Goal: Task Accomplishment & Management: Manage account settings

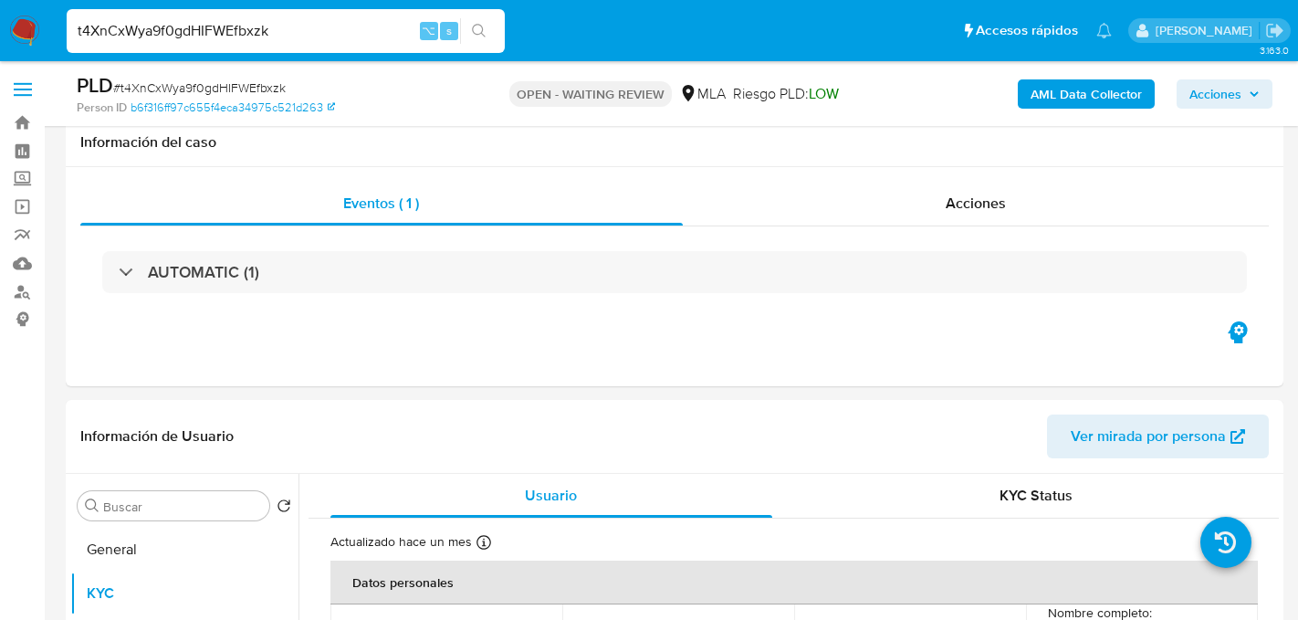
select select "10"
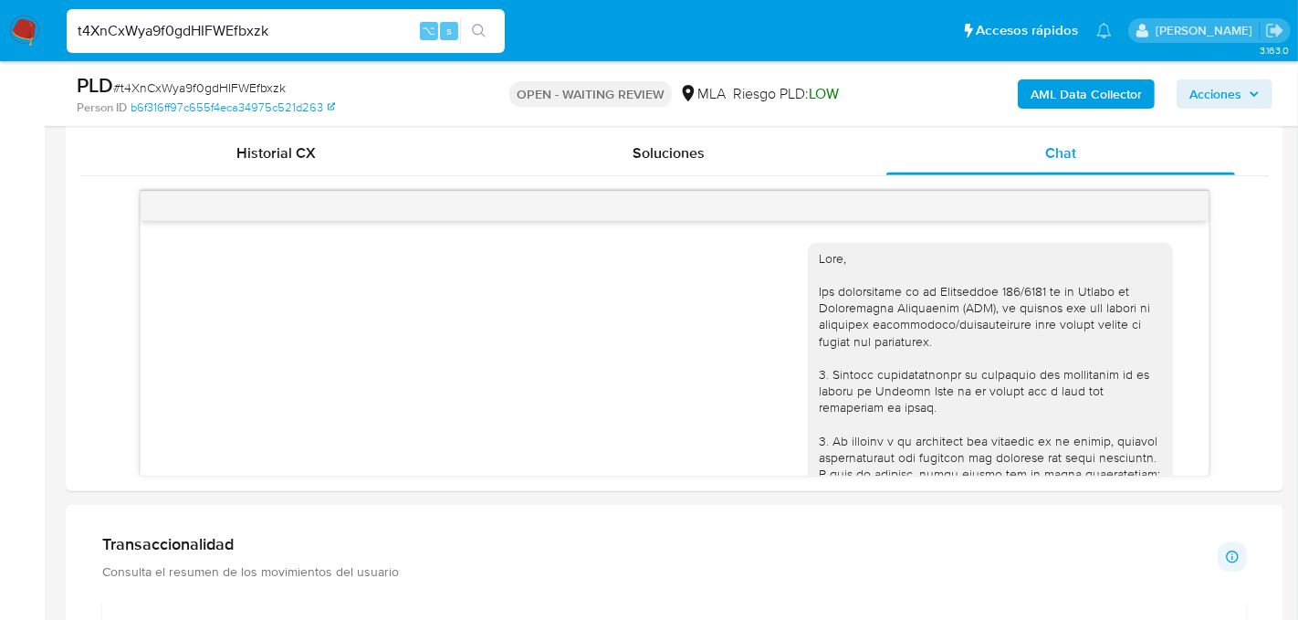
scroll to position [1010, 0]
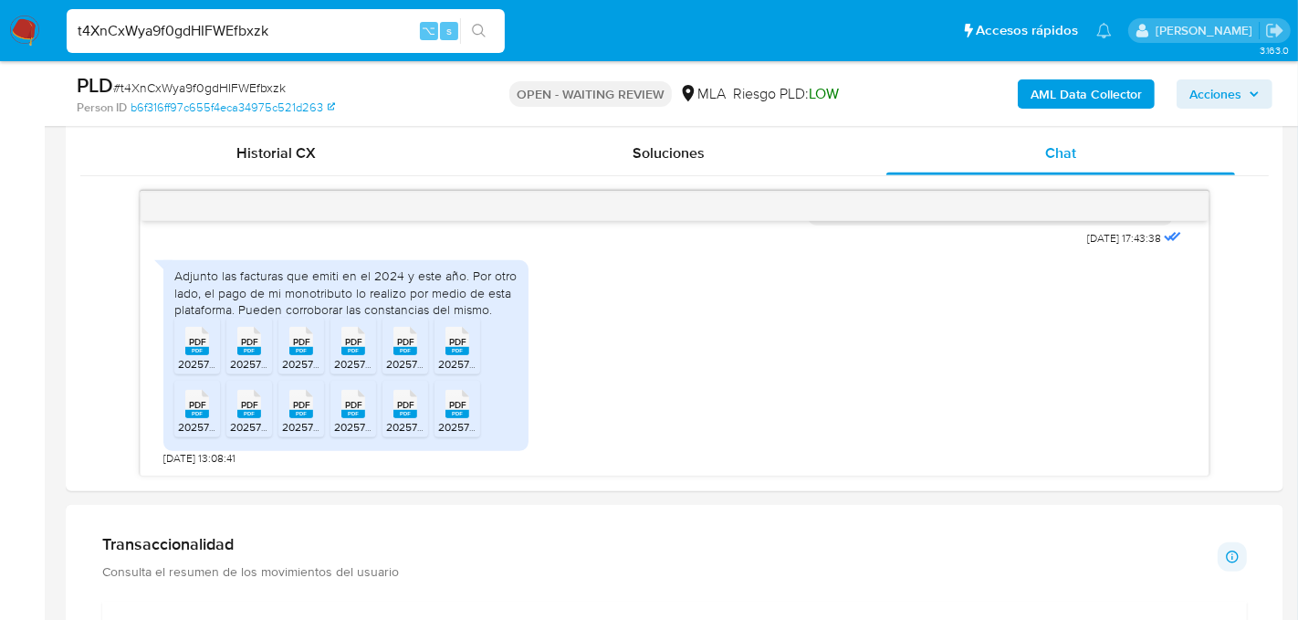
click at [214, 30] on input "t4XnCxWya9f0gdHIFWEfbxzk" at bounding box center [286, 31] width 438 height 24
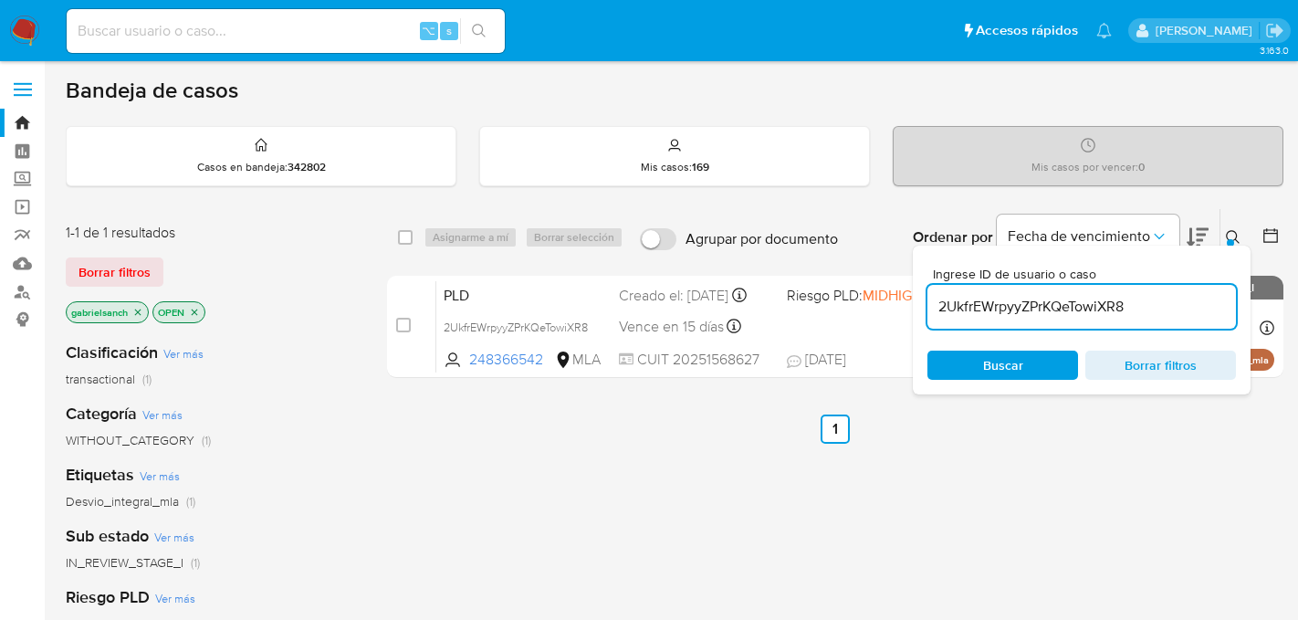
scroll to position [121, 0]
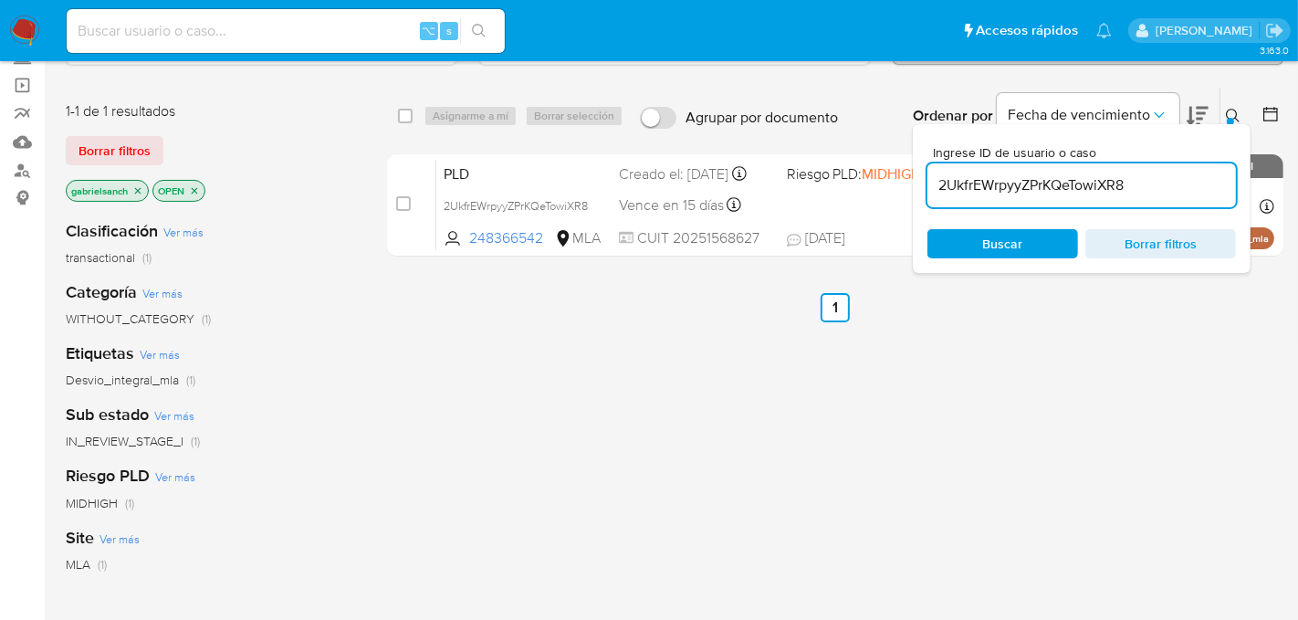
click at [1064, 181] on input "2UkfrEWrpyyZPrKQeTowiXR8" at bounding box center [1081, 185] width 308 height 24
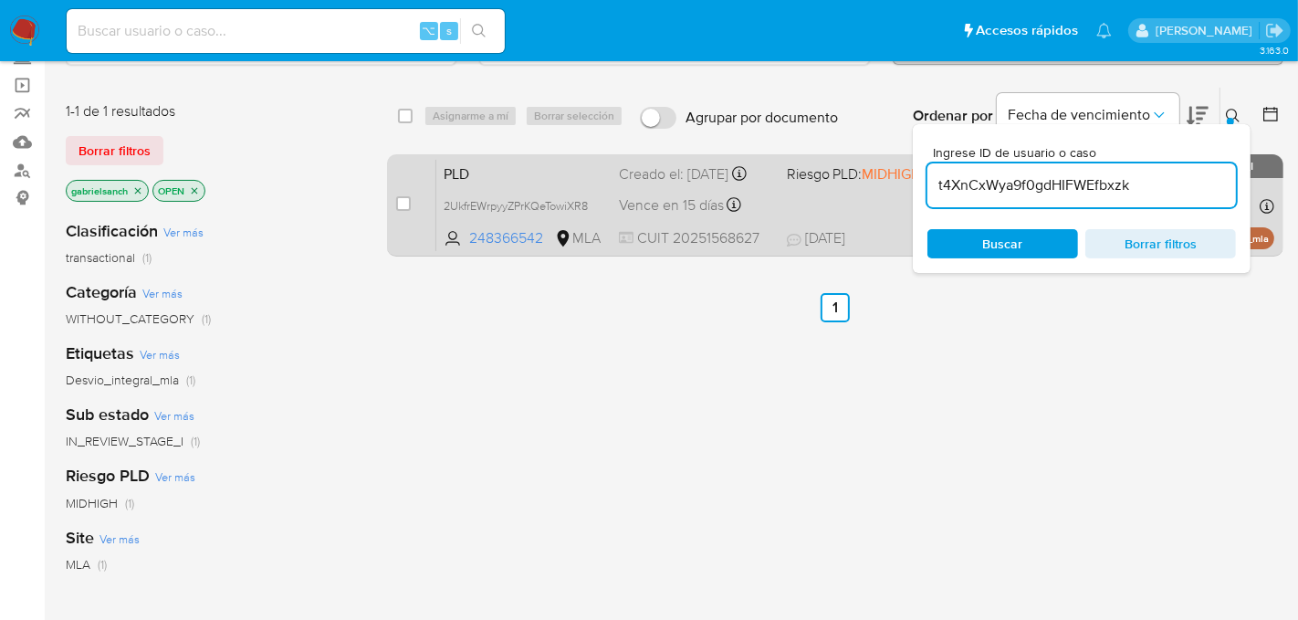
type input "t4XnCxWya9f0gdHIFWEfbxzk"
click at [394, 200] on div "case-item-checkbox No es posible asignar el caso PLD 2UkfrEWrpyyZPrKQeTowiXR8 2…" at bounding box center [835, 205] width 896 height 102
click at [408, 204] on input "checkbox" at bounding box center [403, 203] width 15 height 15
checkbox input "true"
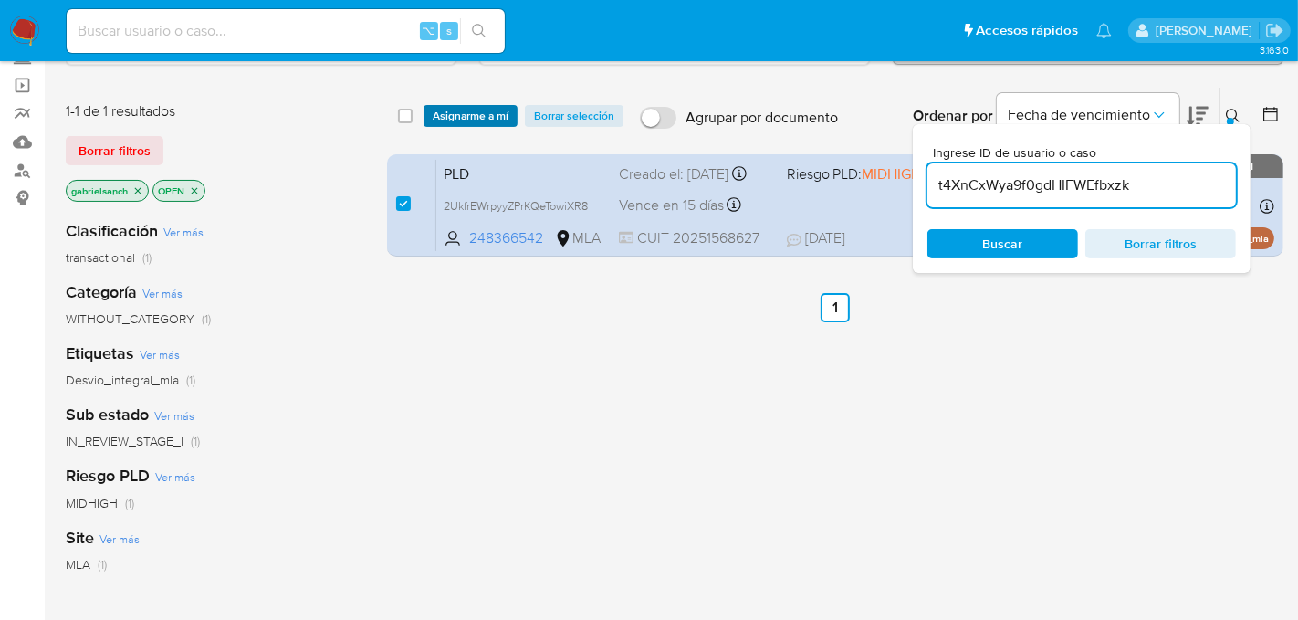
click at [468, 110] on span "Asignarme a mí" at bounding box center [471, 116] width 76 height 18
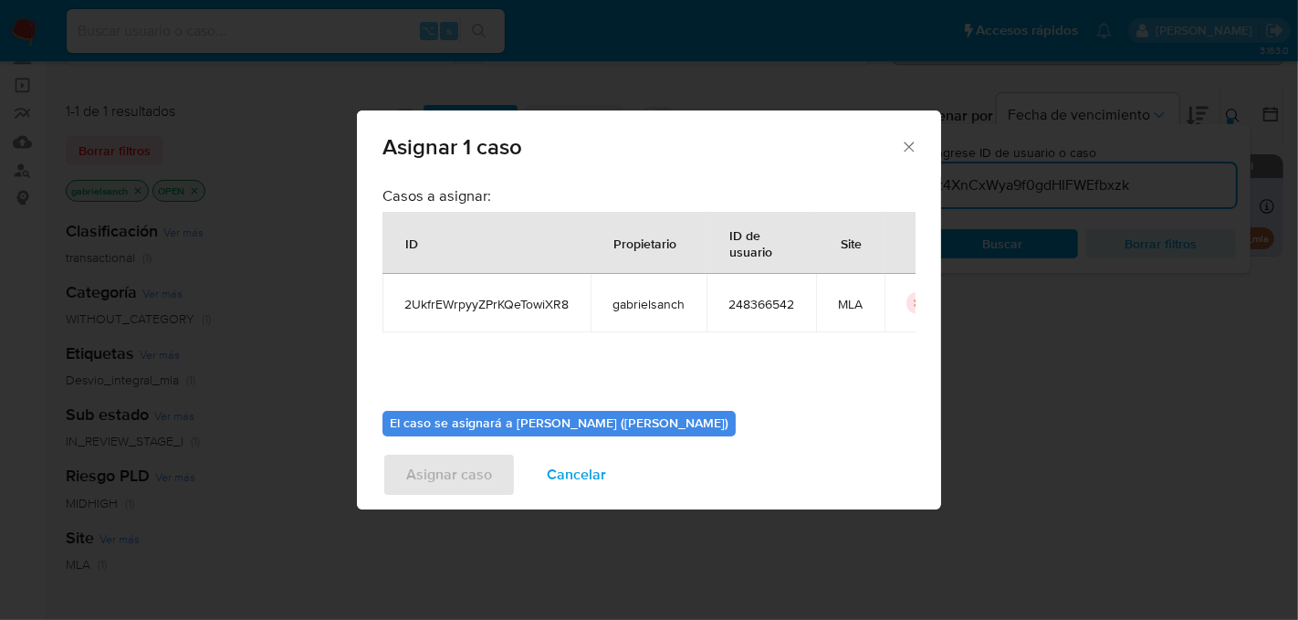
scroll to position [93, 0]
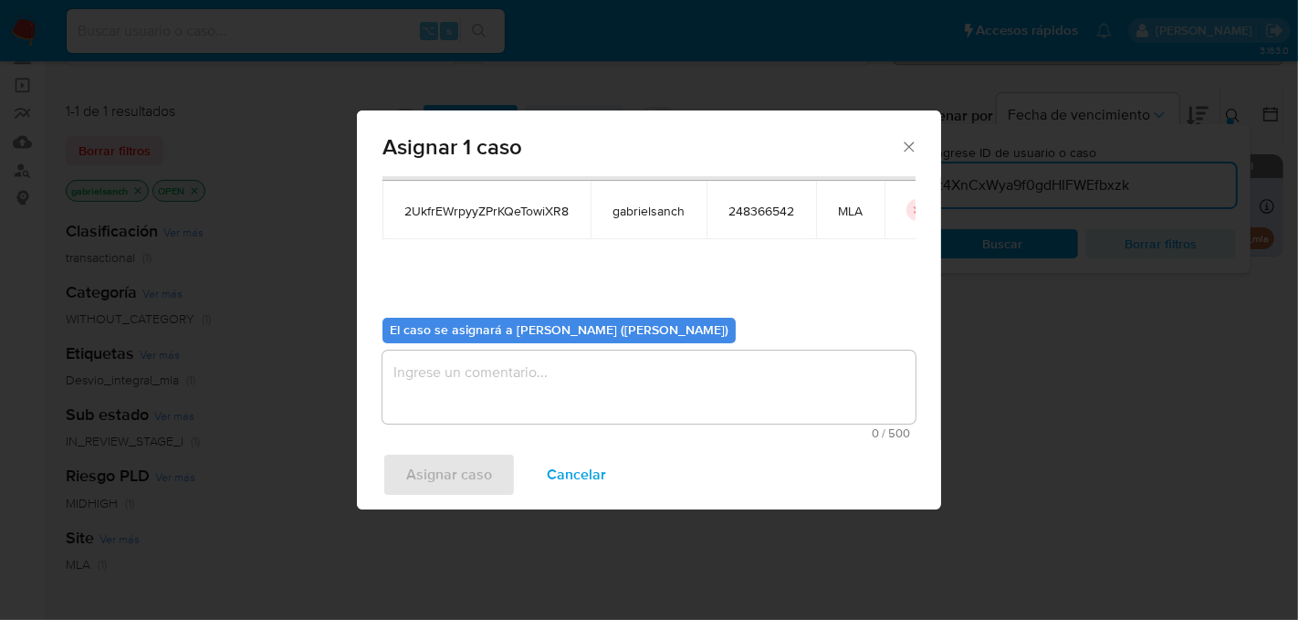
click at [517, 363] on textarea "assign-modal" at bounding box center [648, 386] width 533 height 73
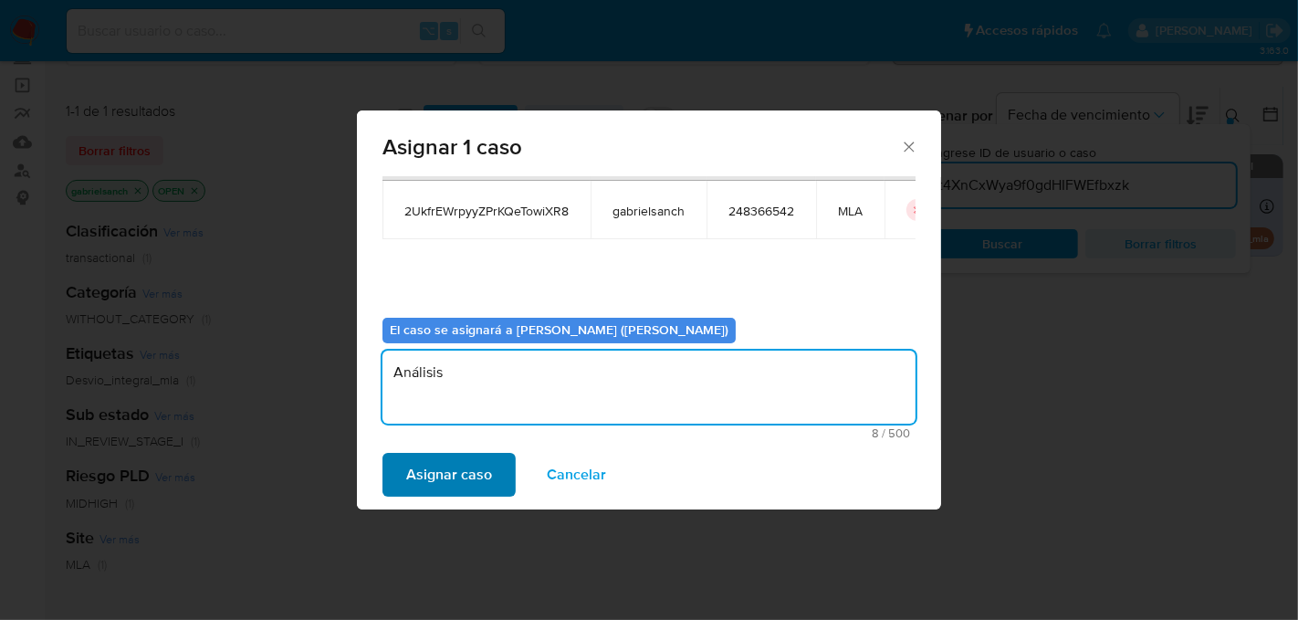
type textarea "Análisis"
click at [454, 464] on span "Asignar caso" at bounding box center [449, 474] width 86 height 40
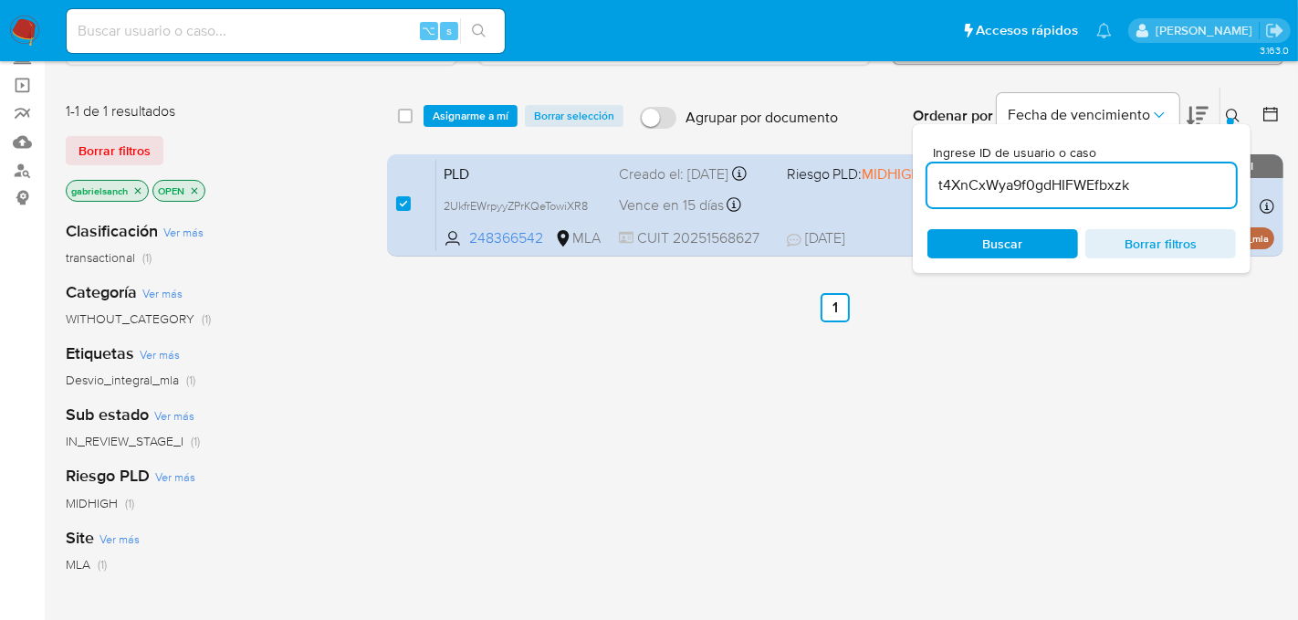
click at [518, 110] on div "Asignarme a mí Borrar selección" at bounding box center [526, 116] width 207 height 22
click at [506, 110] on span "Asignarme a mí" at bounding box center [471, 116] width 76 height 18
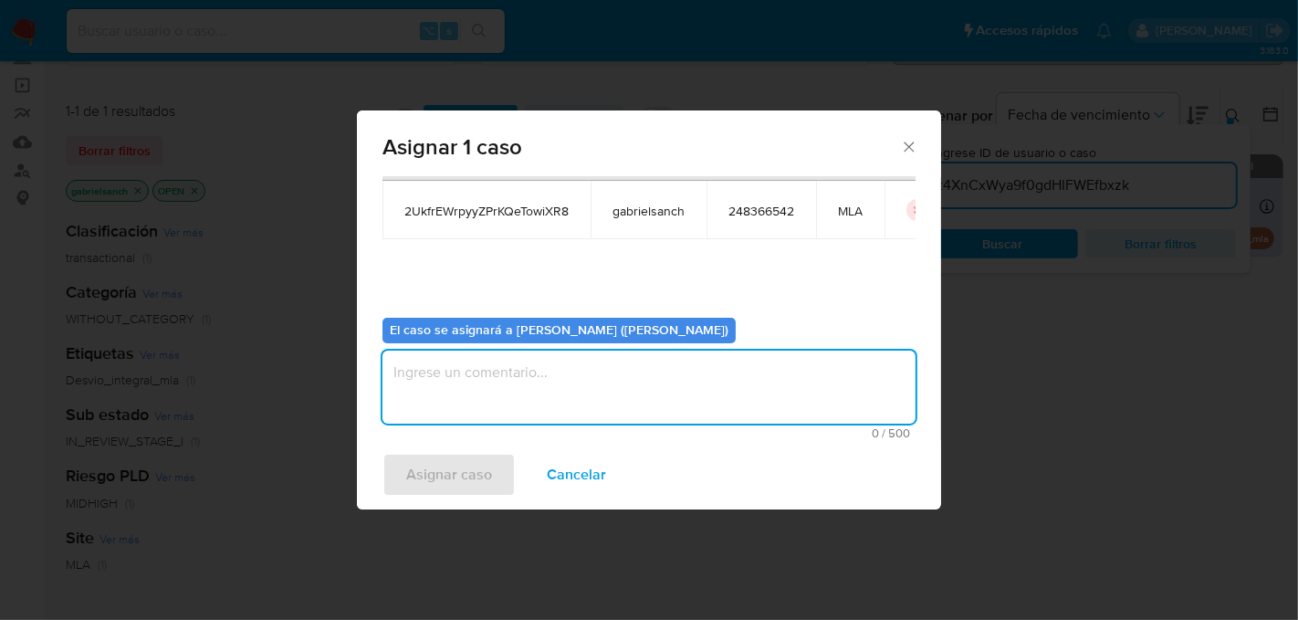
click at [526, 406] on textarea "assign-modal" at bounding box center [648, 386] width 533 height 73
type textarea "Análisis"
click at [446, 460] on span "Asignar caso" at bounding box center [449, 474] width 86 height 40
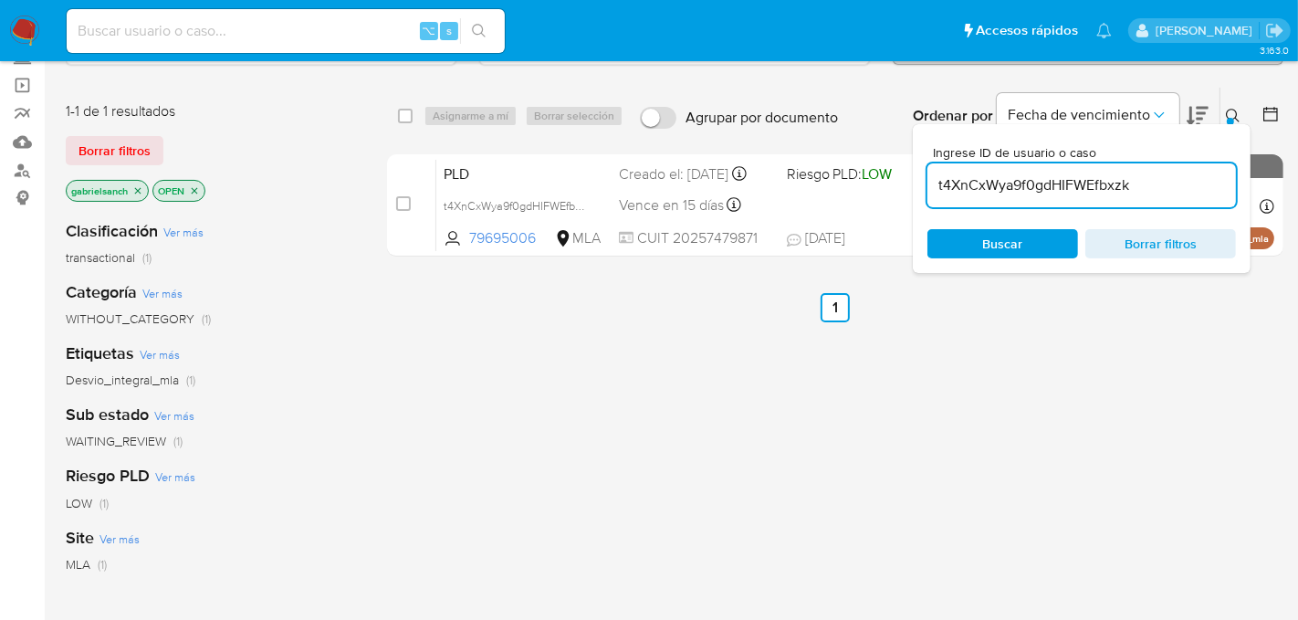
click at [982, 180] on input "t4XnCxWya9f0gdHIFWEfbxzk" at bounding box center [1081, 185] width 308 height 24
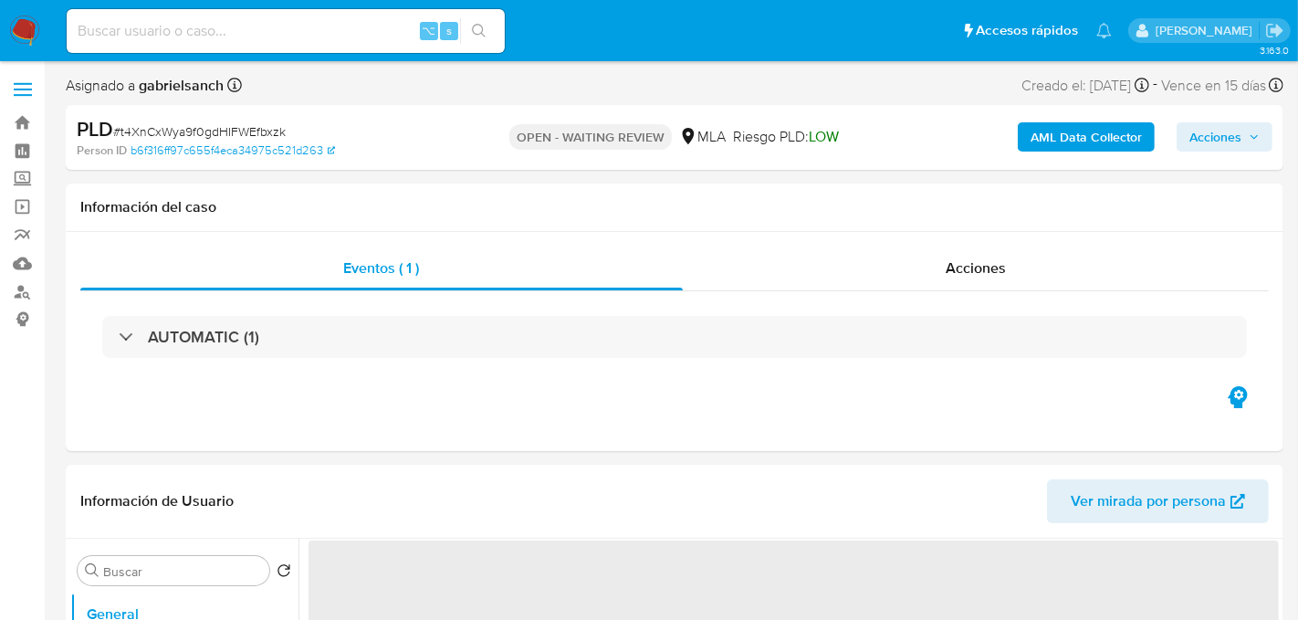
select select "10"
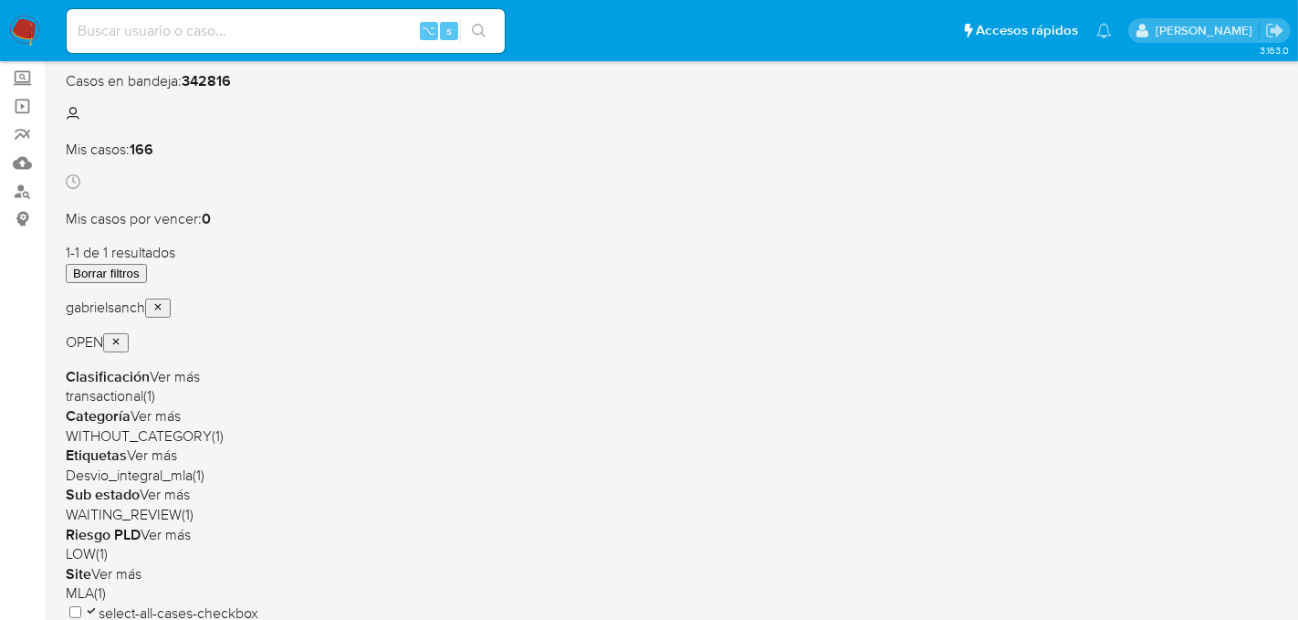
scroll to position [107, 0]
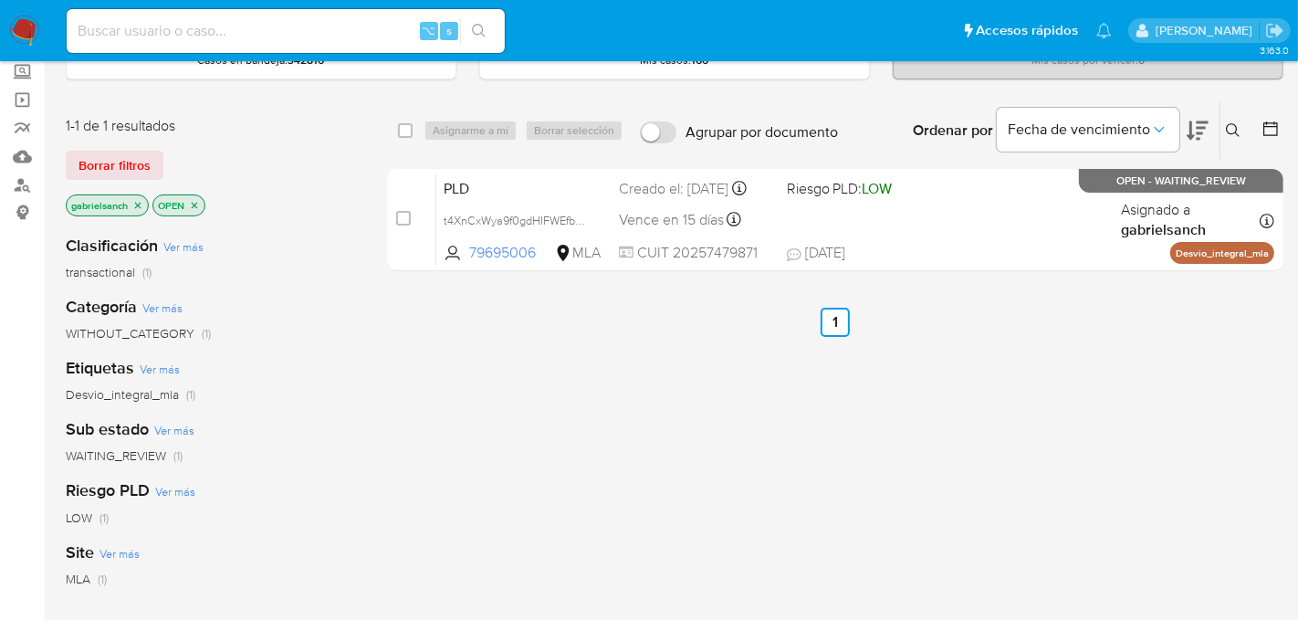
click at [1232, 141] on div "Ingrese ID de usuario o caso Buscar Borrar filtros" at bounding box center [1234, 130] width 31 height 57
click at [1232, 135] on icon at bounding box center [1233, 130] width 15 height 15
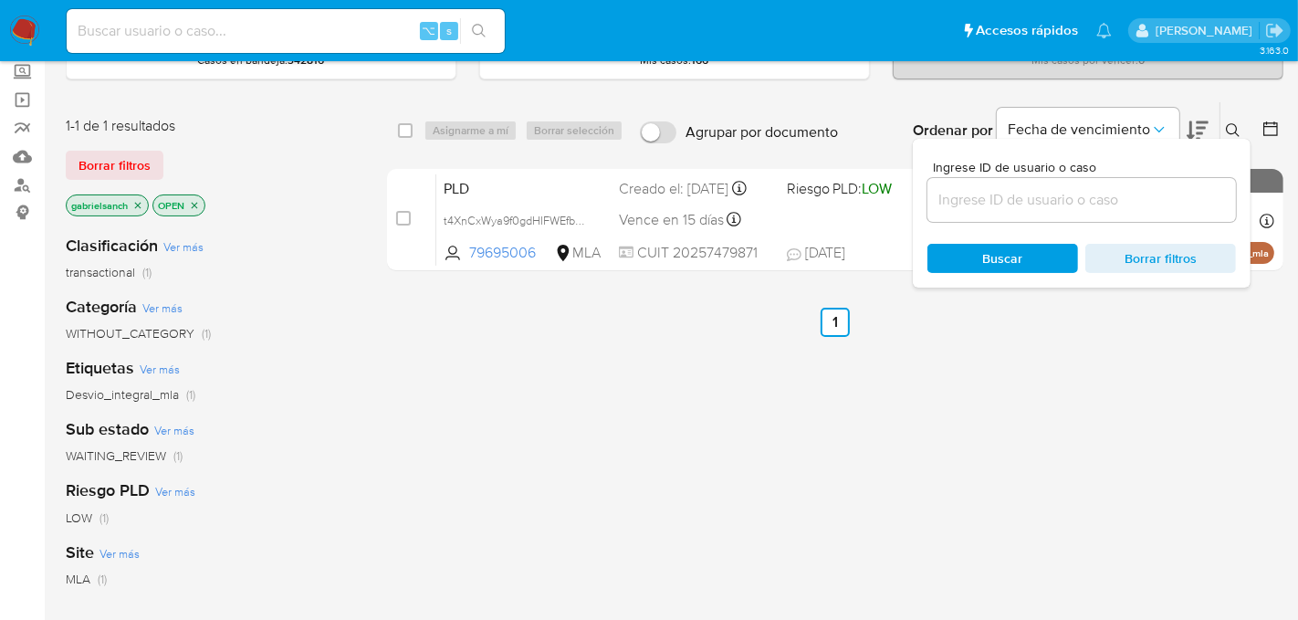
click at [1094, 200] on input at bounding box center [1081, 200] width 308 height 24
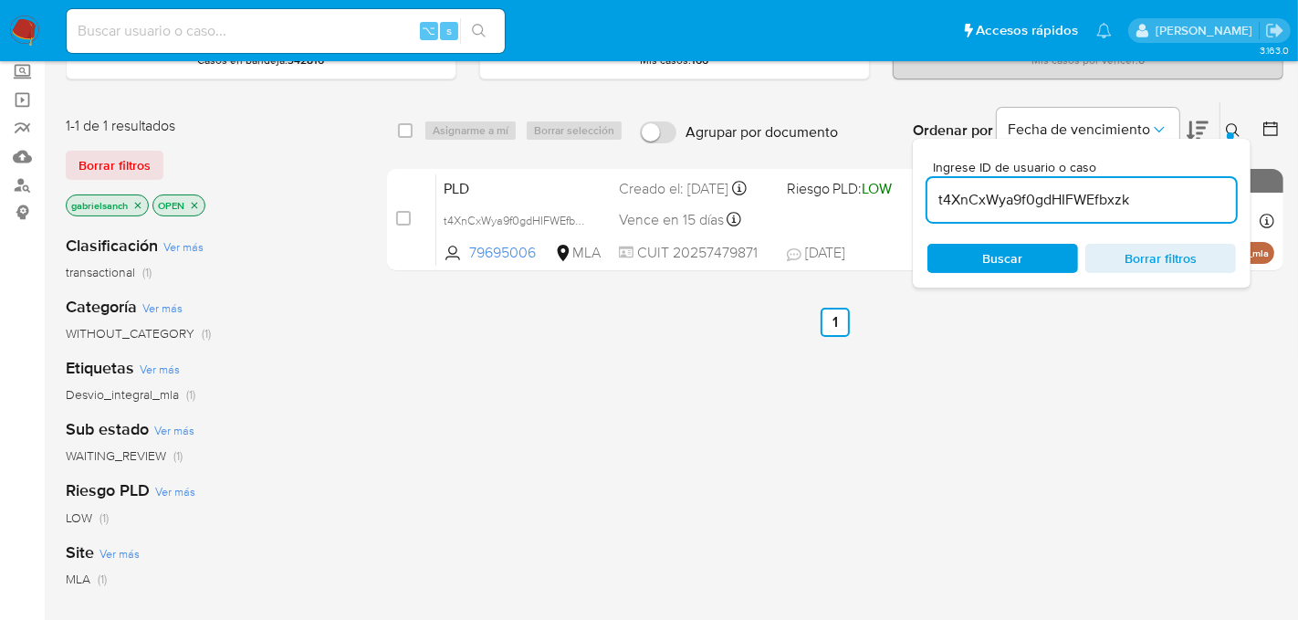
type input "t4XnCxWya9f0gdHIFWEfbxzk"
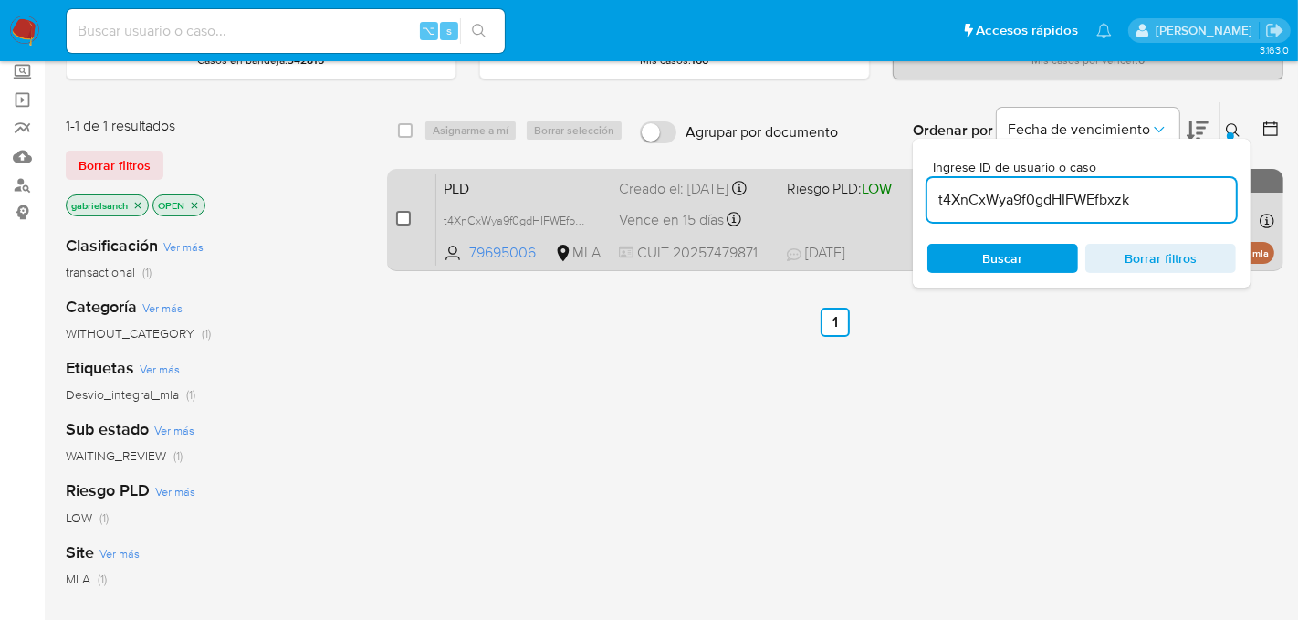
click at [402, 216] on input "checkbox" at bounding box center [403, 218] width 15 height 15
checkbox input "true"
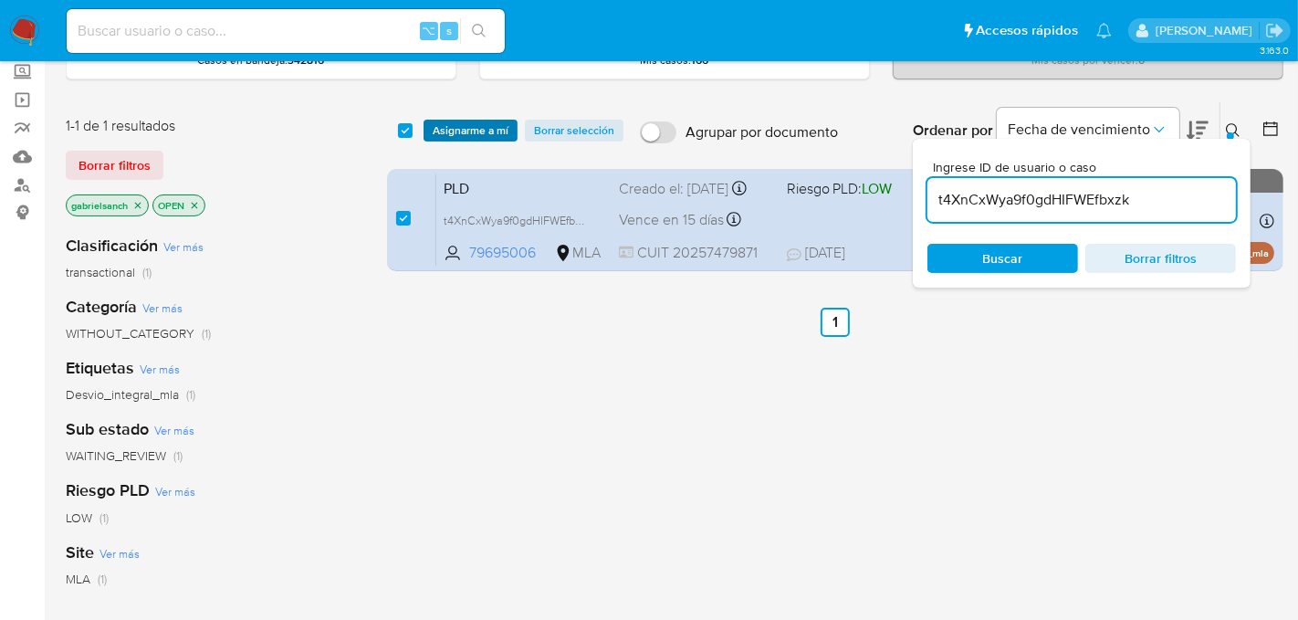
click at [454, 128] on span "Asignarme a mí" at bounding box center [471, 130] width 76 height 18
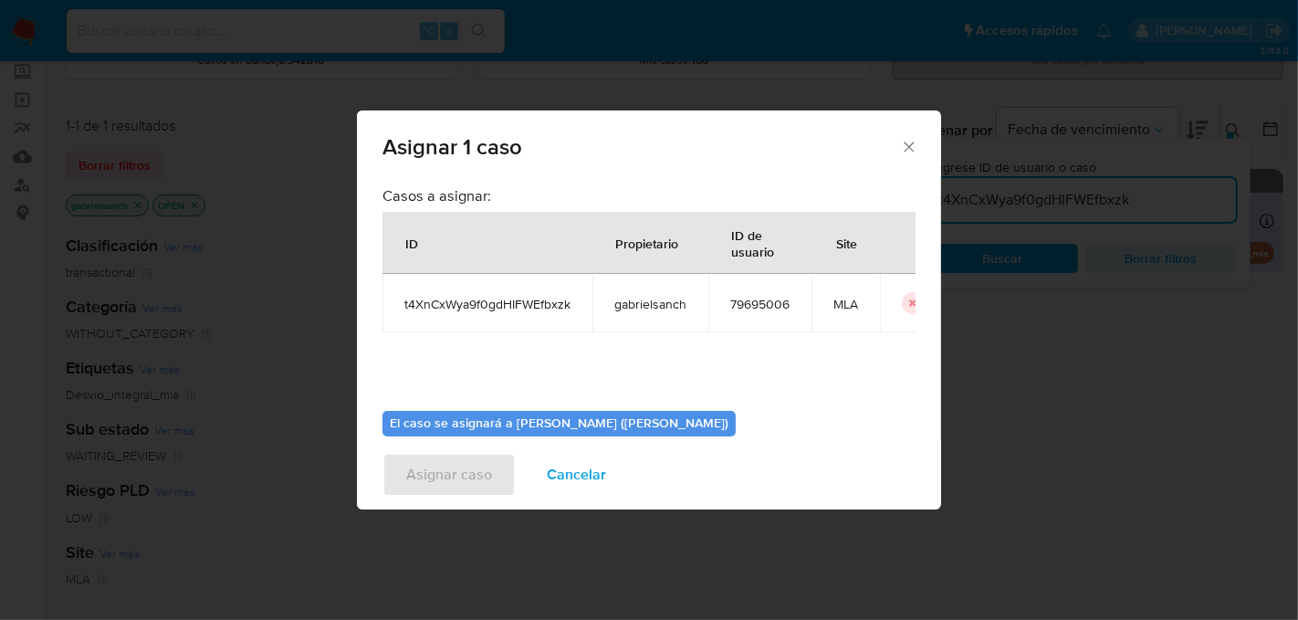
scroll to position [93, 0]
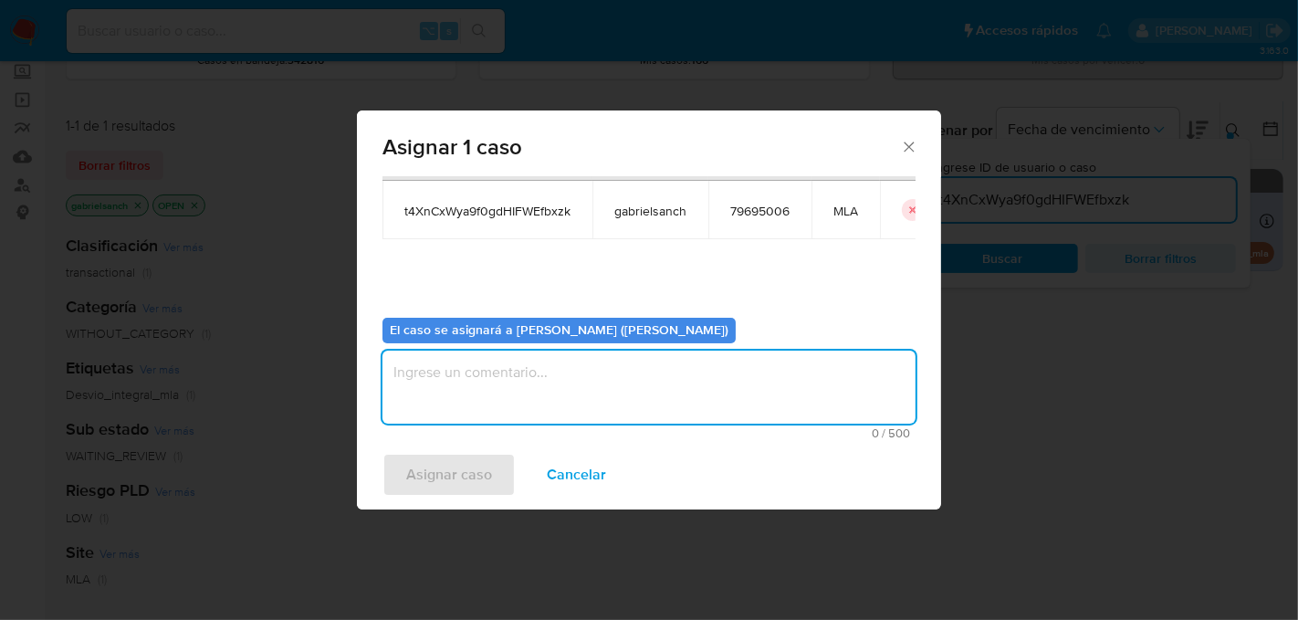
click at [516, 360] on textarea "assign-modal" at bounding box center [648, 386] width 533 height 73
type textarea "Análisis"
click at [403, 481] on button "Asignar caso" at bounding box center [448, 475] width 133 height 44
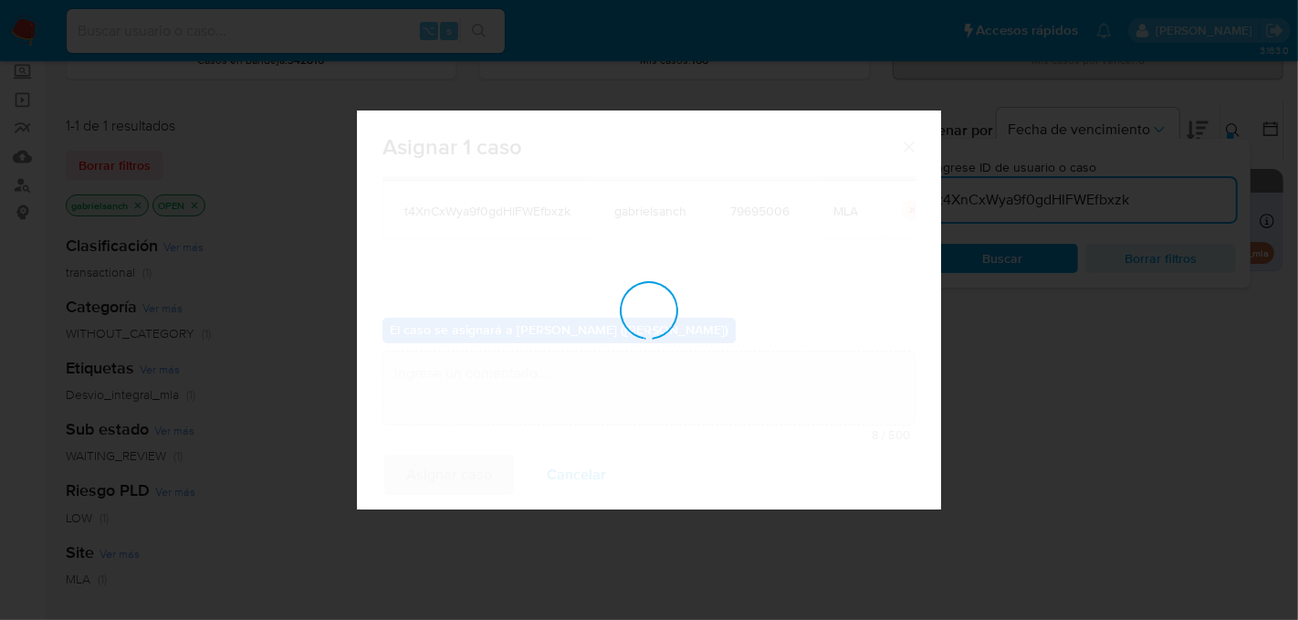
checkbox input "false"
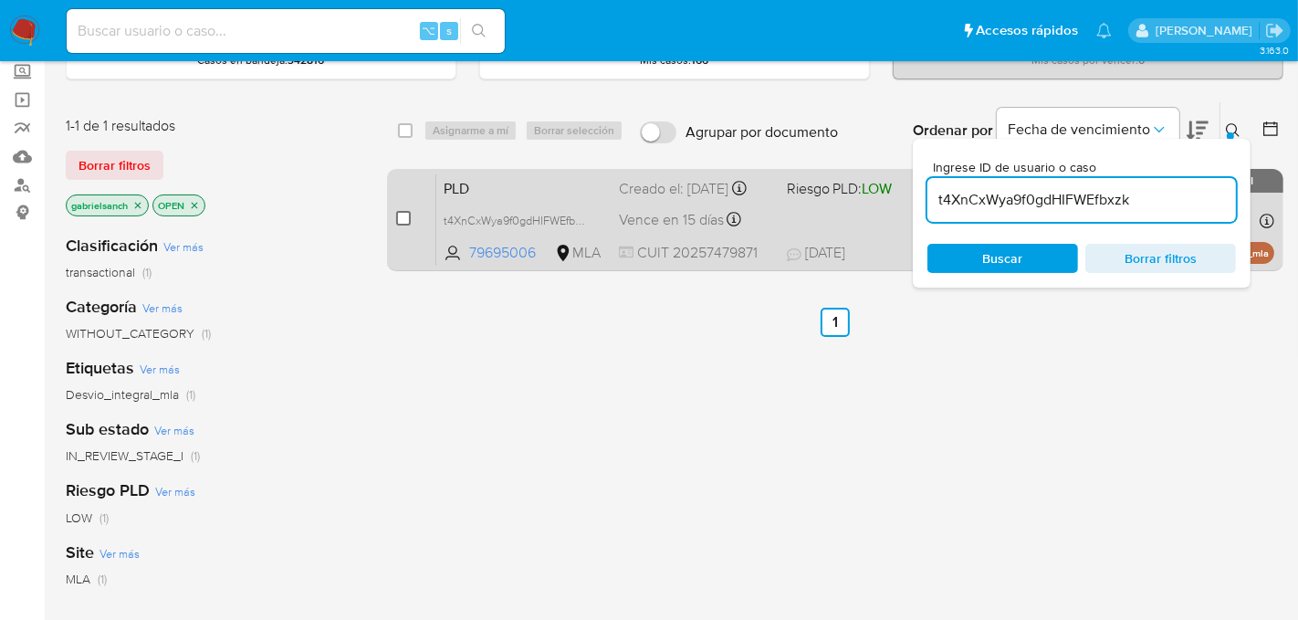
click at [403, 219] on input "checkbox" at bounding box center [403, 218] width 15 height 15
checkbox input "true"
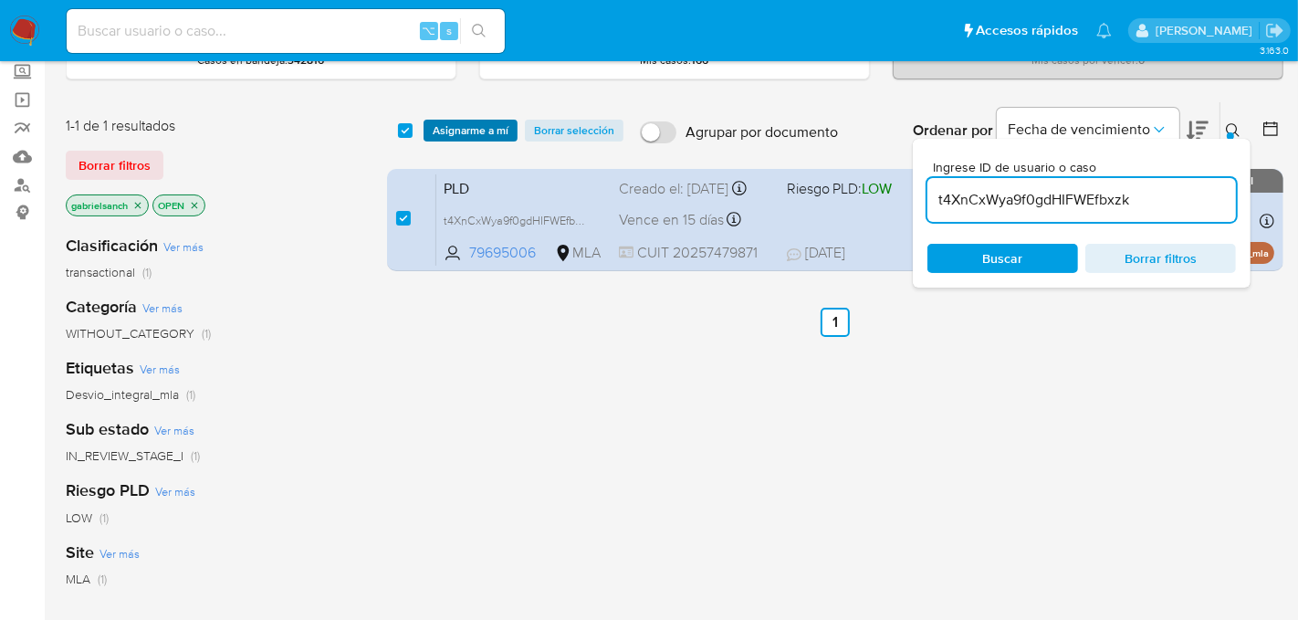
click at [470, 130] on span "Asignarme a mí" at bounding box center [471, 130] width 76 height 18
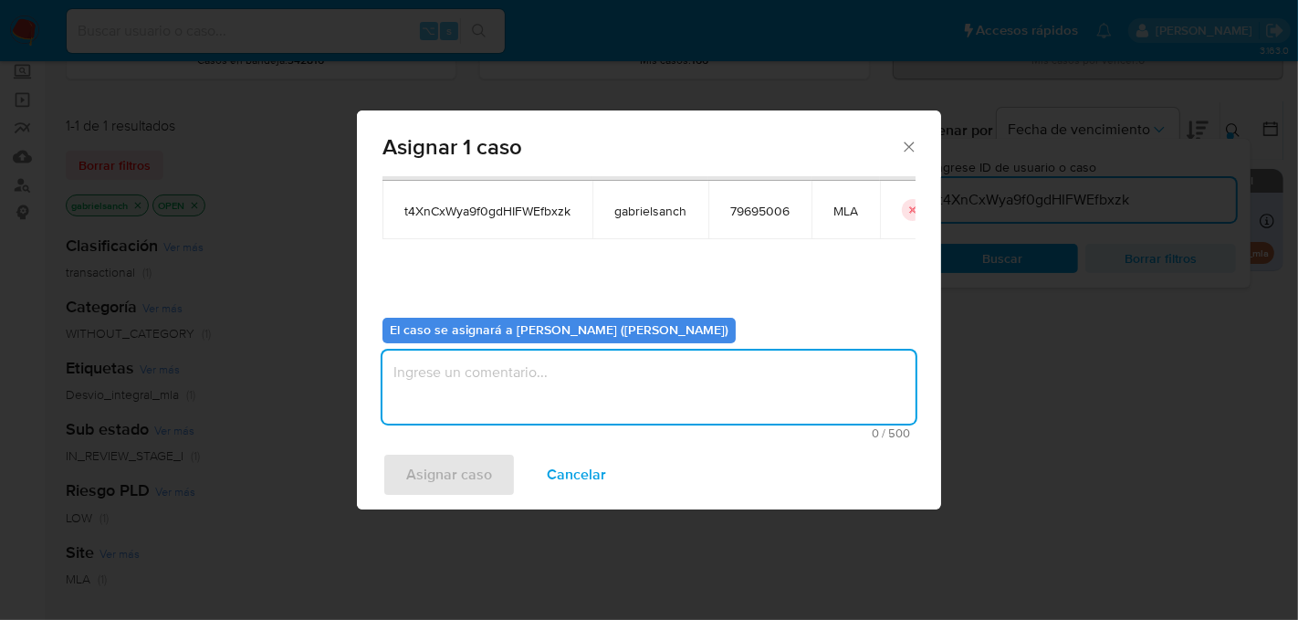
click at [554, 390] on textarea "assign-modal" at bounding box center [648, 386] width 533 height 73
type textarea "Análisis"
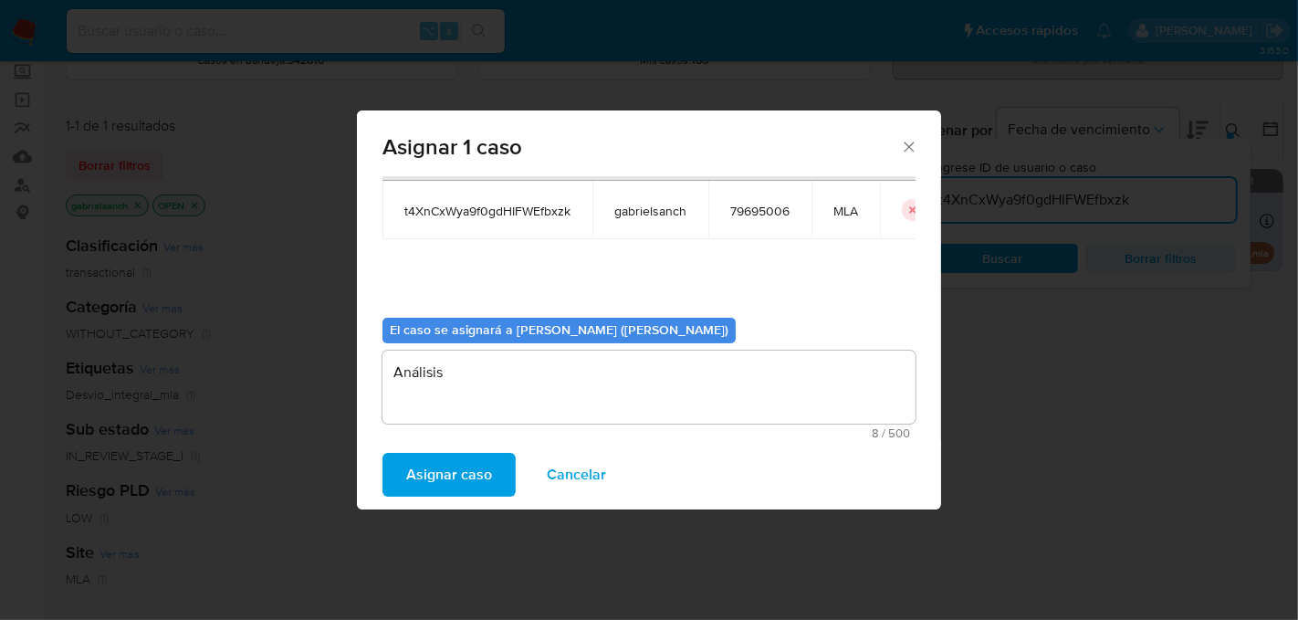
click at [478, 454] on span "Asignar caso" at bounding box center [449, 474] width 86 height 40
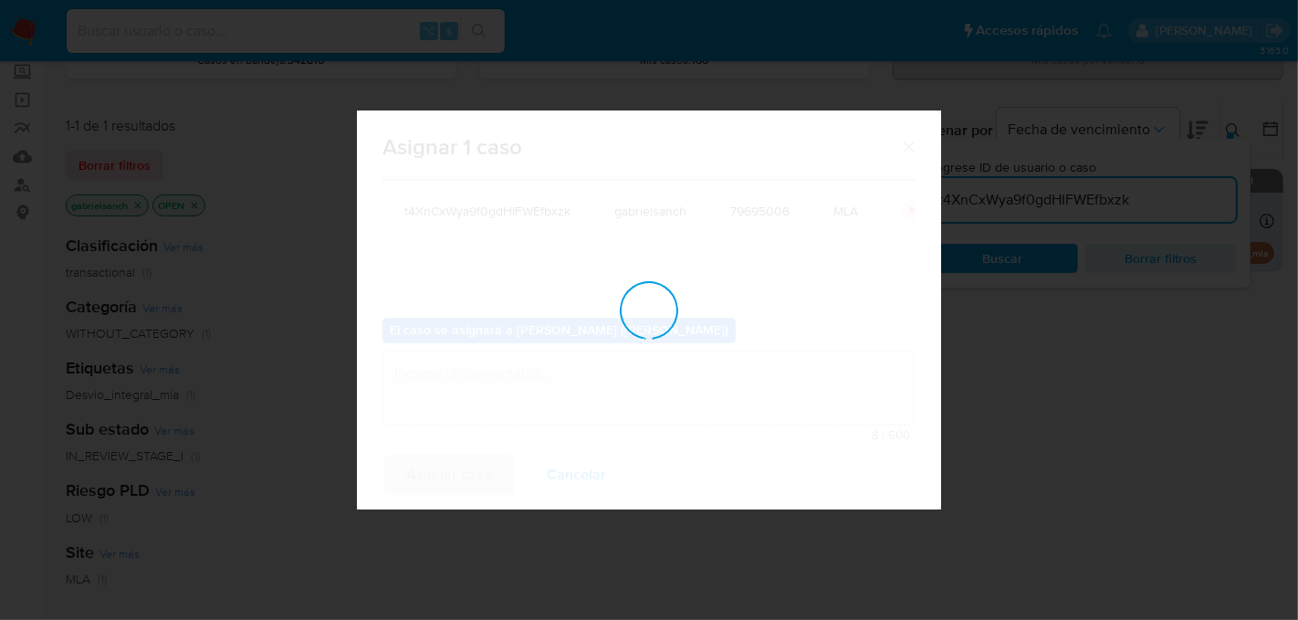
checkbox input "false"
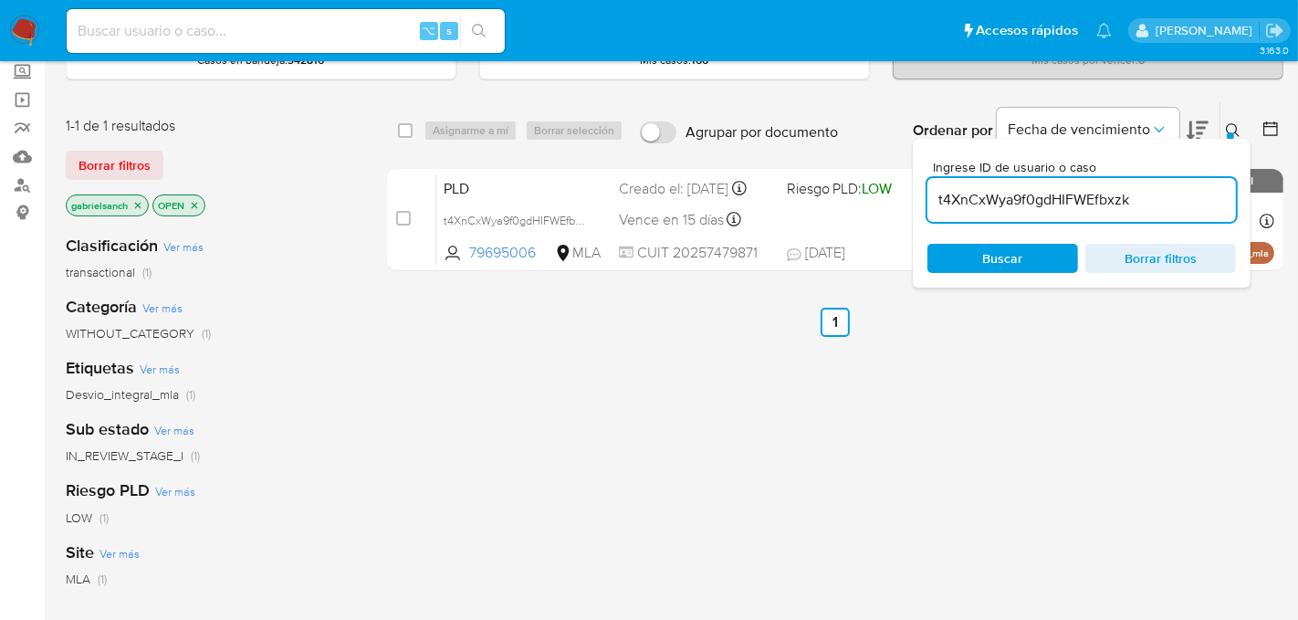
click at [1002, 192] on input "t4XnCxWya9f0gdHIFWEfbxzk" at bounding box center [1081, 200] width 308 height 24
paste input "O2IzwE60sPOtM4S1qDBtOI3V"
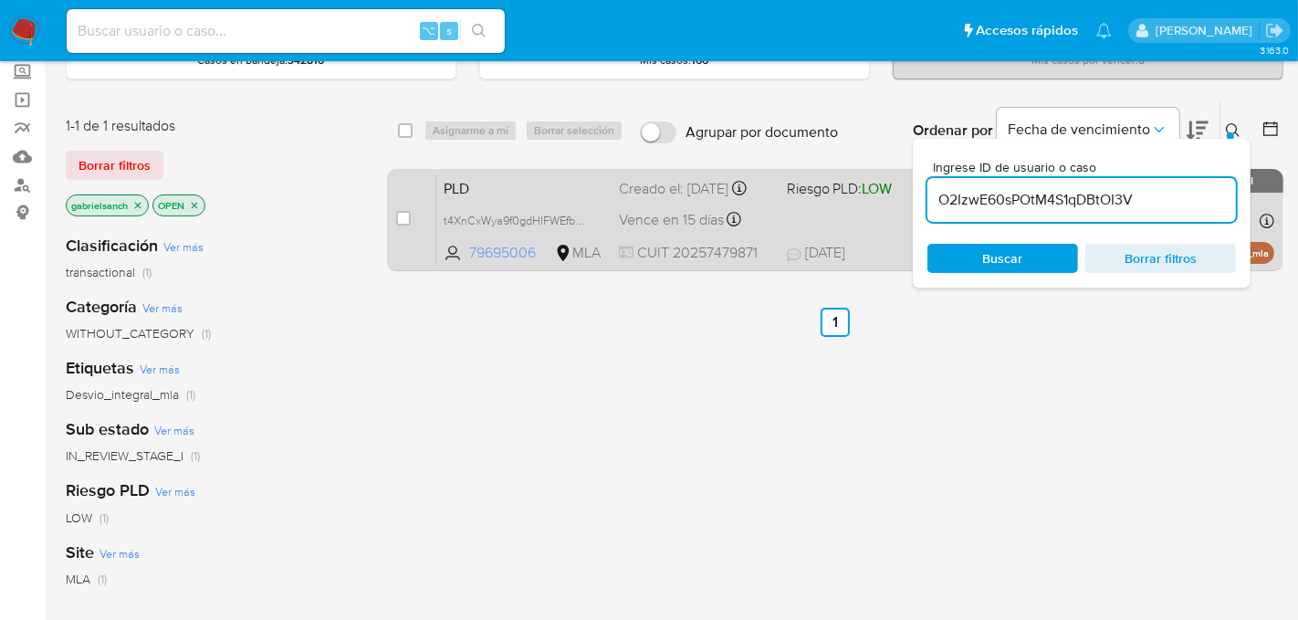
type input "O2IzwE60sPOtM4S1qDBtOI3V"
click at [407, 217] on input "checkbox" at bounding box center [403, 218] width 15 height 15
checkbox input "true"
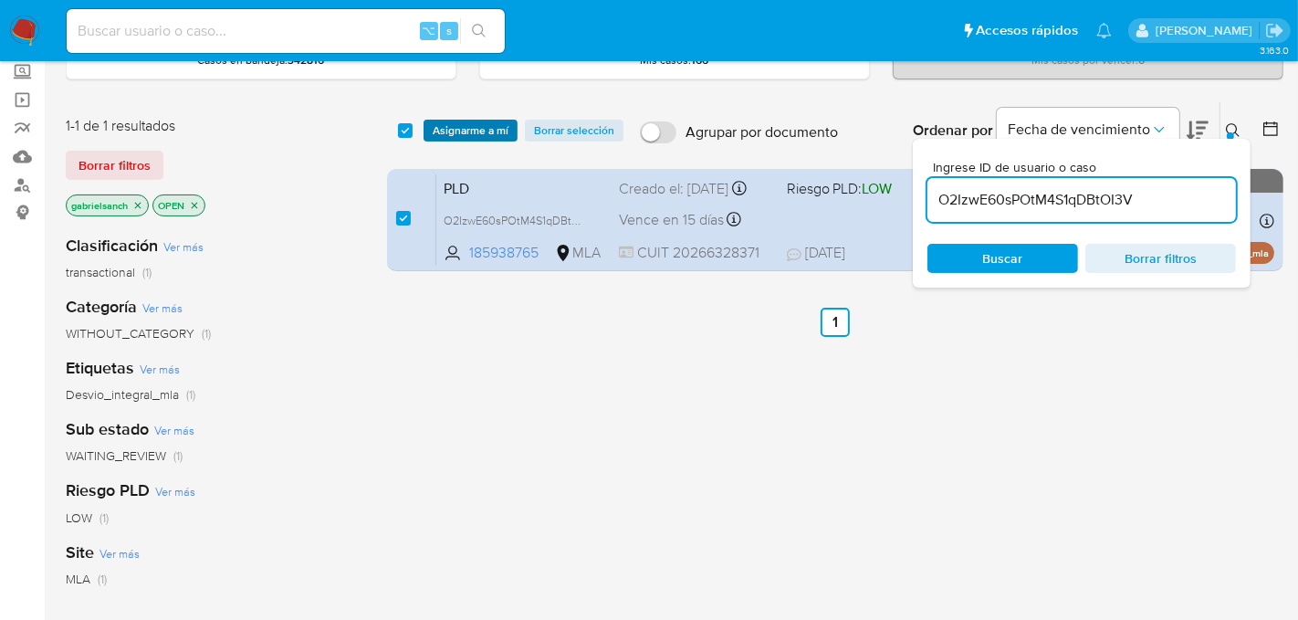
click at [453, 130] on span "Asignarme a mí" at bounding box center [471, 130] width 76 height 18
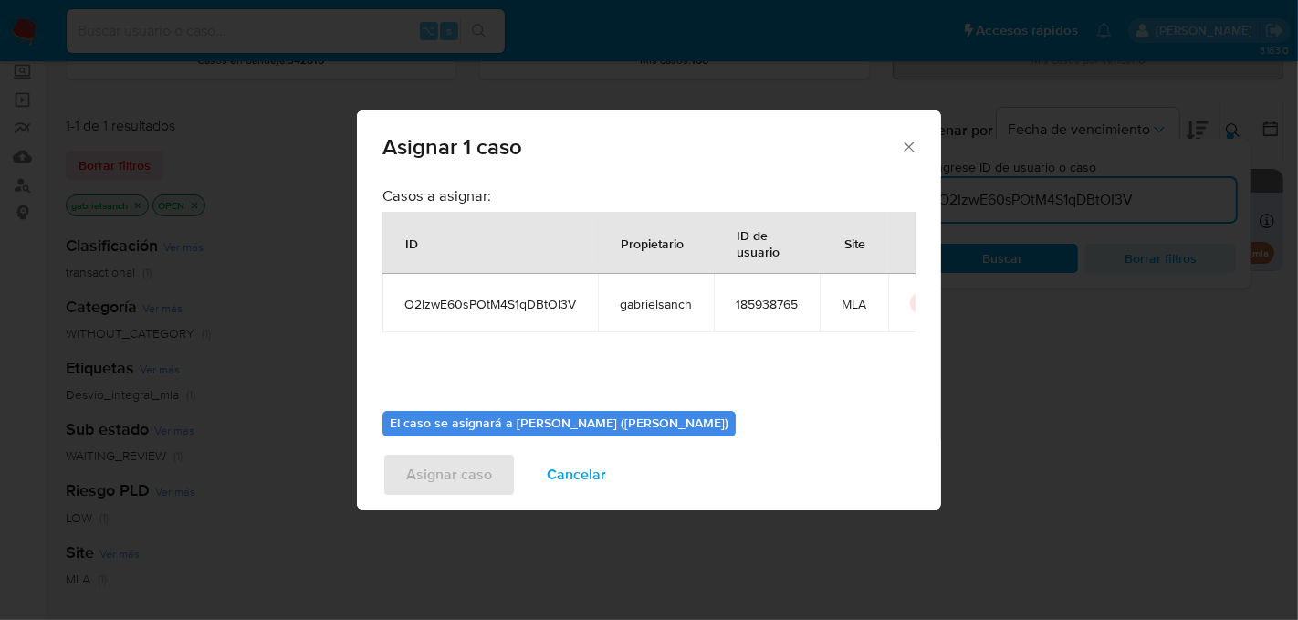
scroll to position [93, 0]
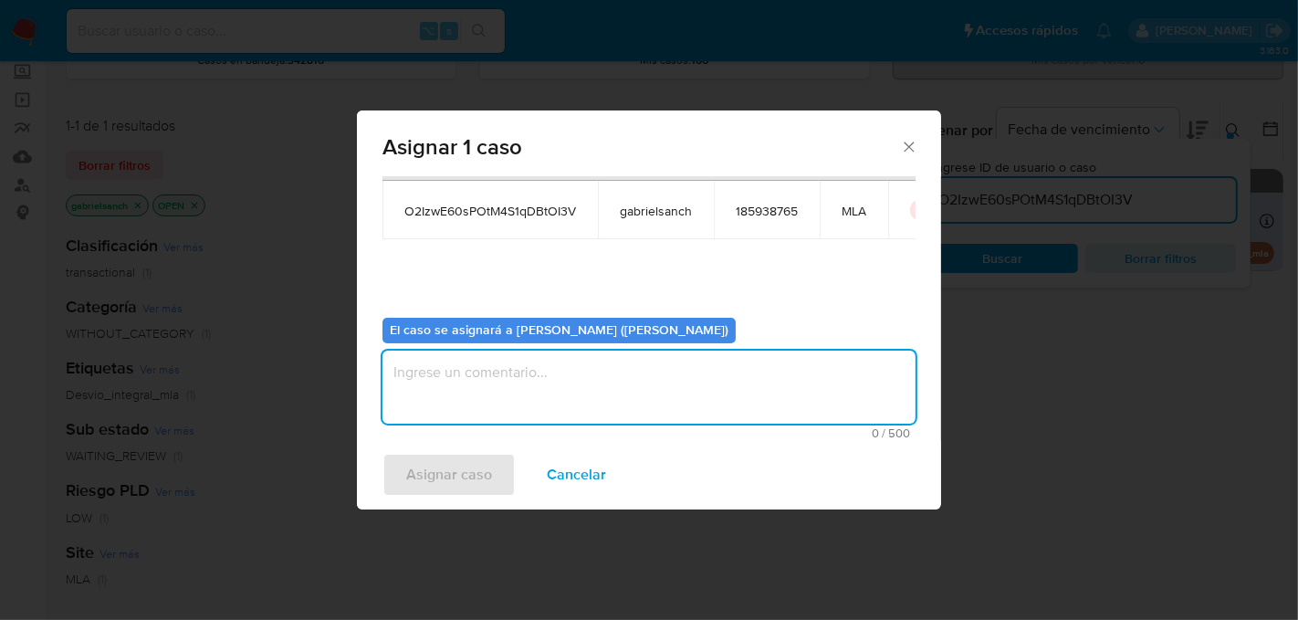
click at [462, 388] on textarea "assign-modal" at bounding box center [648, 386] width 533 height 73
type textarea "Análisis"
click at [436, 459] on span "Asignar caso" at bounding box center [449, 474] width 86 height 40
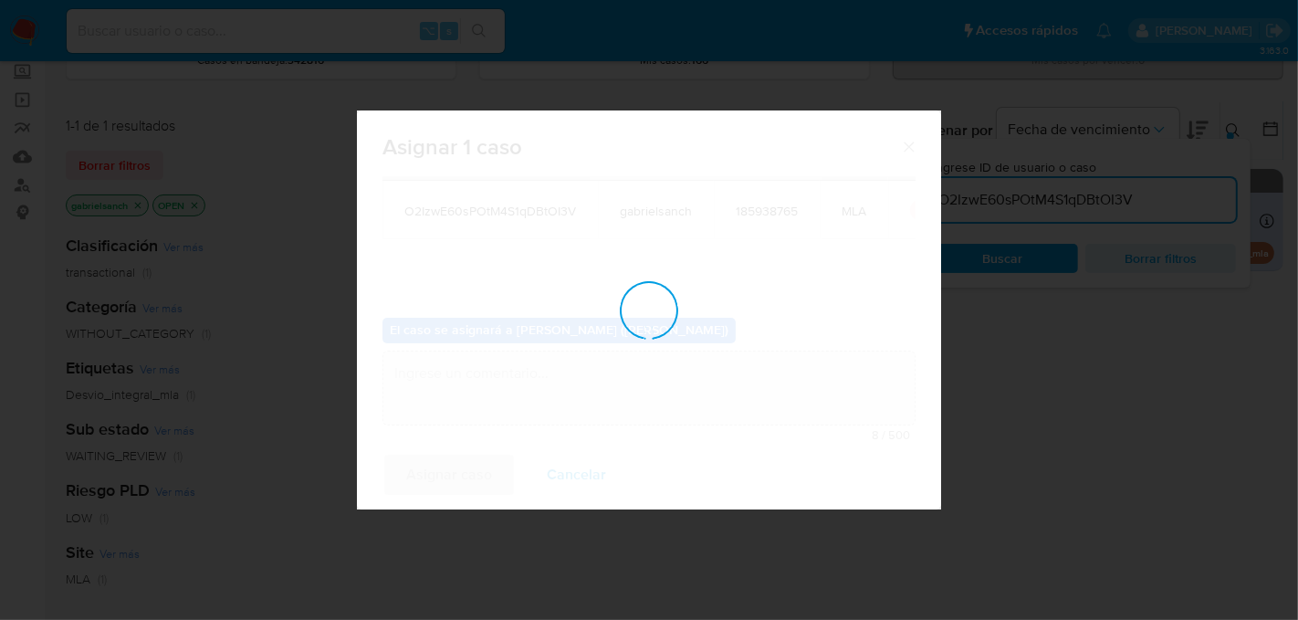
checkbox input "false"
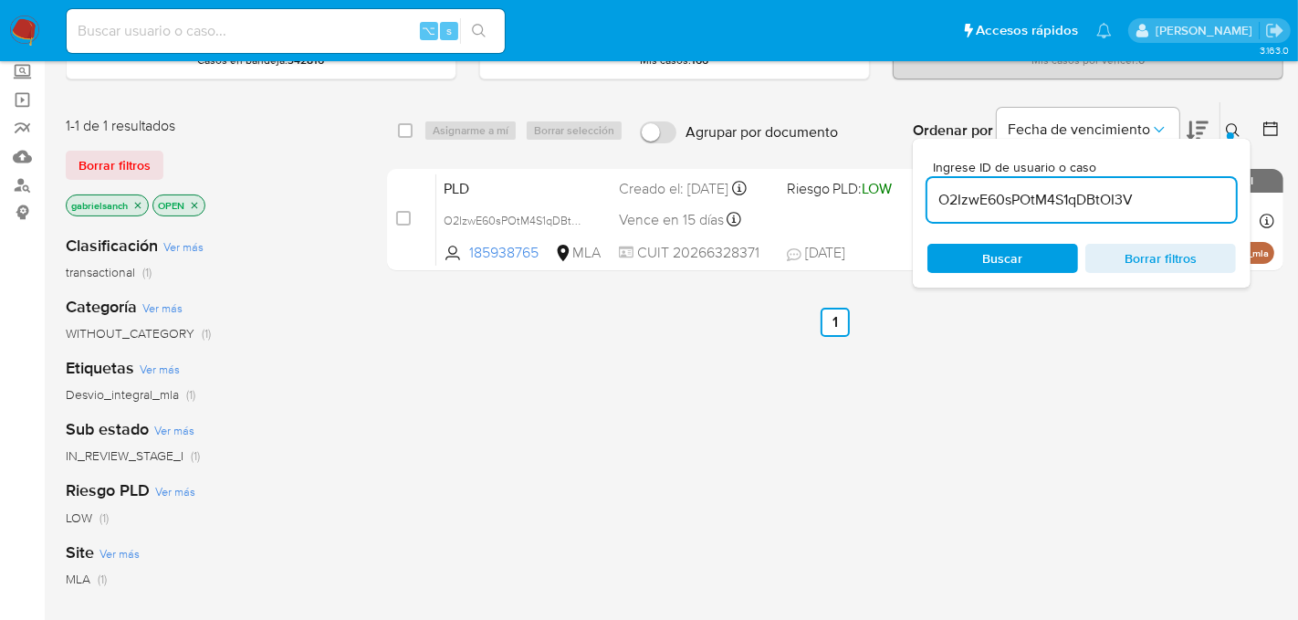
click at [998, 200] on input "O2IzwE60sPOtM4S1qDBtOI3V" at bounding box center [1081, 200] width 308 height 24
paste input "0sYPW8hE1i2SjuWSI0CeQiTs"
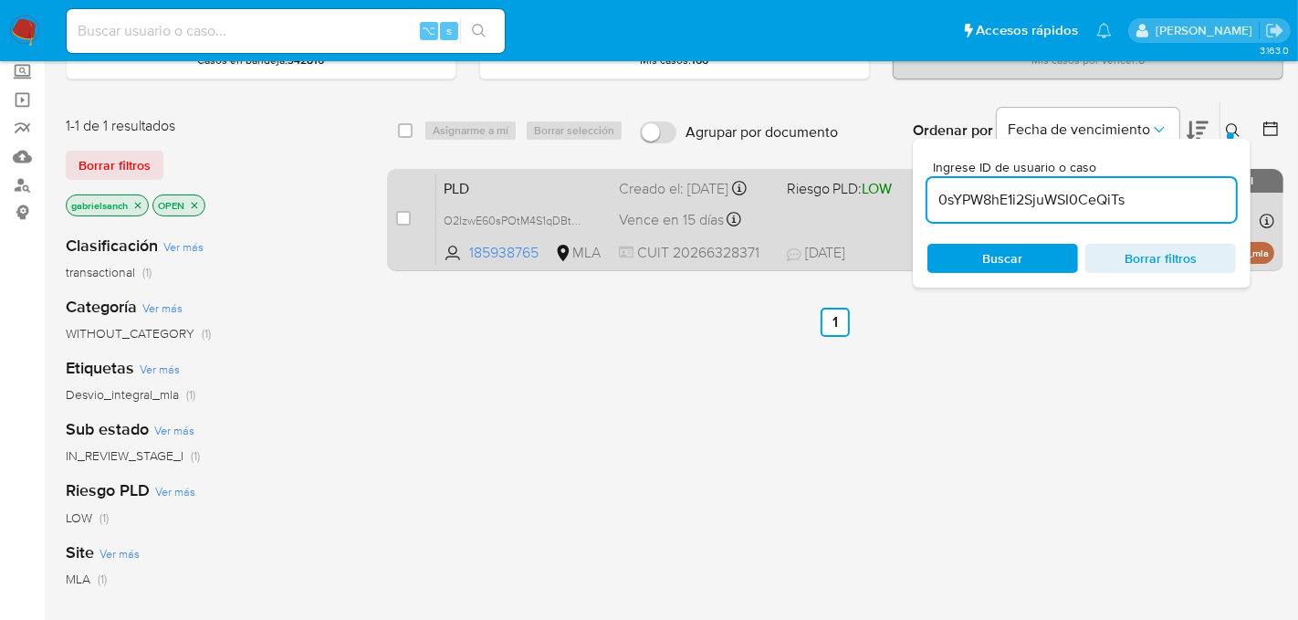
type input "0sYPW8hE1i2SjuWSI0CeQiTs"
click at [402, 217] on input "checkbox" at bounding box center [403, 218] width 15 height 15
checkbox input "true"
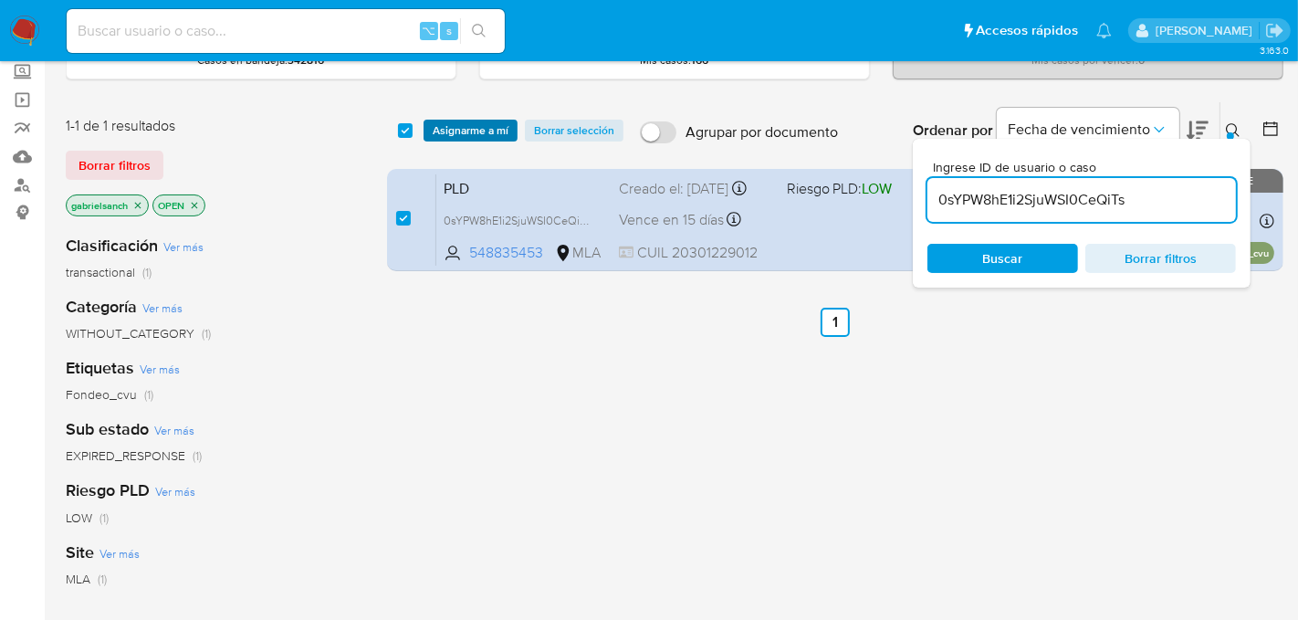
click at [458, 128] on span "Asignarme a mí" at bounding box center [471, 130] width 76 height 18
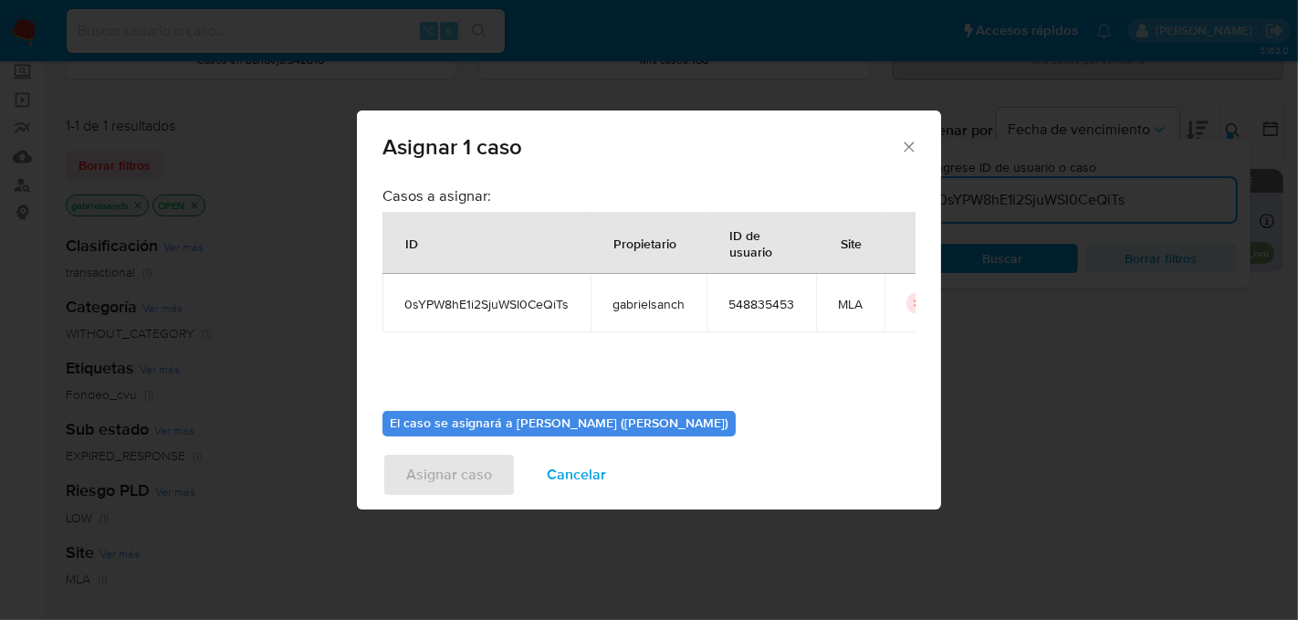
scroll to position [93, 0]
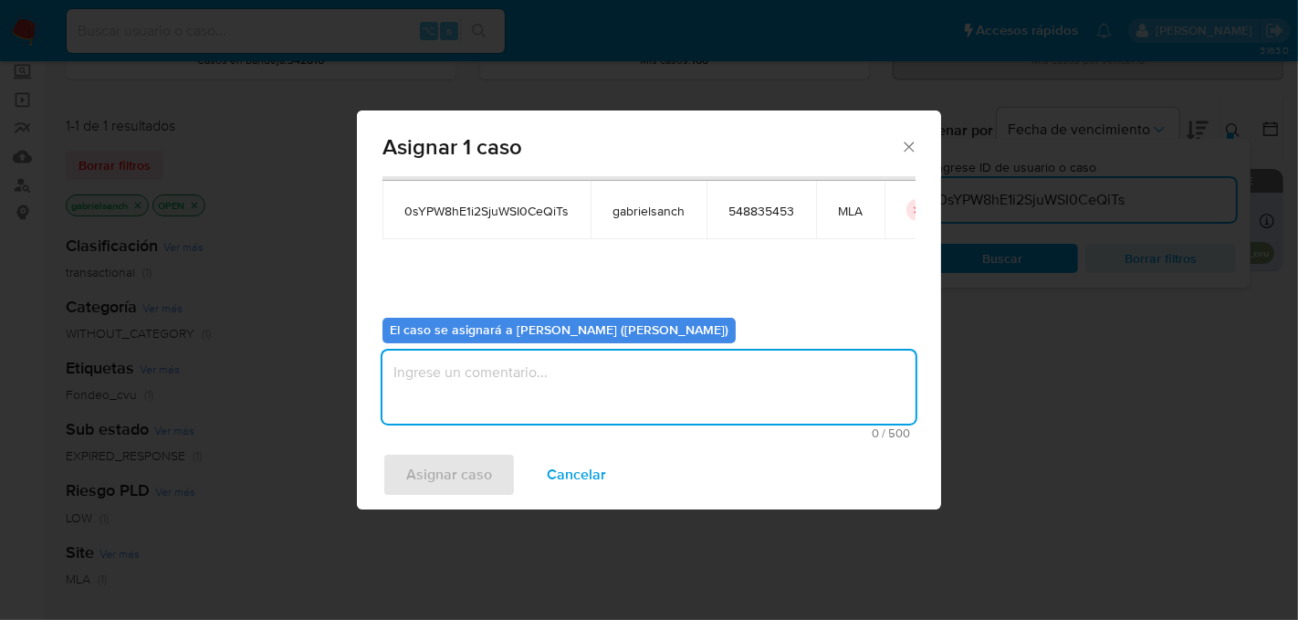
click at [478, 394] on textarea "assign-modal" at bounding box center [648, 386] width 533 height 73
type textarea "Análisis"
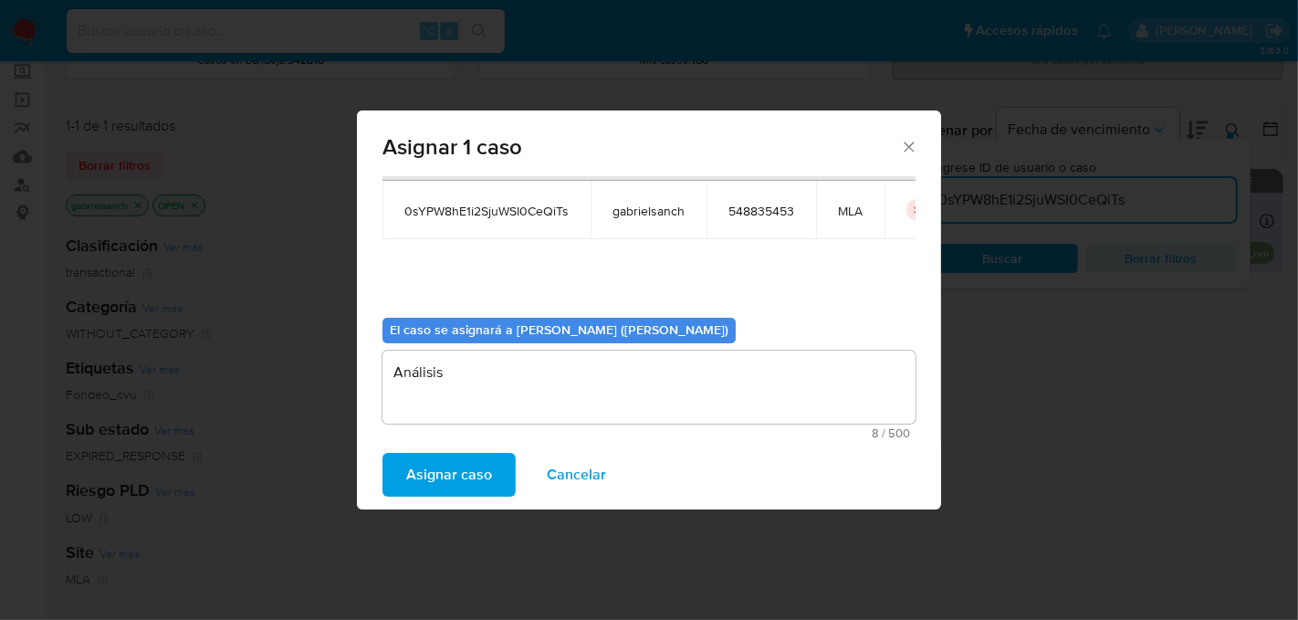
click at [464, 479] on span "Asignar caso" at bounding box center [449, 474] width 86 height 40
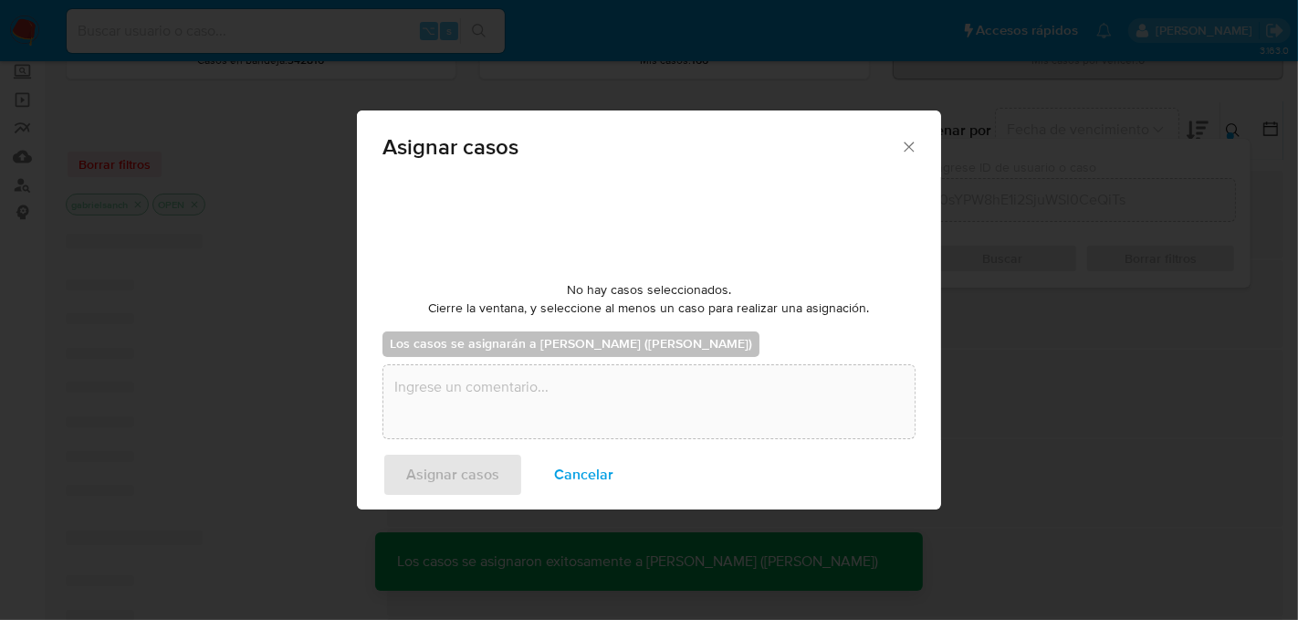
checkbox input "false"
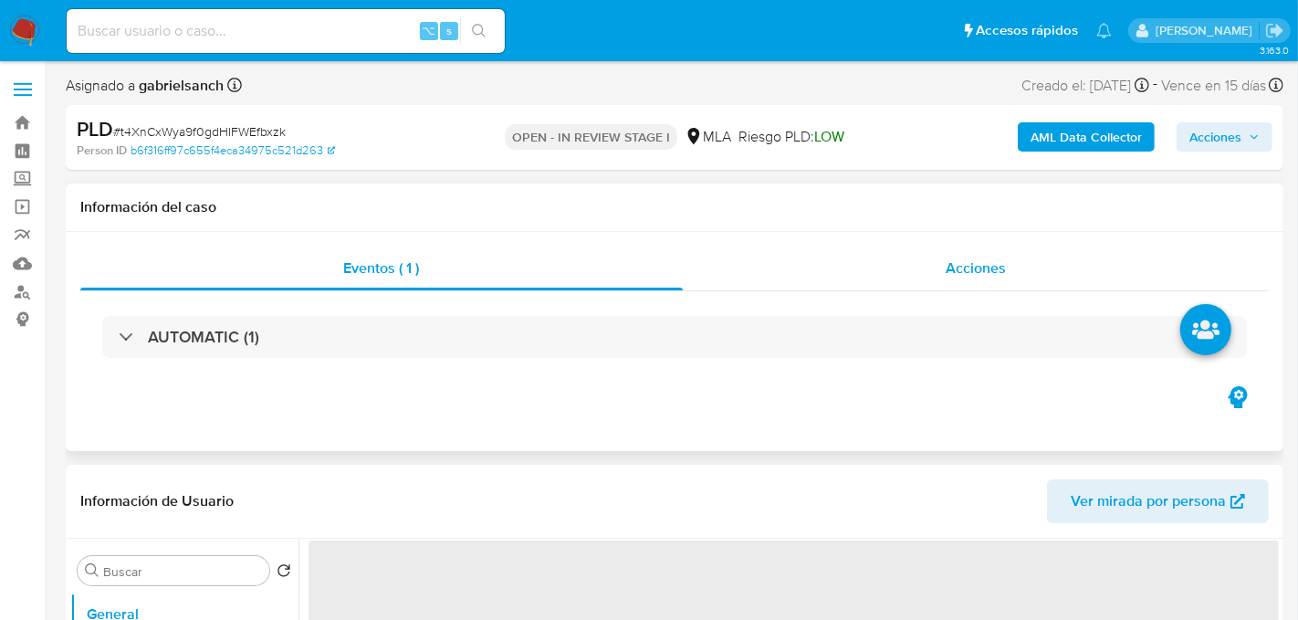
select select "10"
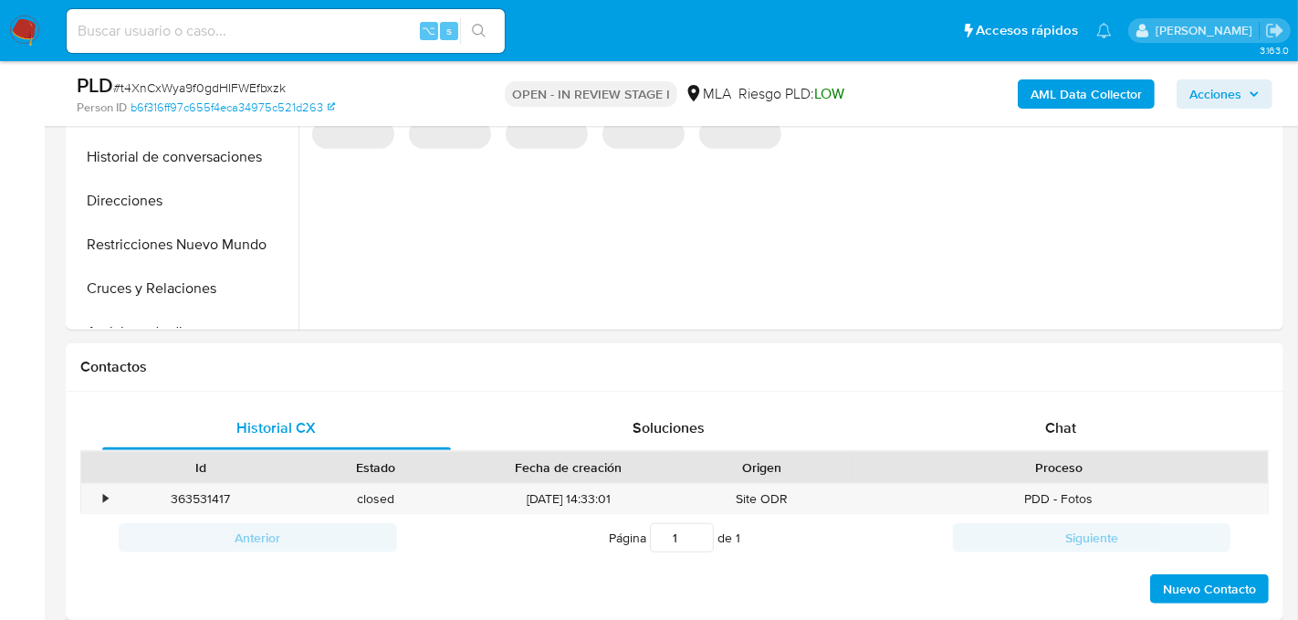
scroll to position [621, 0]
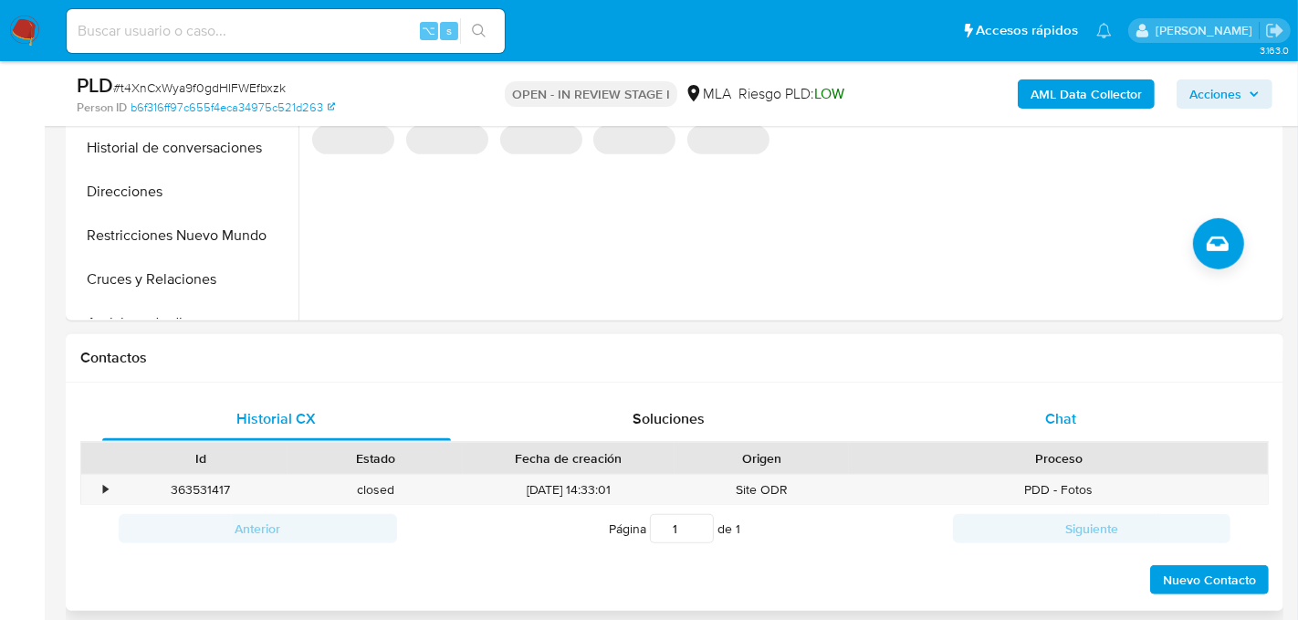
click at [1075, 429] on div "Chat" at bounding box center [1060, 419] width 349 height 44
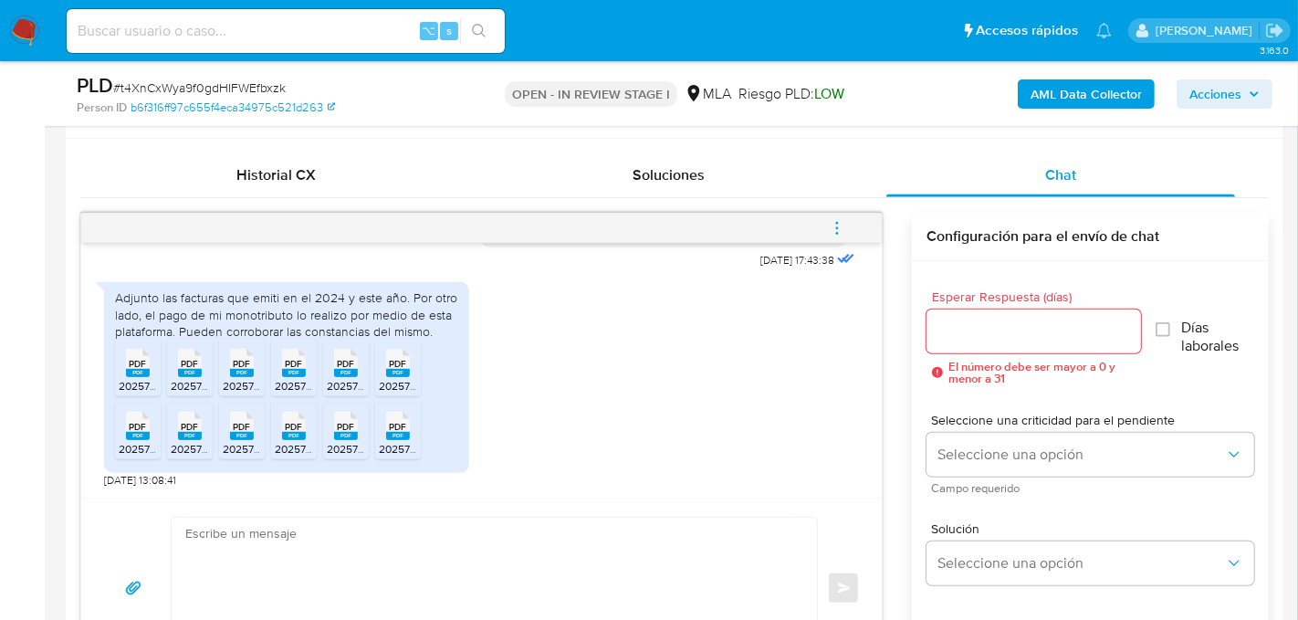
scroll to position [871, 0]
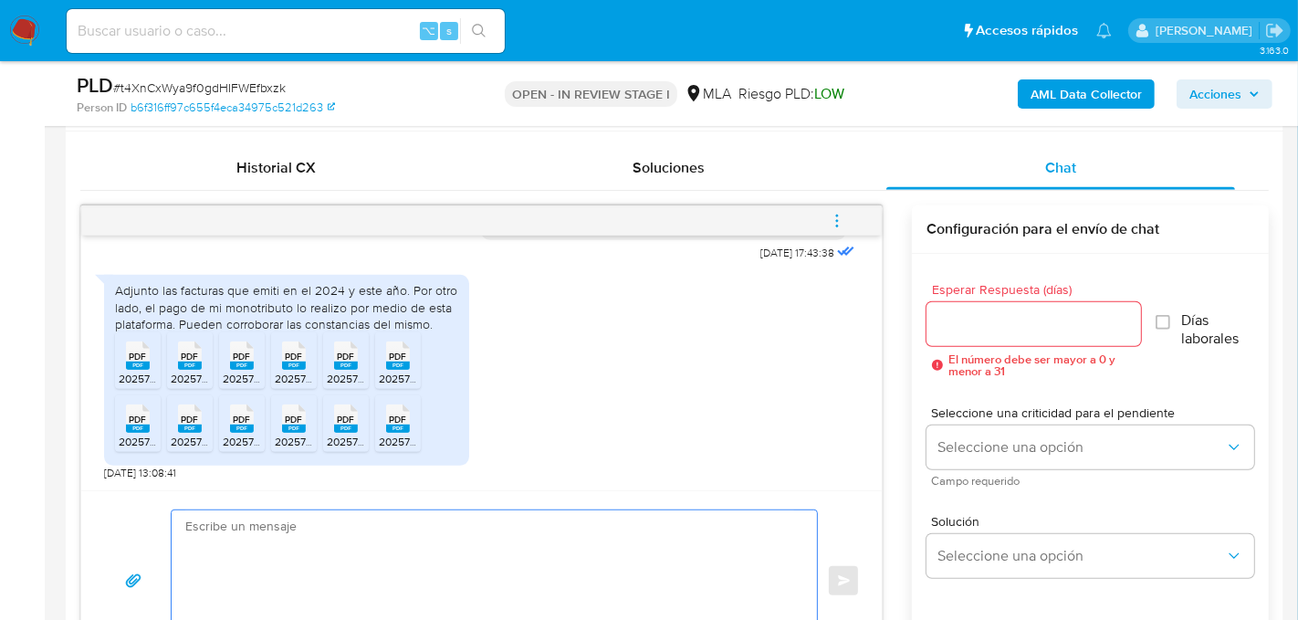
click at [343, 557] on textarea at bounding box center [489, 580] width 609 height 141
paste textarea "Hola, ¡Muchas gracias por tu respuesta! Confirmamos la recepción de la document…"
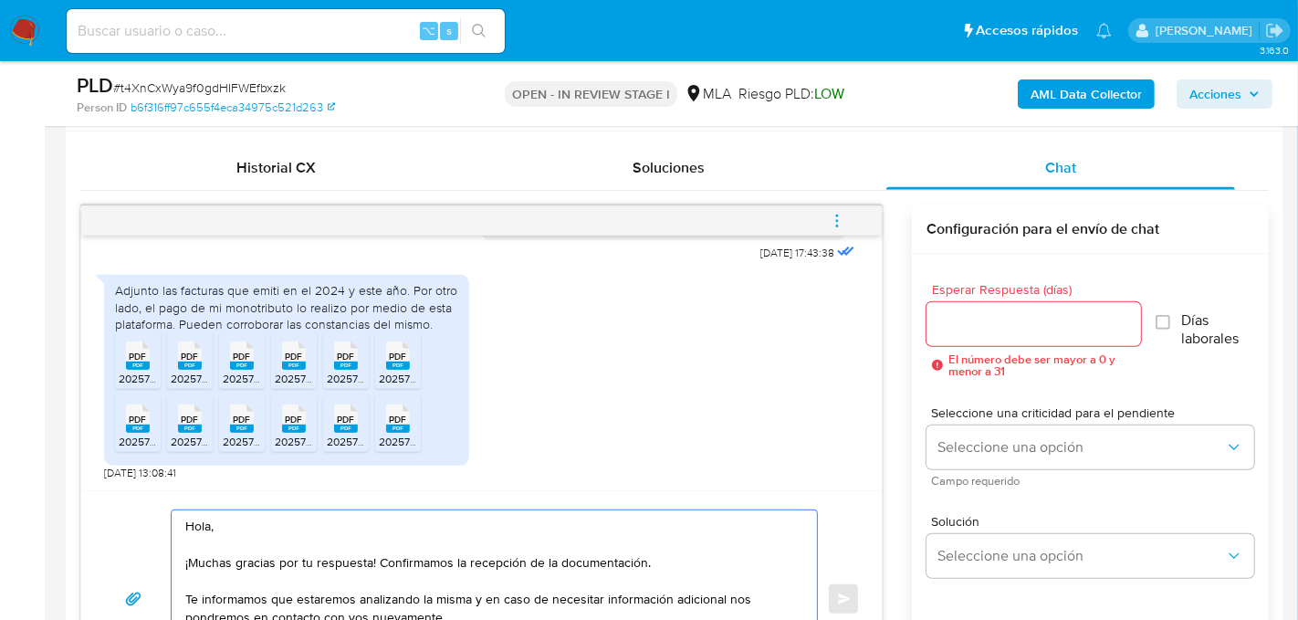
scroll to position [929, 0]
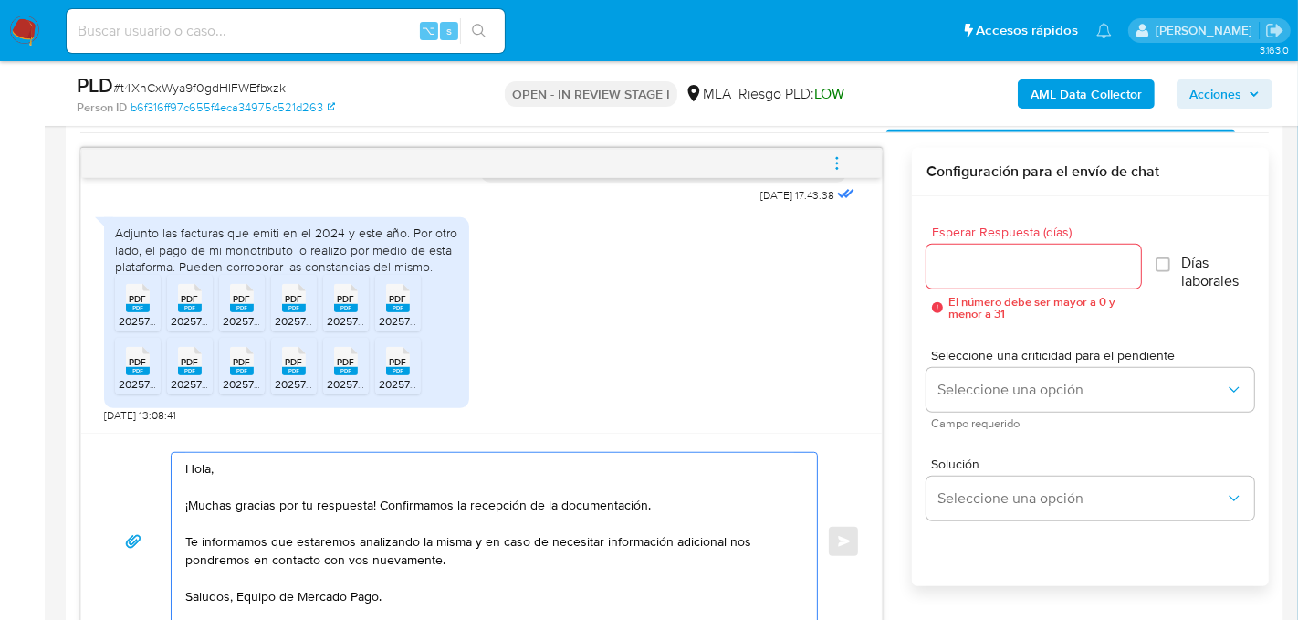
type textarea "Hola, ¡Muchas gracias por tu respuesta! Confirmamos la recepción de la document…"
click at [1021, 262] on input "Esperar Respuesta (días)" at bounding box center [1033, 267] width 214 height 24
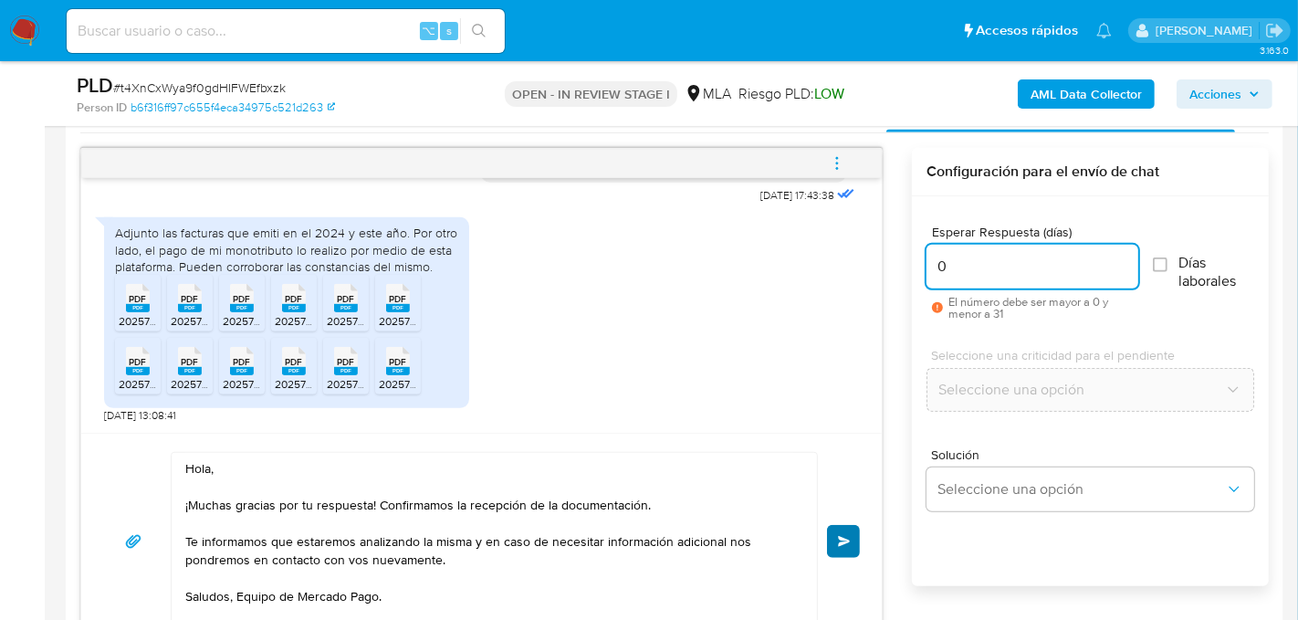
type input "0"
click at [837, 526] on button "Enviar" at bounding box center [843, 541] width 33 height 33
click at [838, 172] on span "menu-action" at bounding box center [837, 163] width 16 height 44
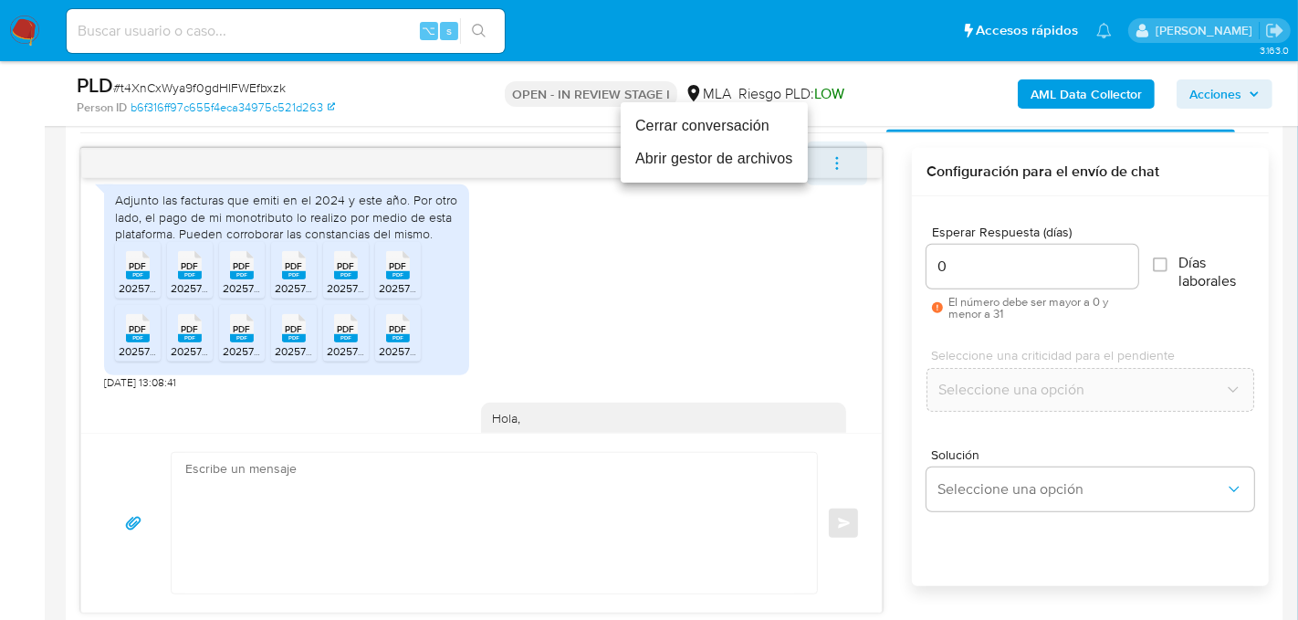
scroll to position [1229, 0]
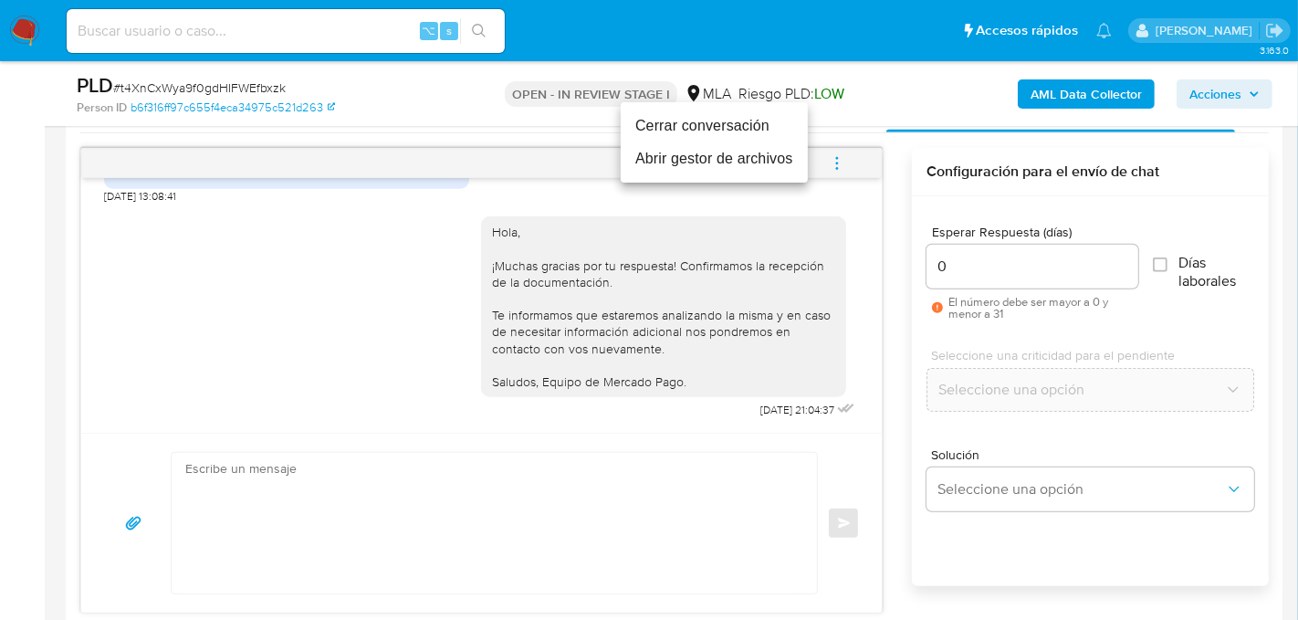
click at [726, 116] on li "Cerrar conversación" at bounding box center [714, 126] width 187 height 33
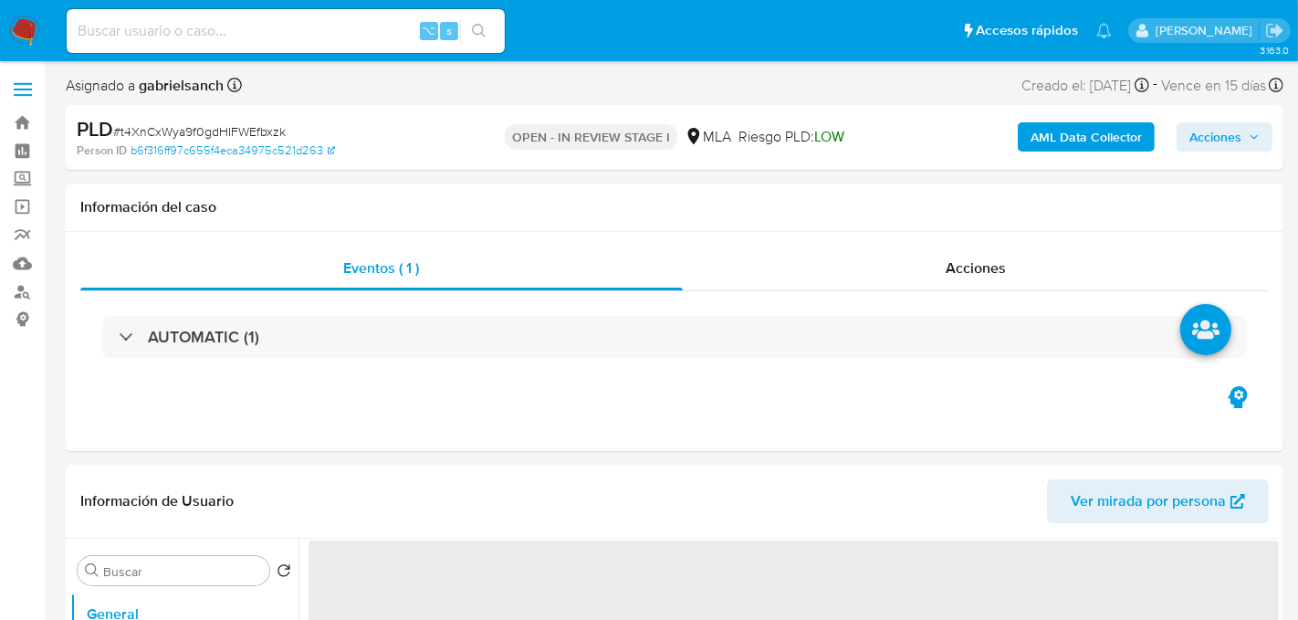
select select "10"
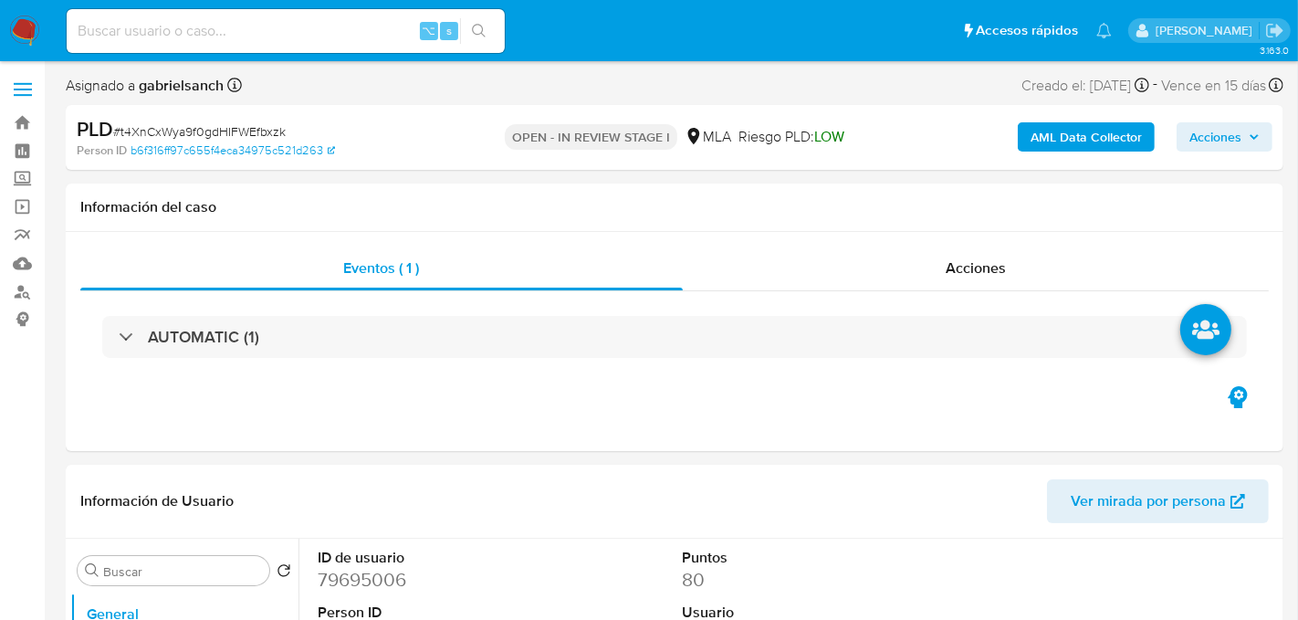
click at [1071, 138] on b "AML Data Collector" at bounding box center [1085, 136] width 111 height 29
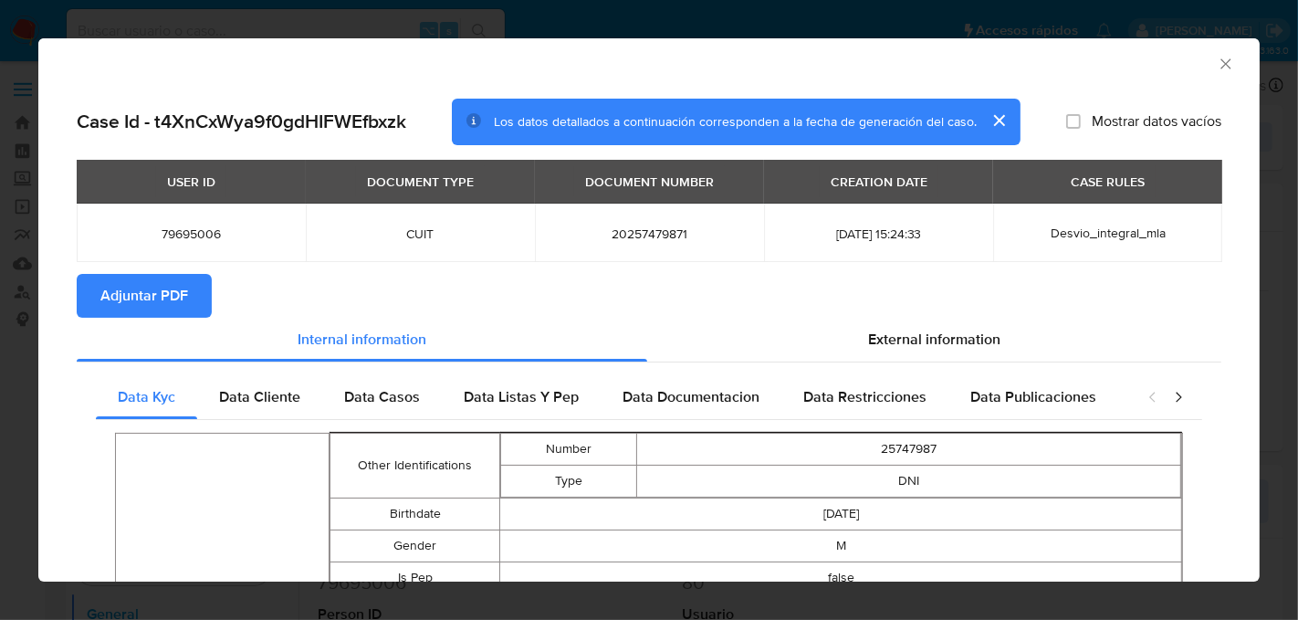
click at [160, 273] on div "USER ID DOCUMENT TYPE DOCUMENT NUMBER CREATION DATE CASE RULES 79695006 CUIT 20…" at bounding box center [649, 217] width 1144 height 114
click at [161, 282] on span "Adjuntar PDF" at bounding box center [144, 296] width 88 height 40
click at [1223, 67] on icon "Cerrar ventana" at bounding box center [1225, 64] width 18 height 18
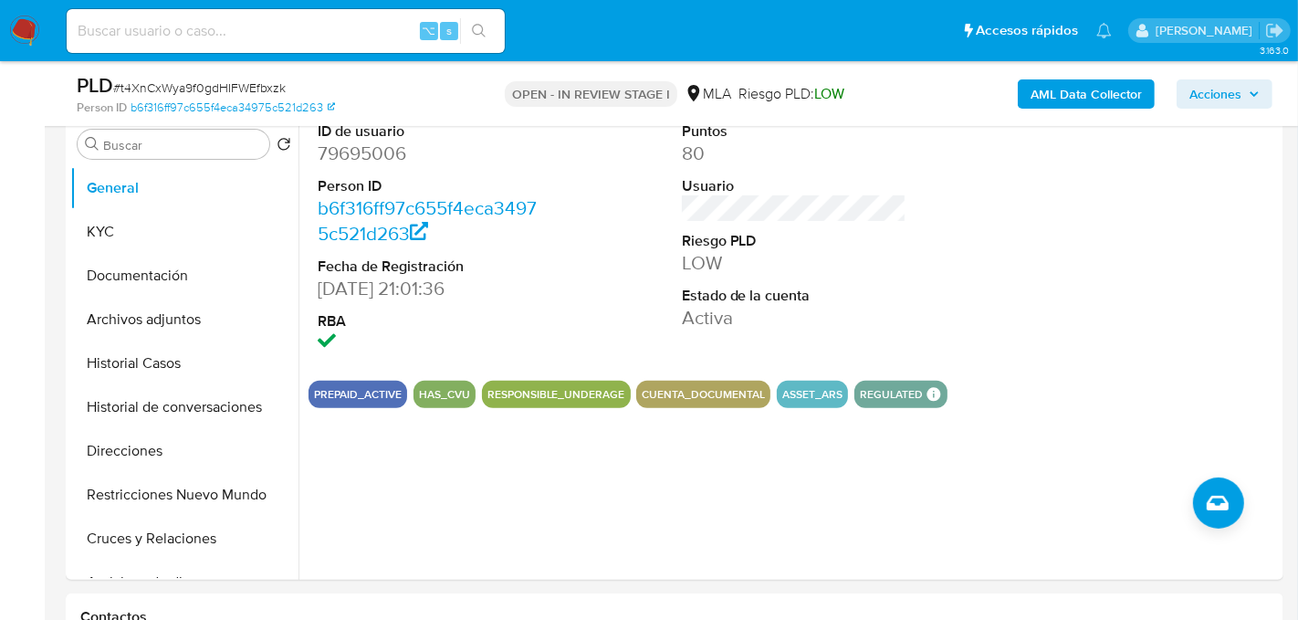
scroll to position [388, 0]
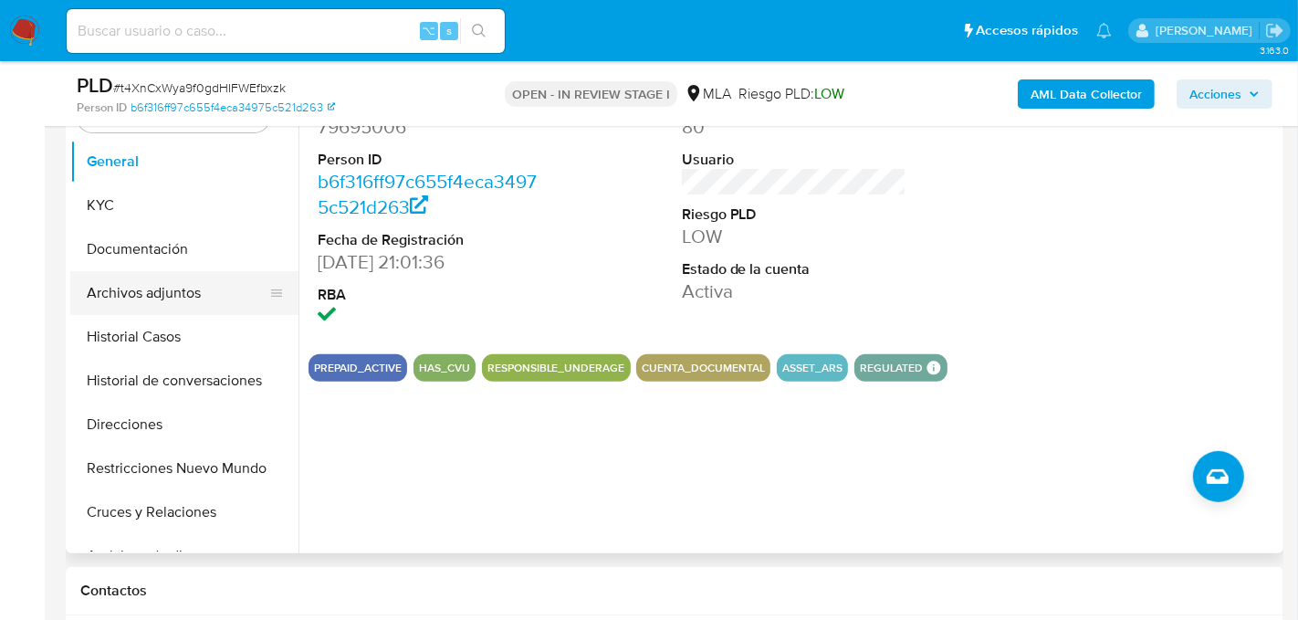
click at [183, 299] on button "Archivos adjuntos" at bounding box center [177, 293] width 214 height 44
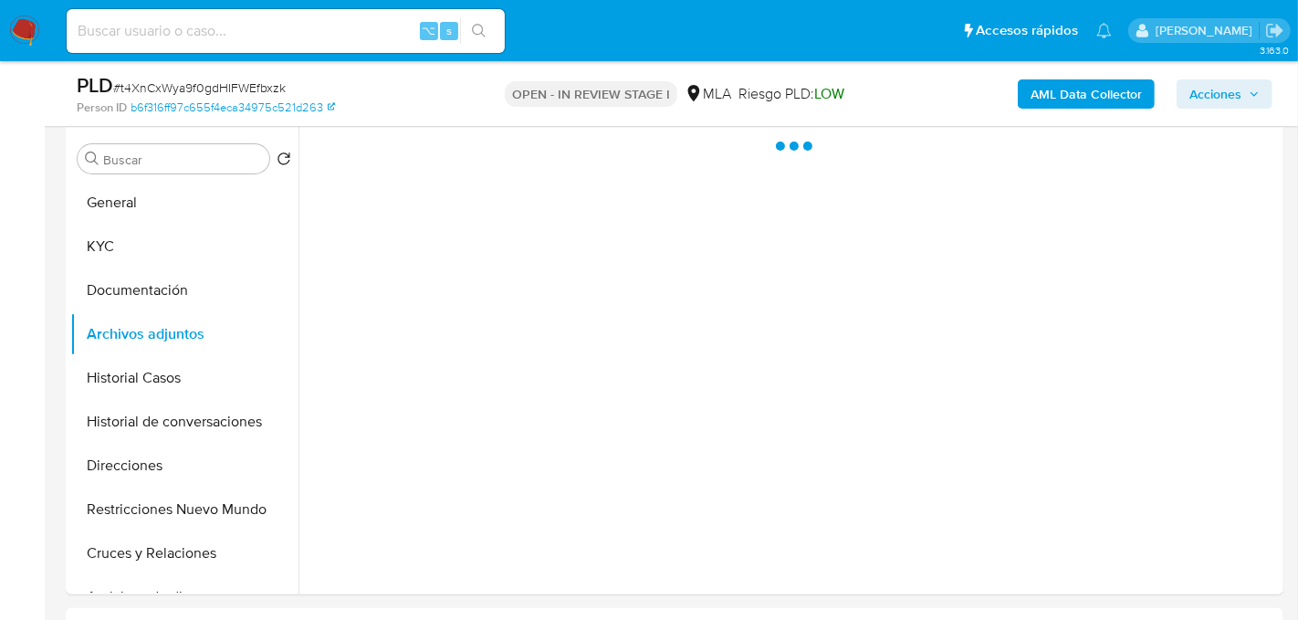
scroll to position [343, 0]
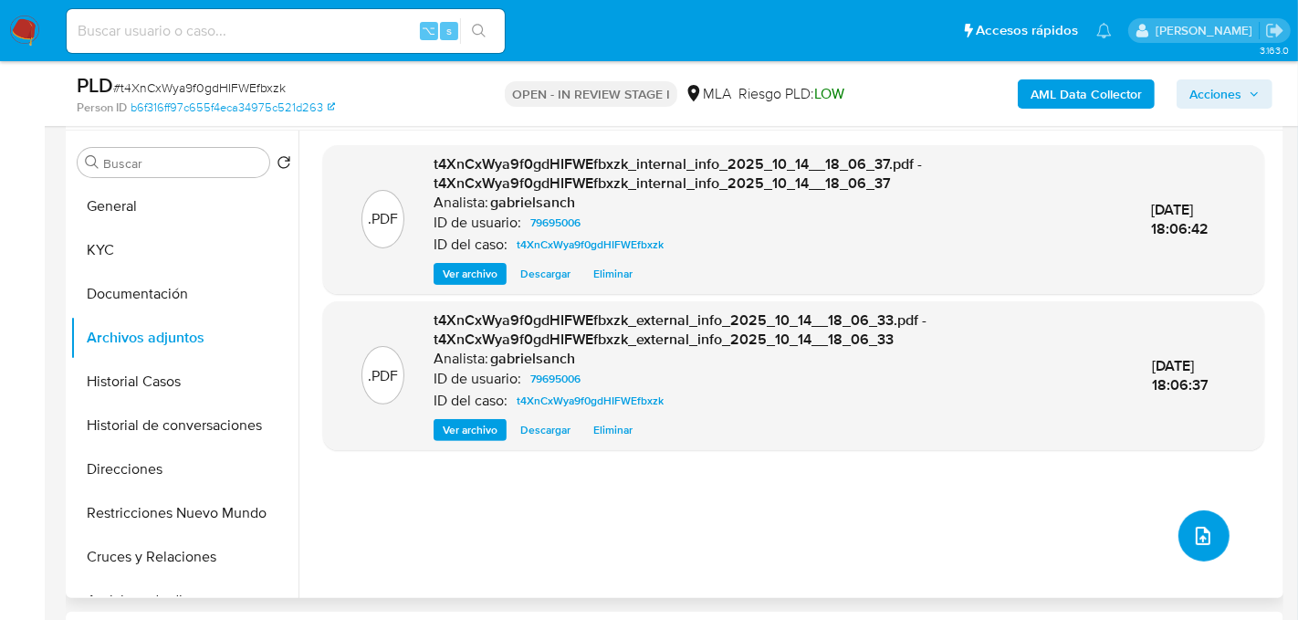
click at [1200, 529] on icon "upload-file" at bounding box center [1203, 536] width 22 height 22
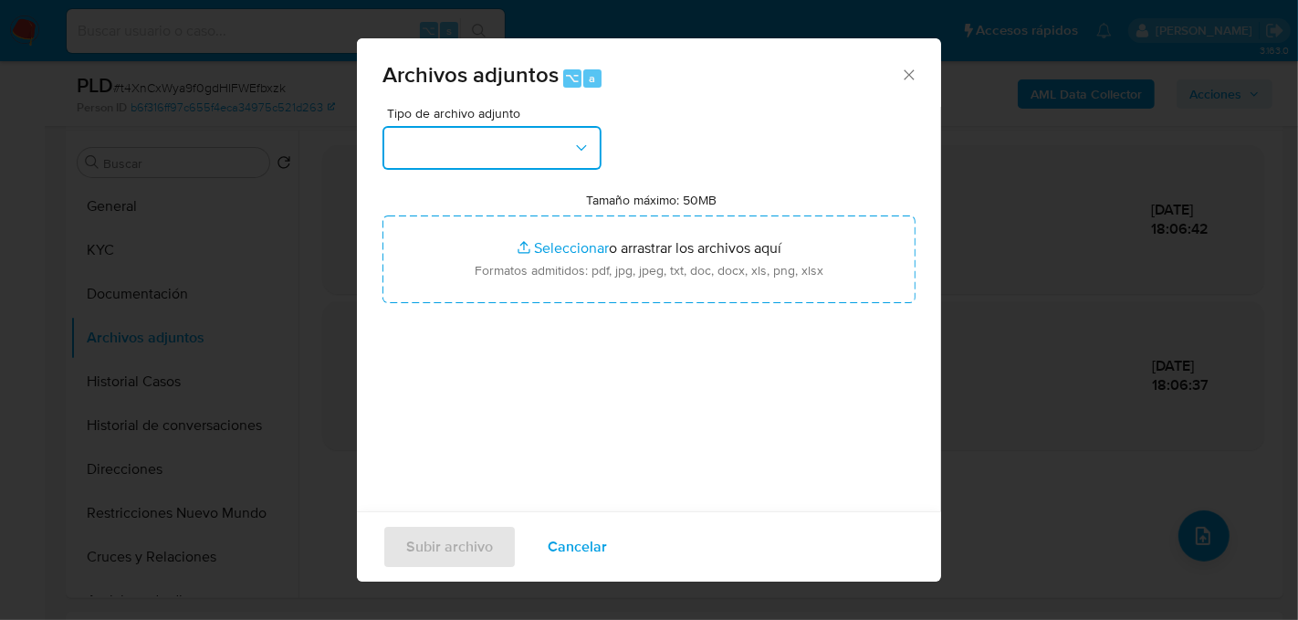
click at [555, 157] on button "button" at bounding box center [491, 148] width 219 height 44
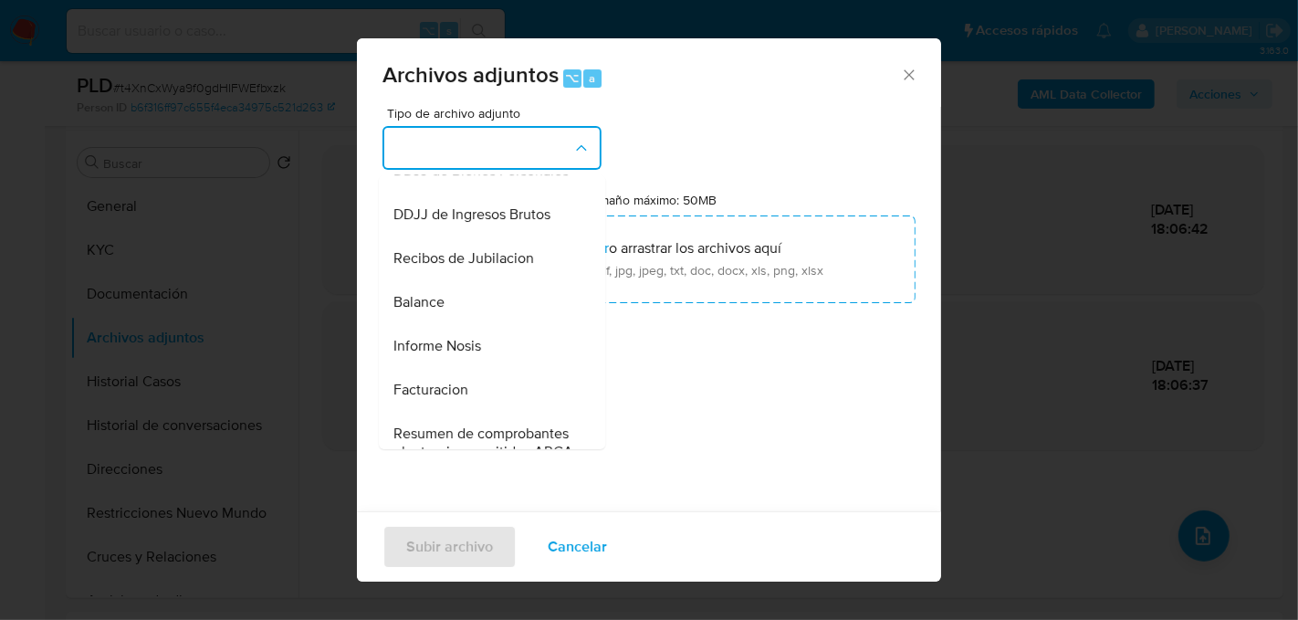
scroll to position [615, 0]
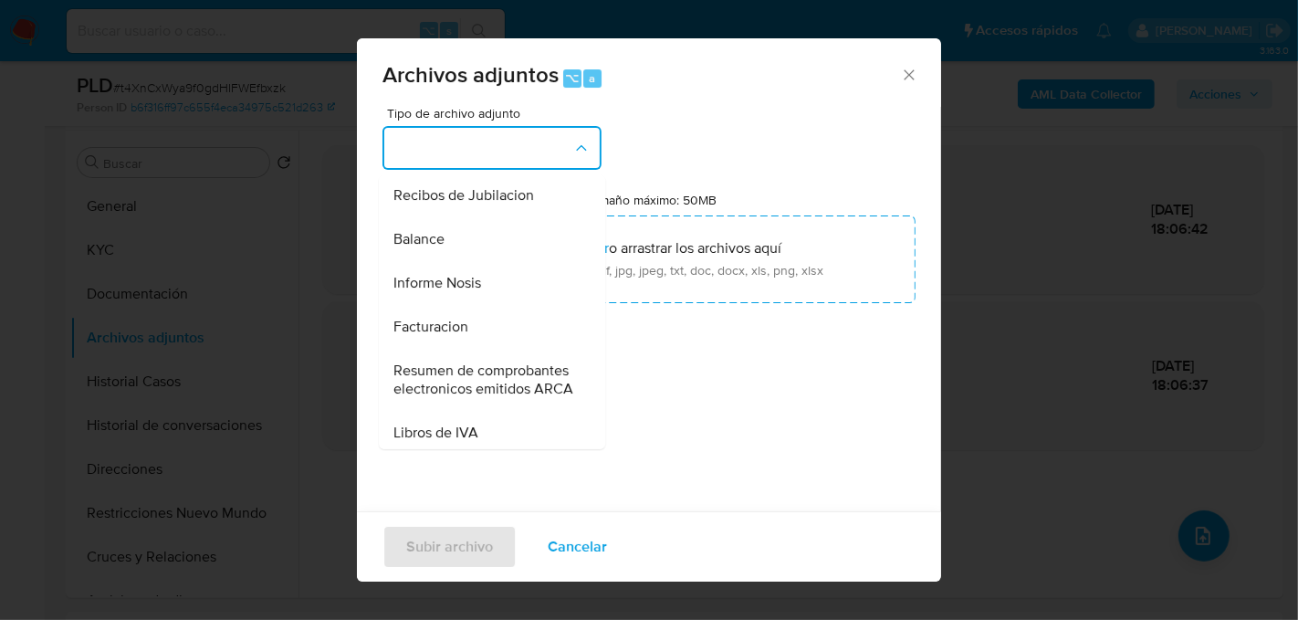
click at [504, 309] on div "Facturacion" at bounding box center [486, 326] width 186 height 44
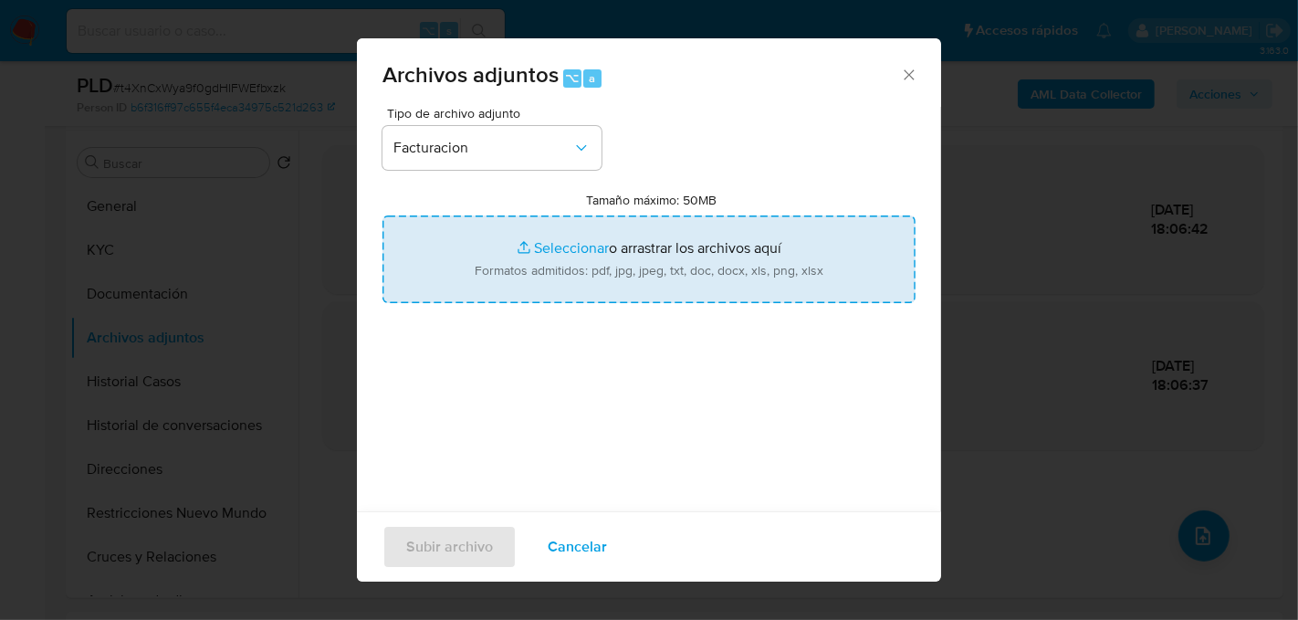
click at [579, 253] on input "Tamaño máximo: 50MB Seleccionar archivos" at bounding box center [648, 259] width 533 height 88
type input "C:\fakepath\Facturación.pdf"
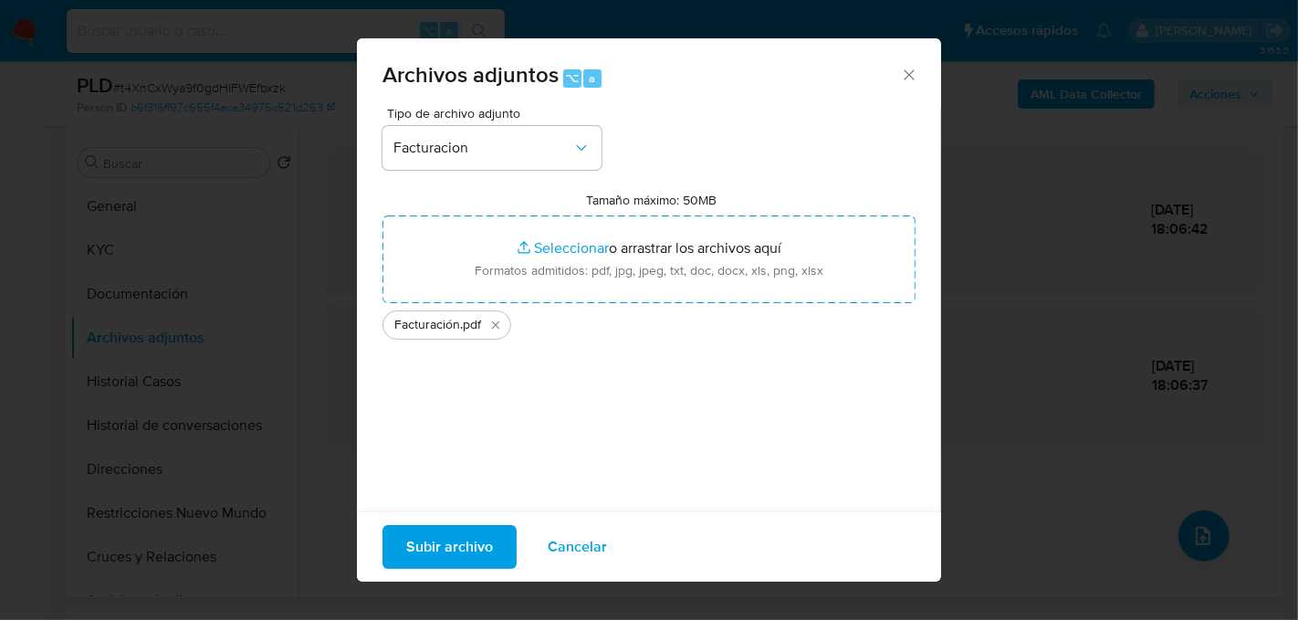
click at [443, 545] on span "Subir archivo" at bounding box center [449, 547] width 87 height 40
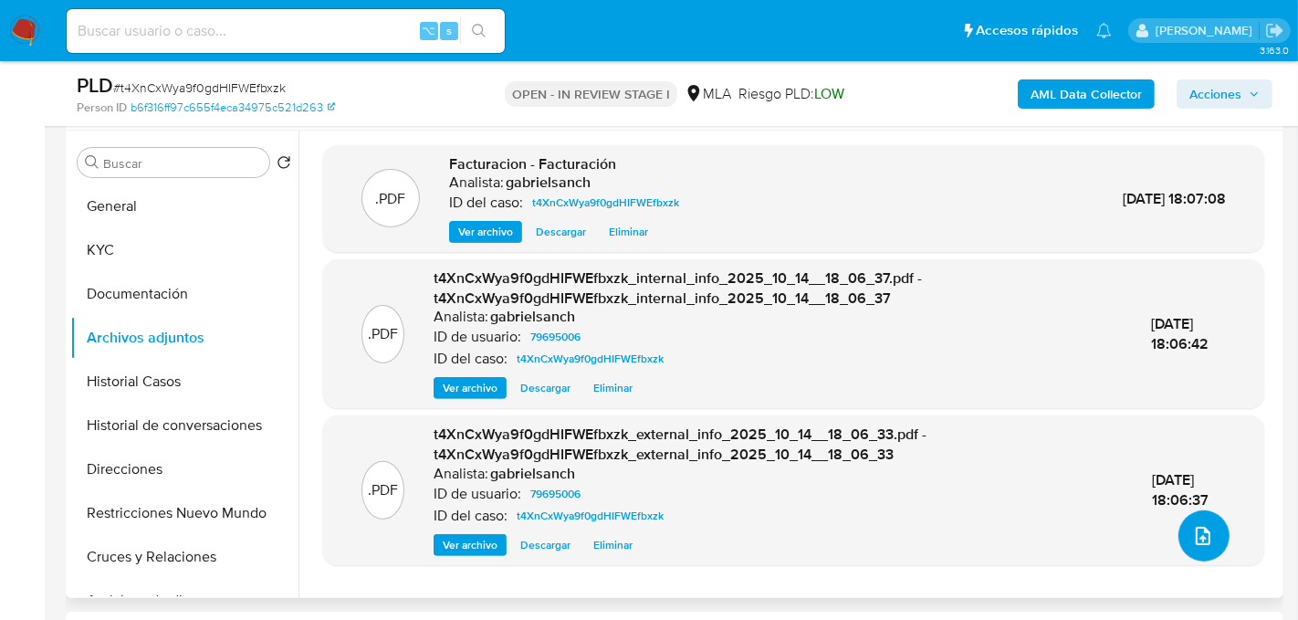
click at [1179, 521] on button "upload-file" at bounding box center [1203, 535] width 51 height 51
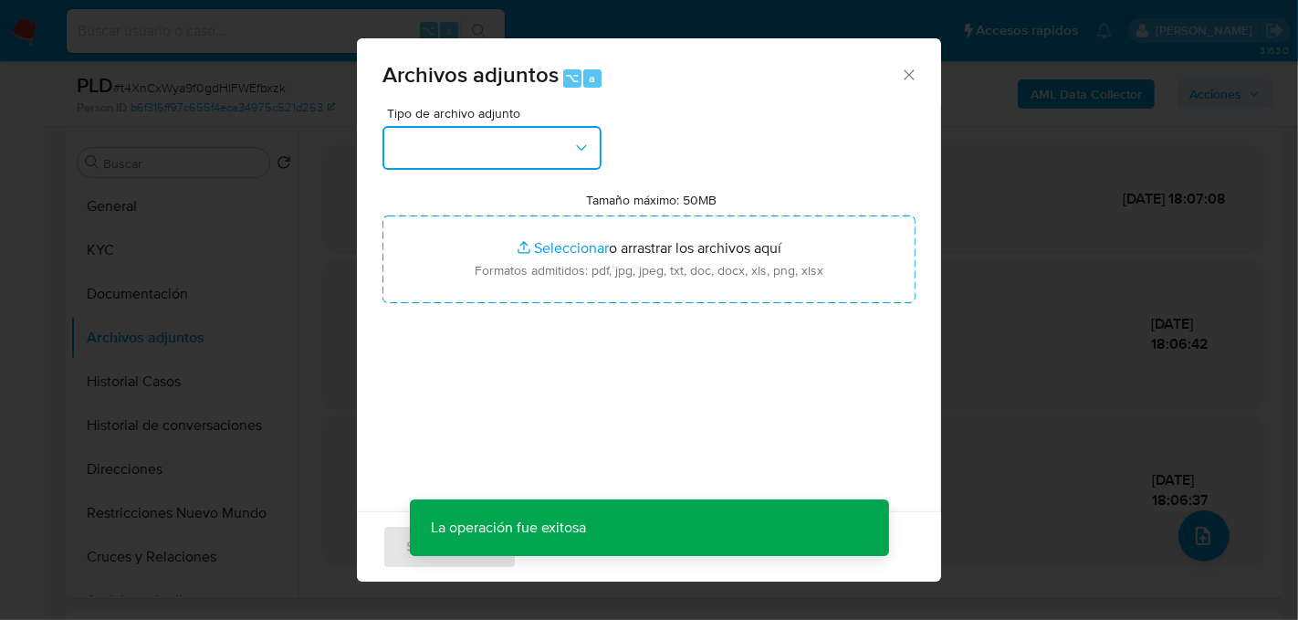
click at [539, 157] on button "button" at bounding box center [491, 148] width 219 height 44
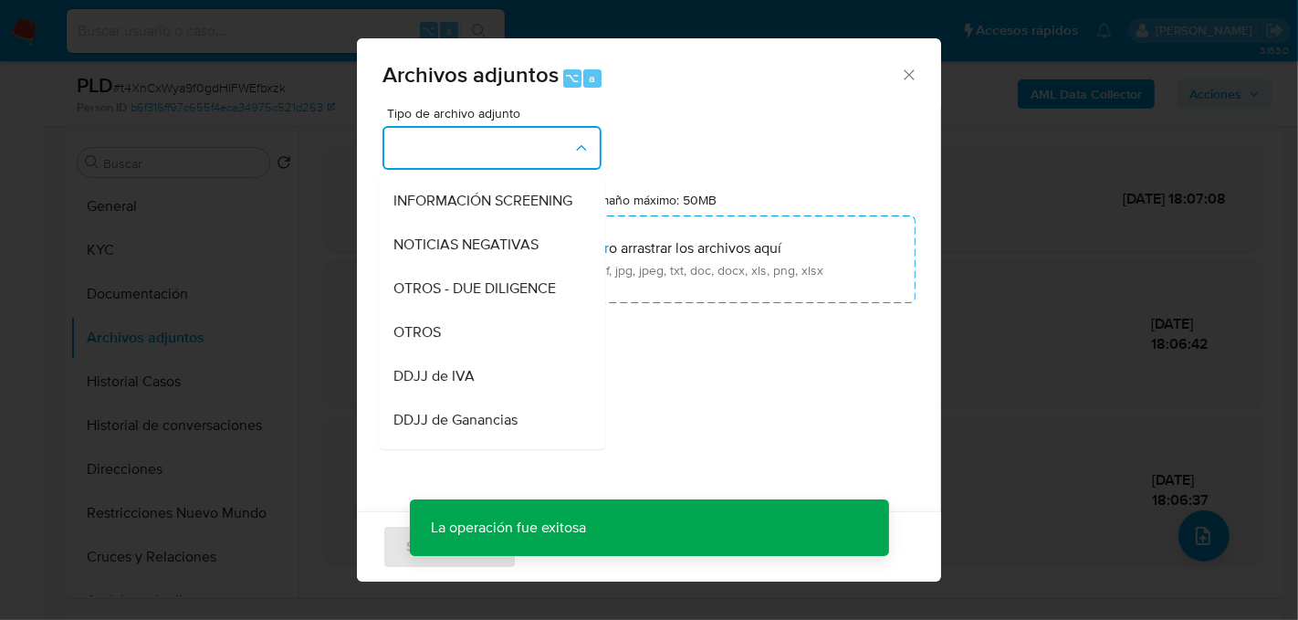
scroll to position [229, 0]
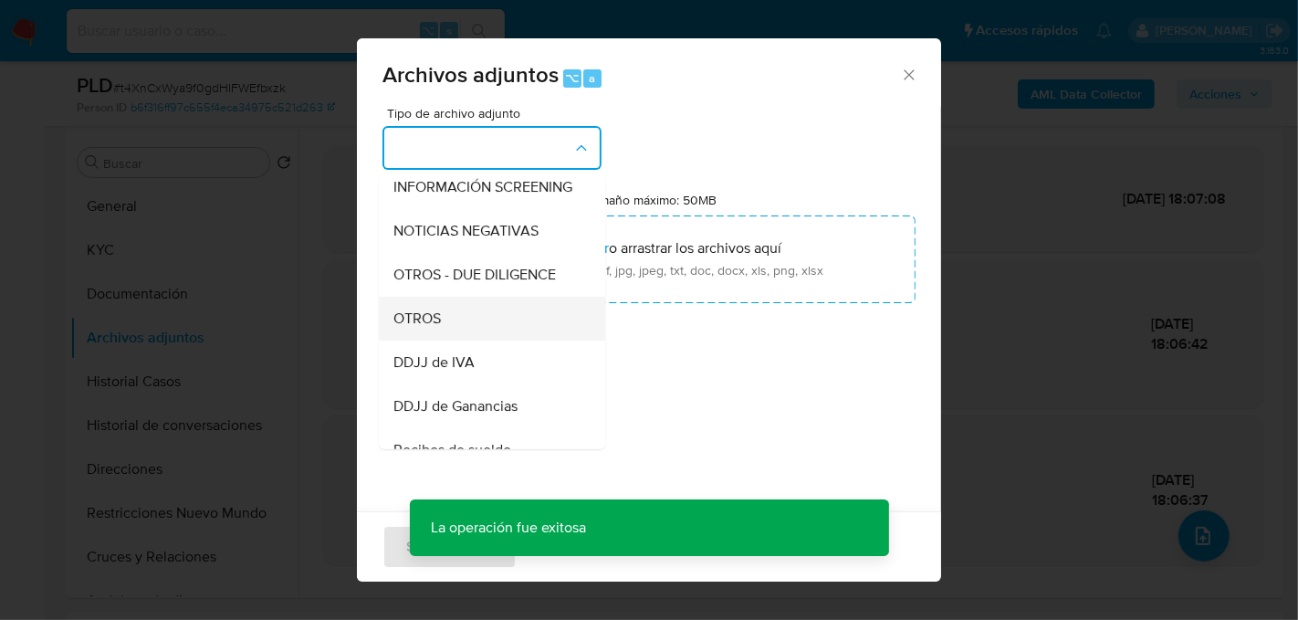
click at [460, 318] on div "OTROS" at bounding box center [486, 318] width 186 height 44
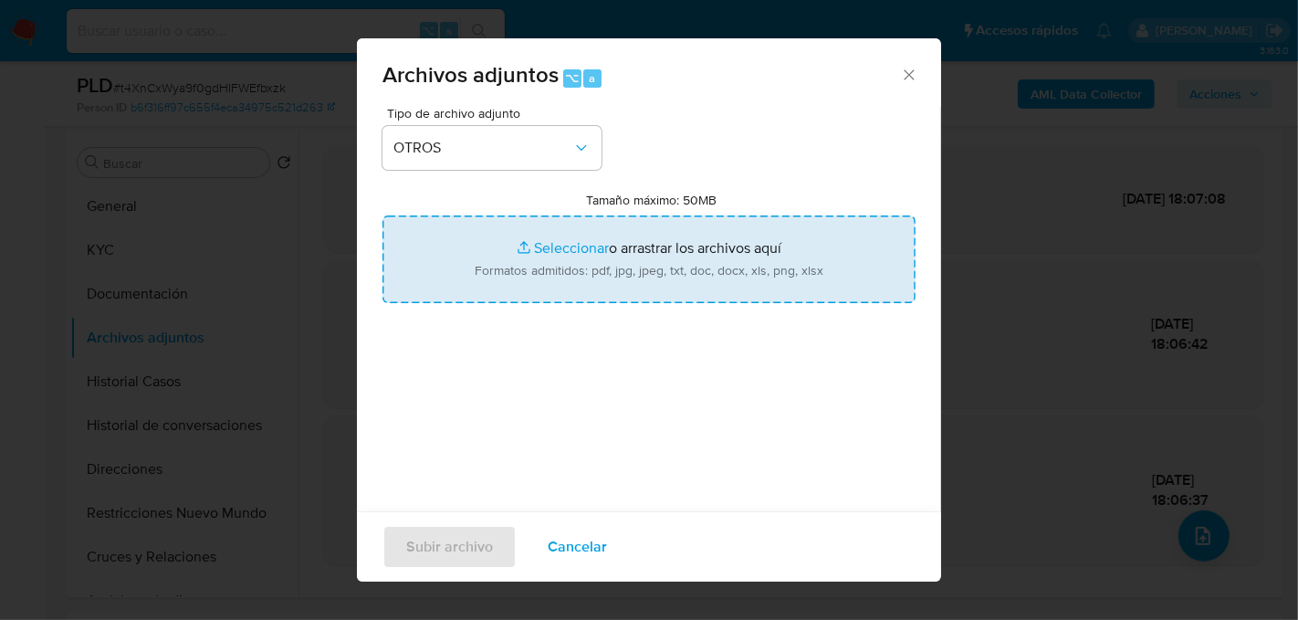
click at [530, 279] on input "Tamaño máximo: 50MB Seleccionar archivos" at bounding box center [648, 259] width 533 height 88
type input "C:\fakepath\Caselog t4XnCxWya9f0gdHIFWEfbxzk_2025_08_19_19_04_57.docx"
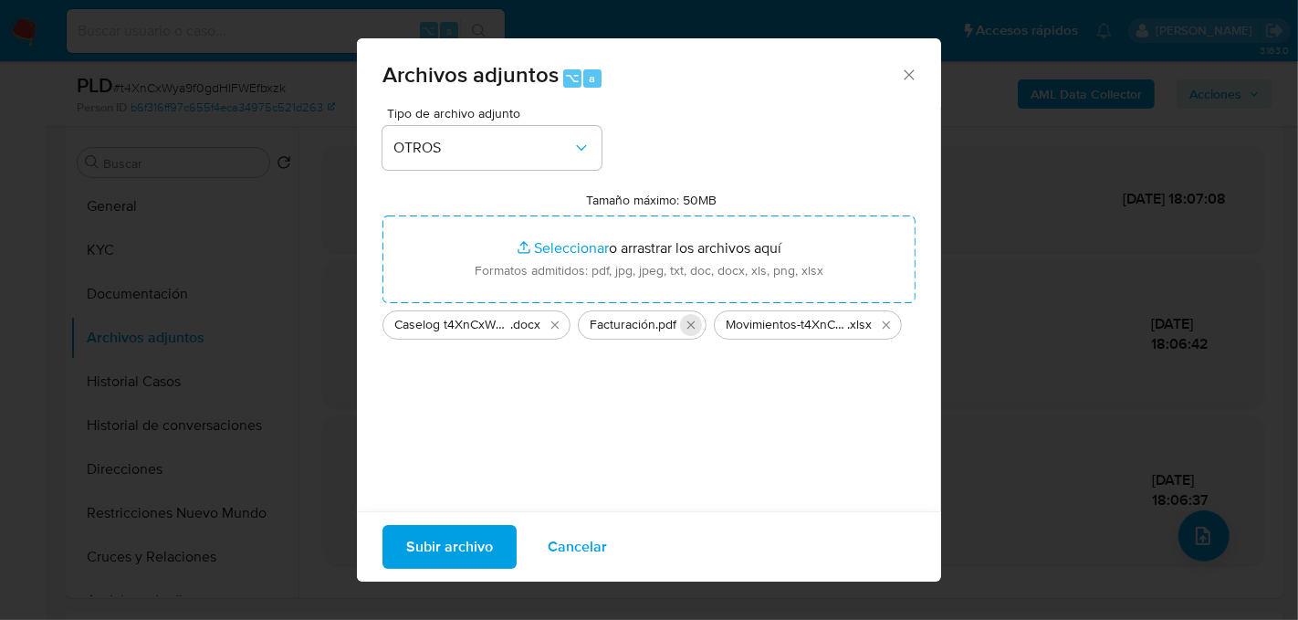
click at [691, 328] on icon "Eliminar Facturación.pdf" at bounding box center [690, 325] width 15 height 15
click at [477, 550] on span "Subir archivo" at bounding box center [449, 547] width 87 height 40
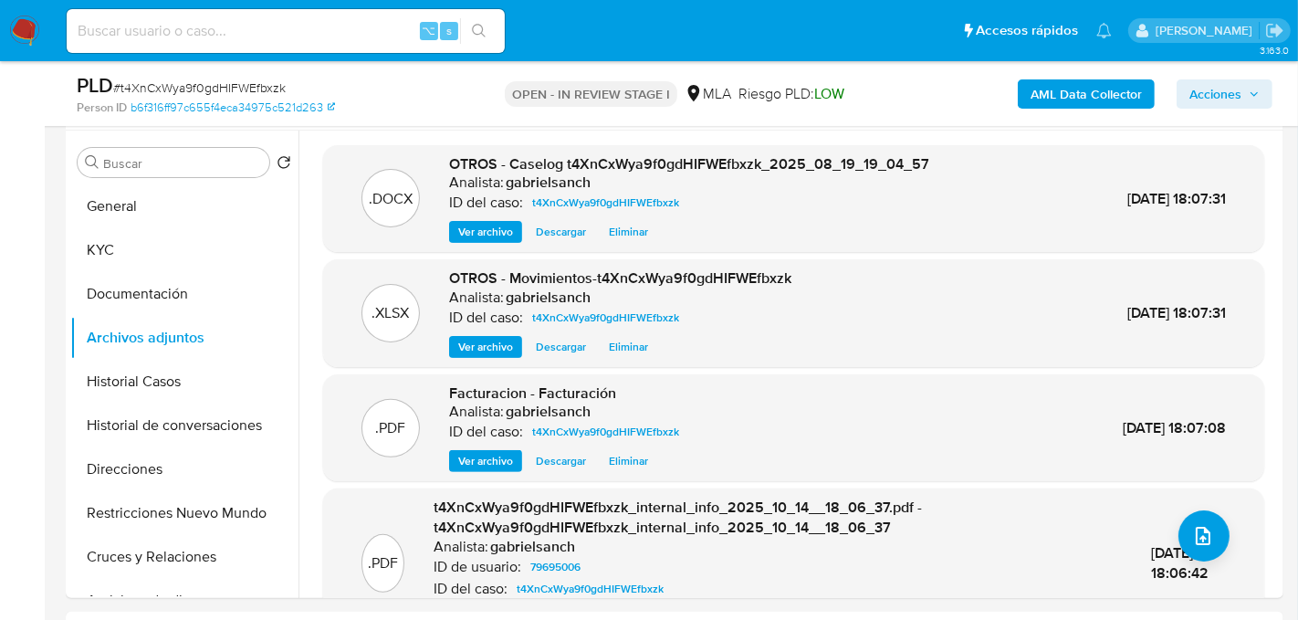
click at [1221, 82] on span "Acciones" at bounding box center [1215, 93] width 52 height 29
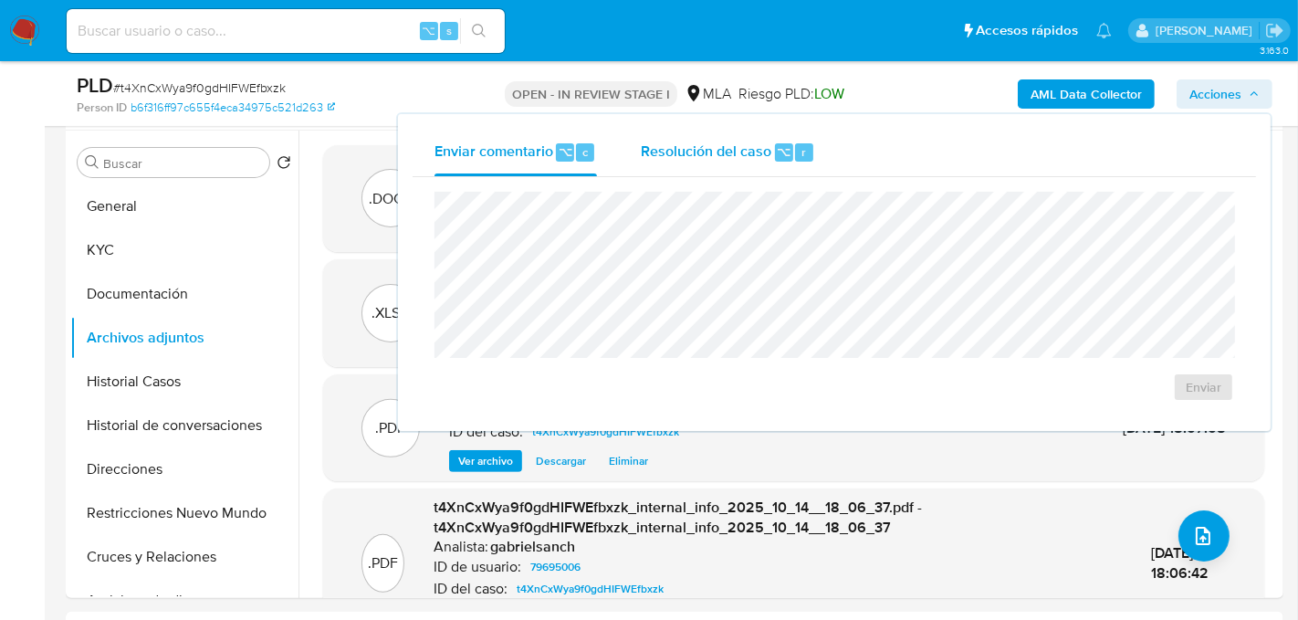
click at [777, 143] on span "⌥" at bounding box center [784, 151] width 14 height 17
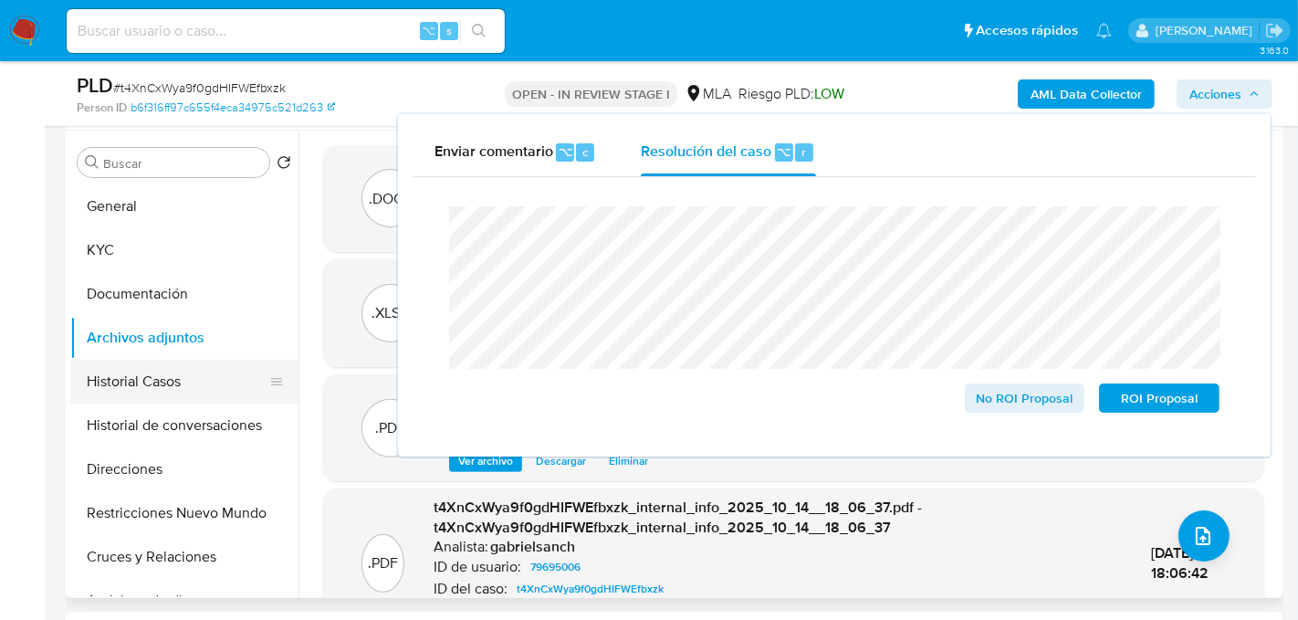
click at [129, 381] on button "Historial Casos" at bounding box center [177, 382] width 214 height 44
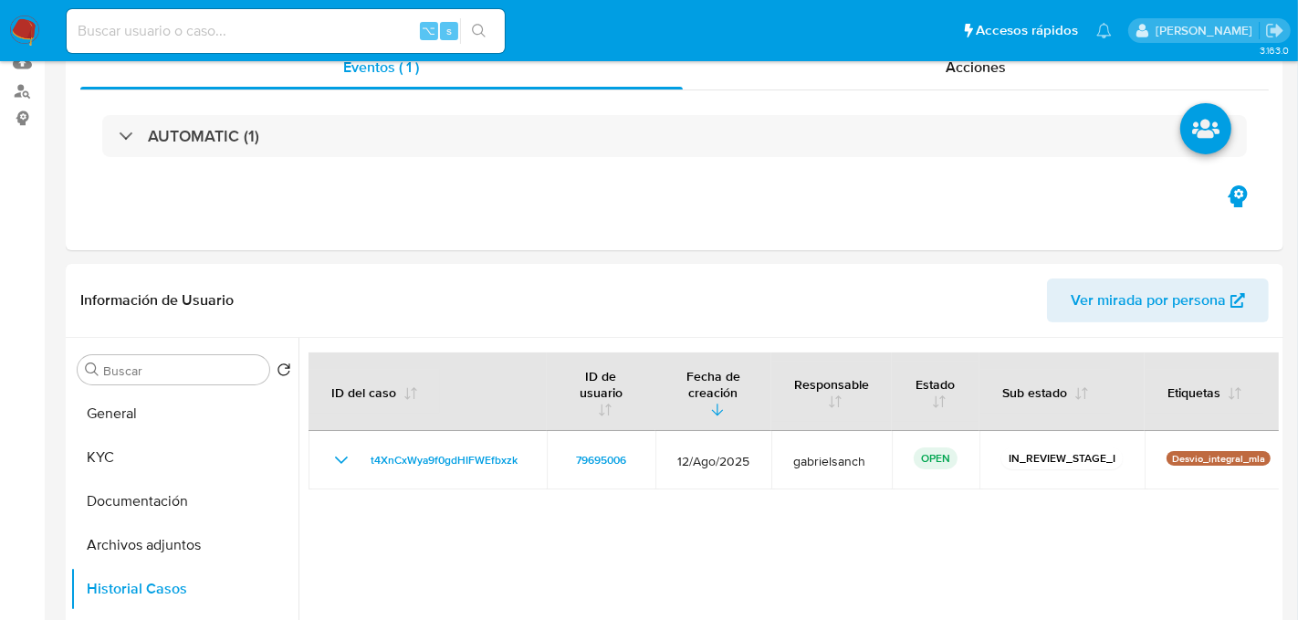
scroll to position [0, 0]
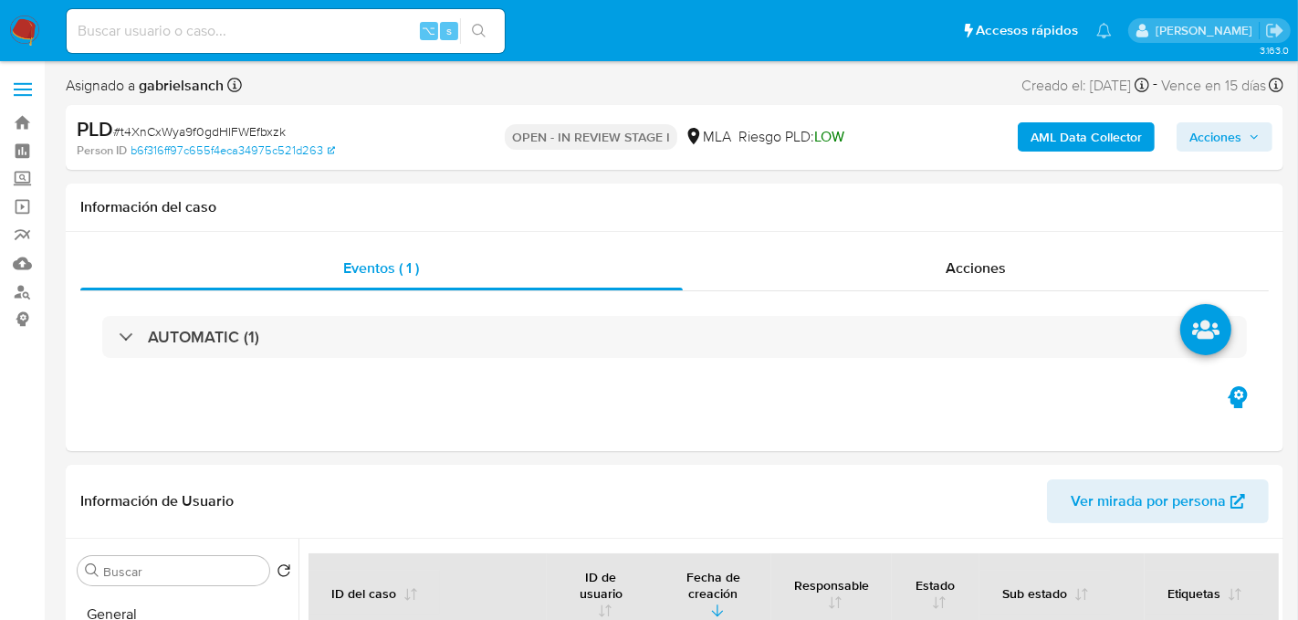
click at [1243, 143] on span "Acciones" at bounding box center [1224, 137] width 70 height 26
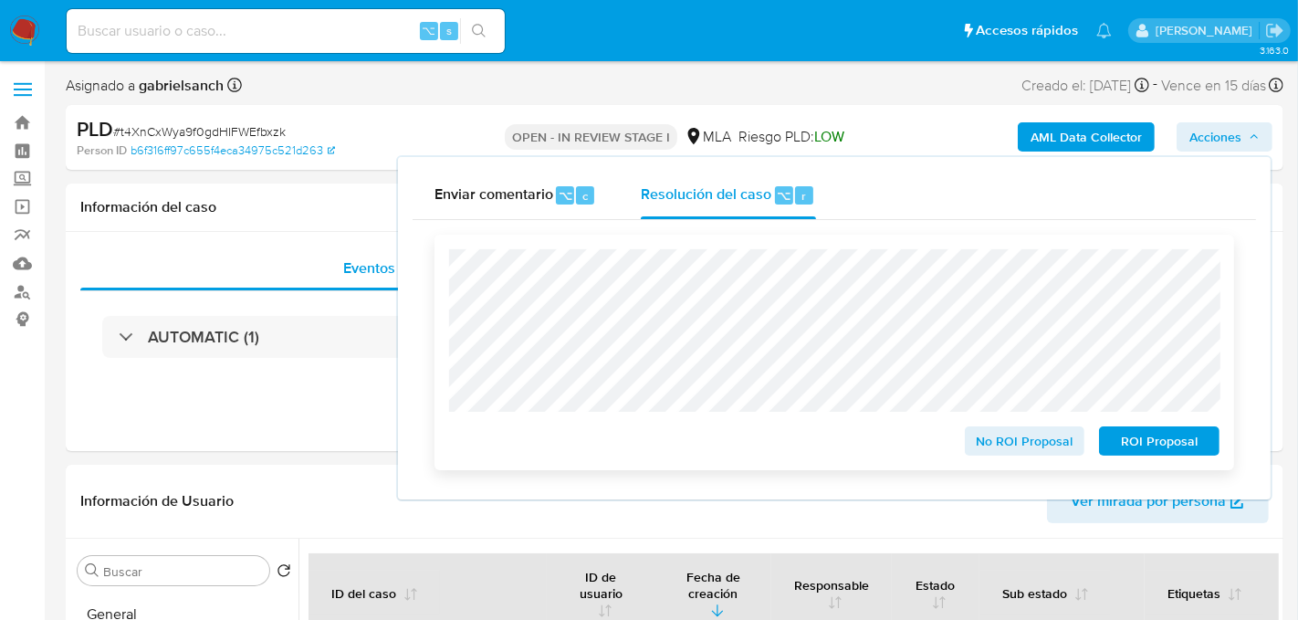
click at [1030, 424] on div "No ROI Proposal" at bounding box center [1024, 437] width 135 height 37
click at [1026, 445] on span "No ROI Proposal" at bounding box center [1024, 441] width 95 height 26
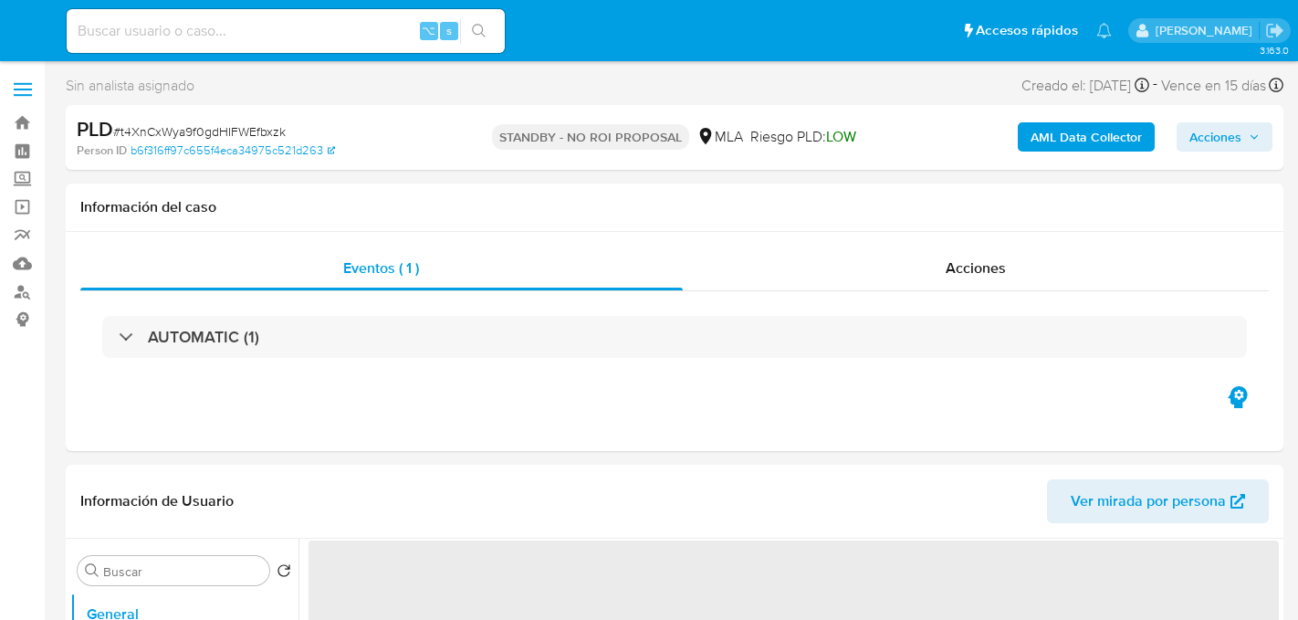
select select "10"
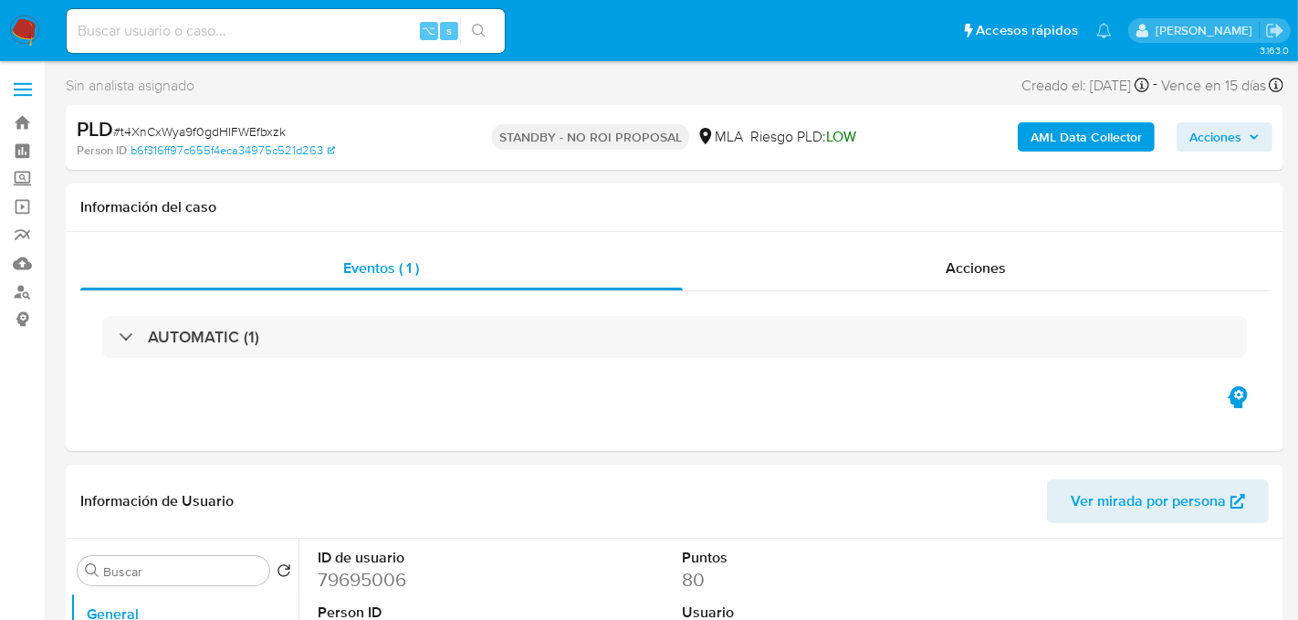
click at [243, 32] on input at bounding box center [286, 31] width 438 height 24
paste input "O2IzwE60sPOtM4S1qDBtOI3V"
type input "O2IzwE60sPOtM4S1qDBtOI3V"
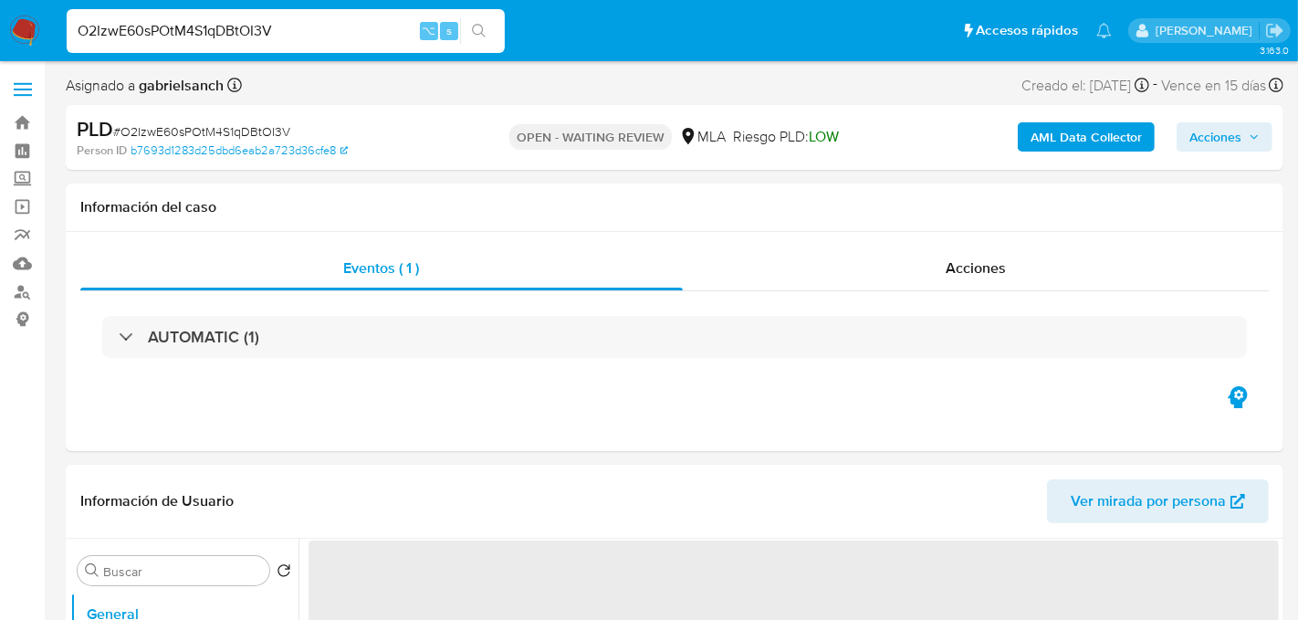
select select "10"
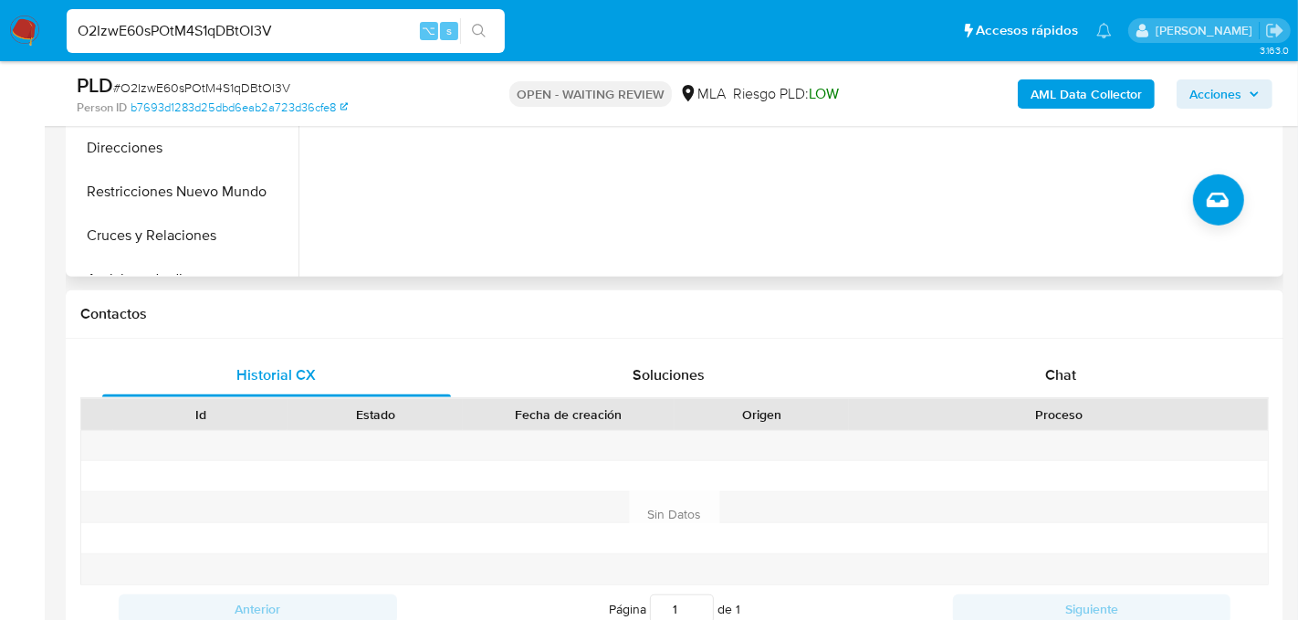
scroll to position [666, 0]
click at [1023, 385] on div "Chat" at bounding box center [1060, 373] width 349 height 44
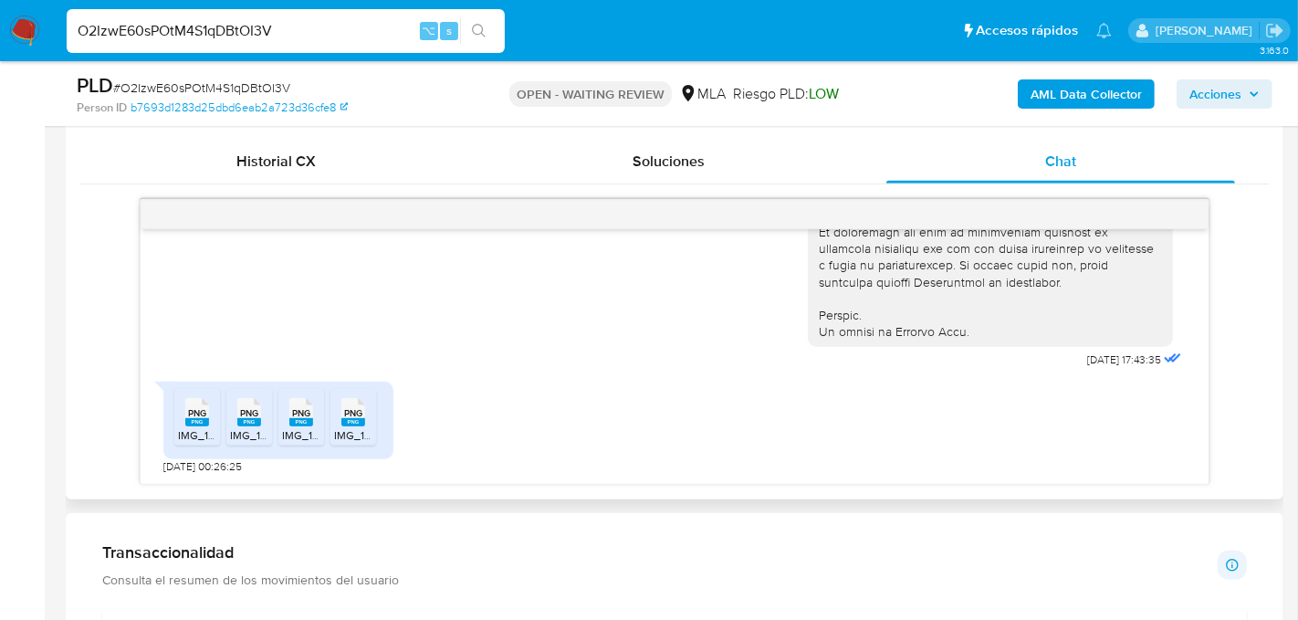
scroll to position [897, 0]
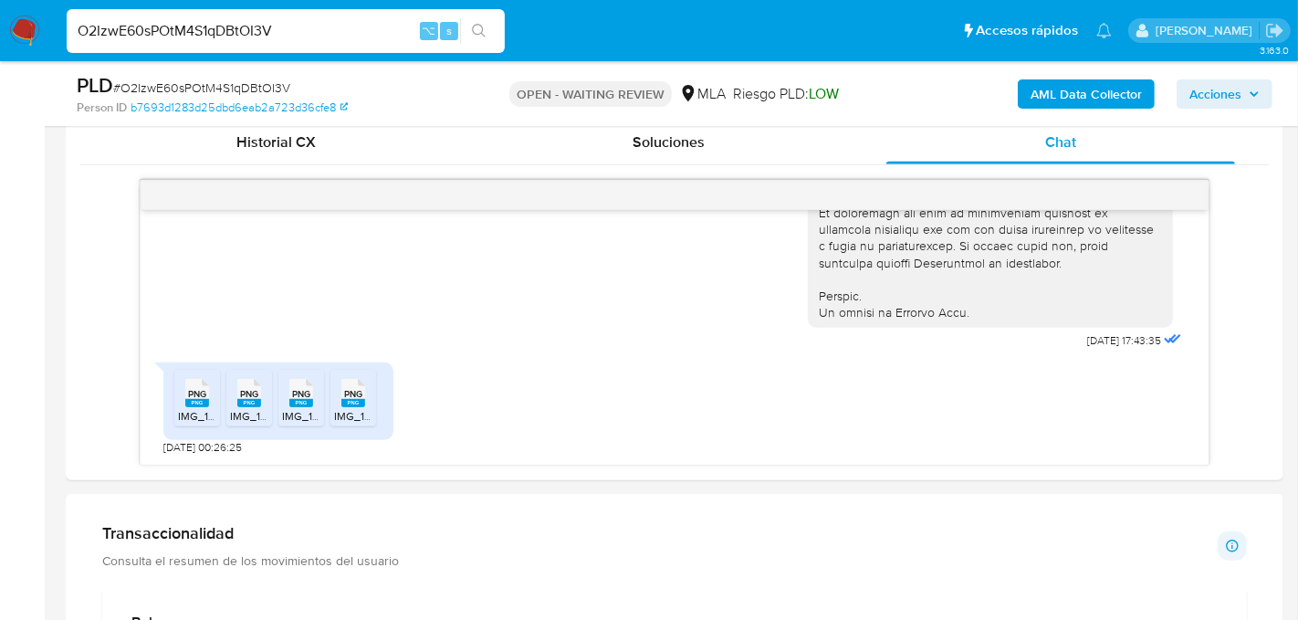
click at [235, 26] on input "O2IzwE60sPOtM4S1qDBtOI3V" at bounding box center [286, 31] width 438 height 24
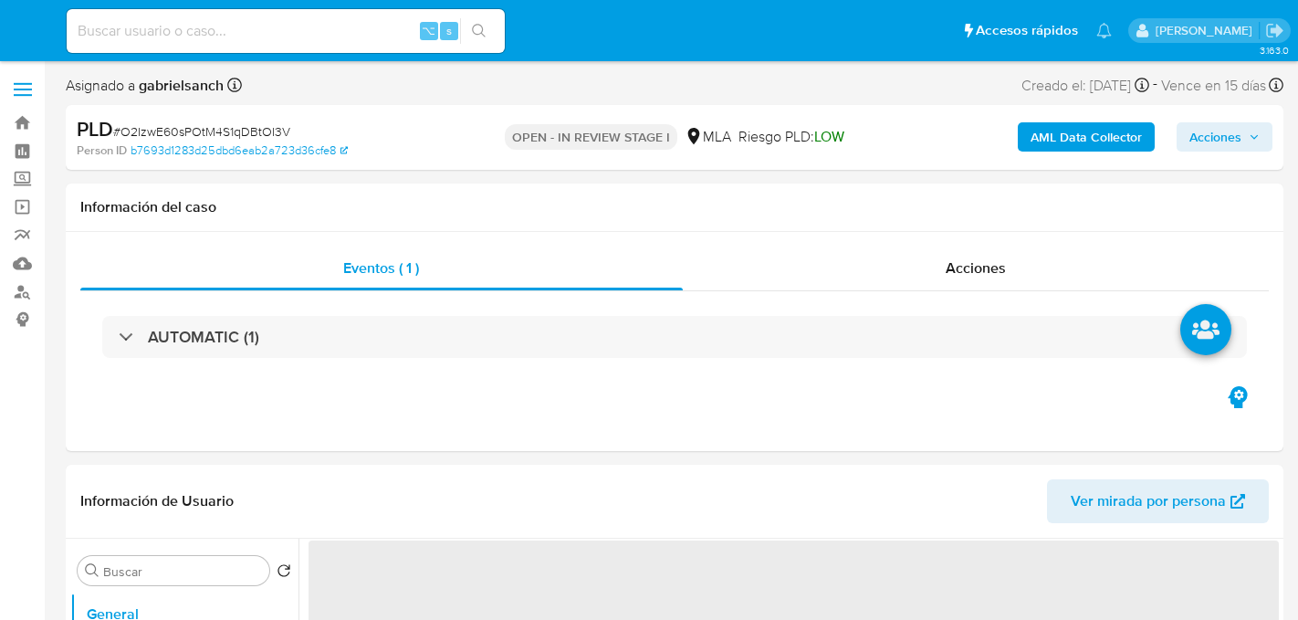
select select "10"
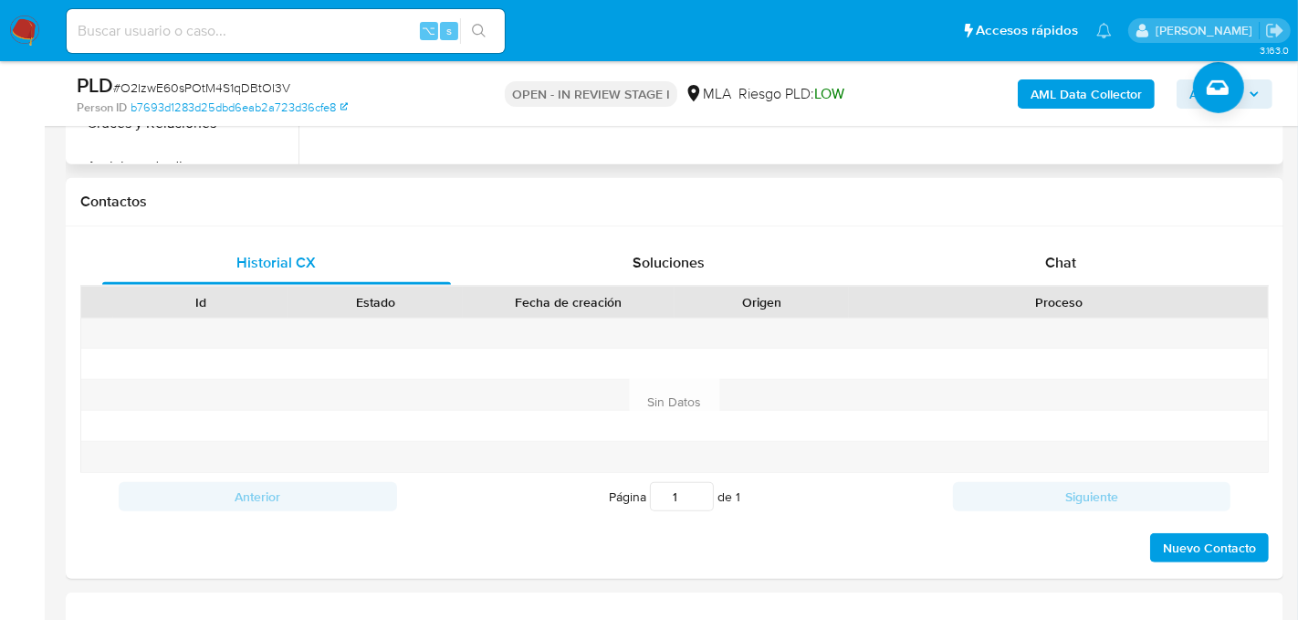
scroll to position [765, 0]
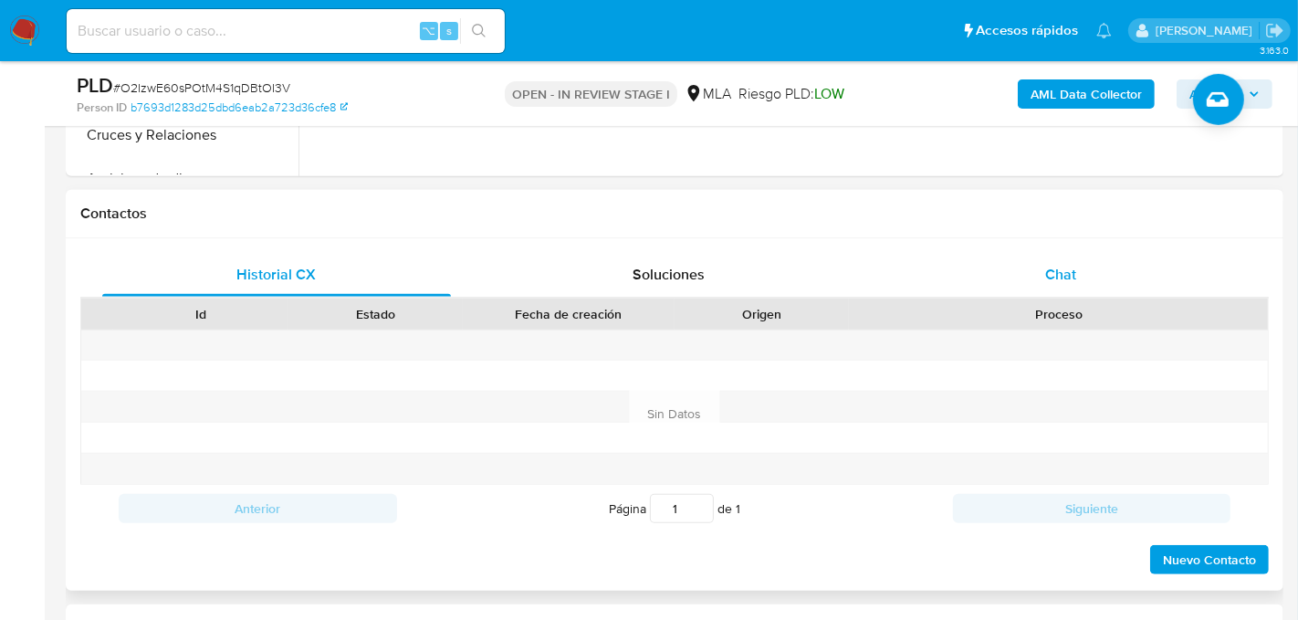
click at [1075, 264] on span "Chat" at bounding box center [1060, 274] width 31 height 21
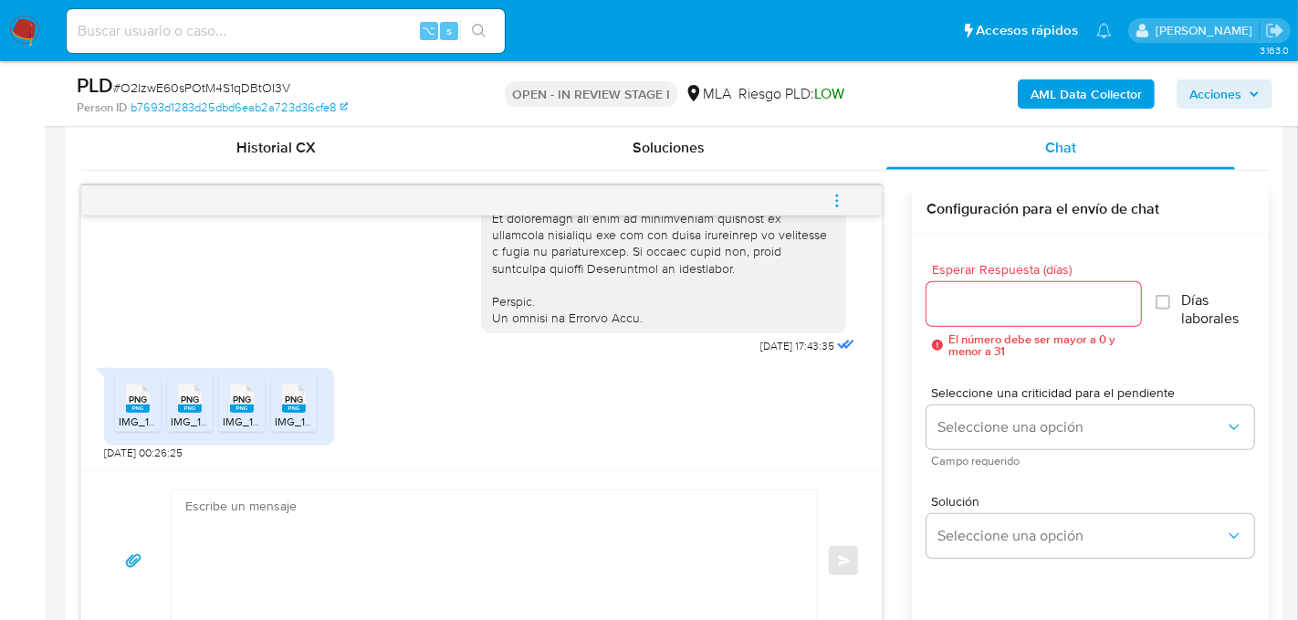
scroll to position [955, 0]
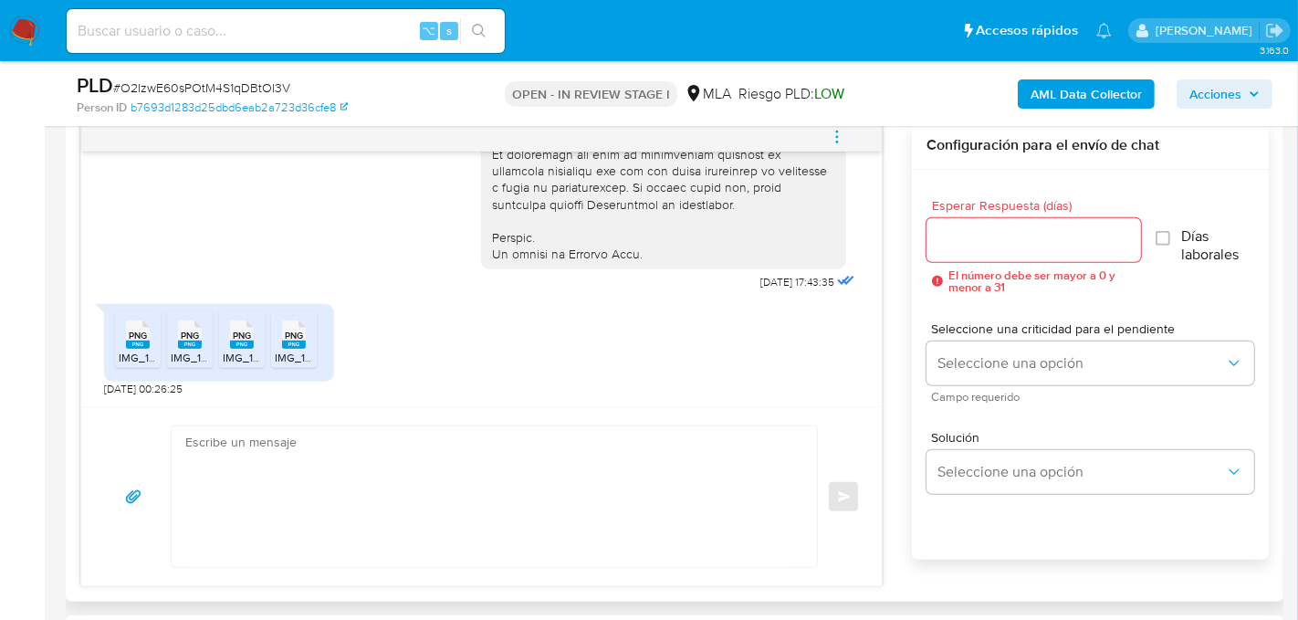
click at [360, 512] on textarea at bounding box center [489, 496] width 609 height 141
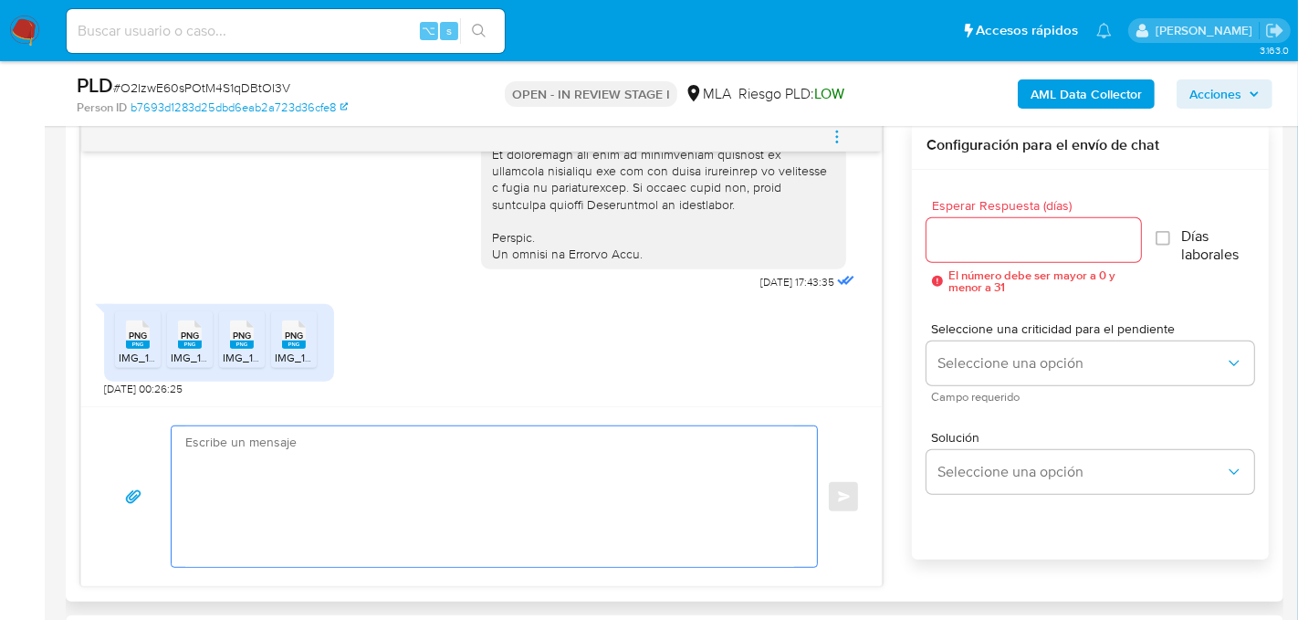
paste textarea "Hola, En función de las operaciones registradas en tu cuenta de Mercado Pago, n…"
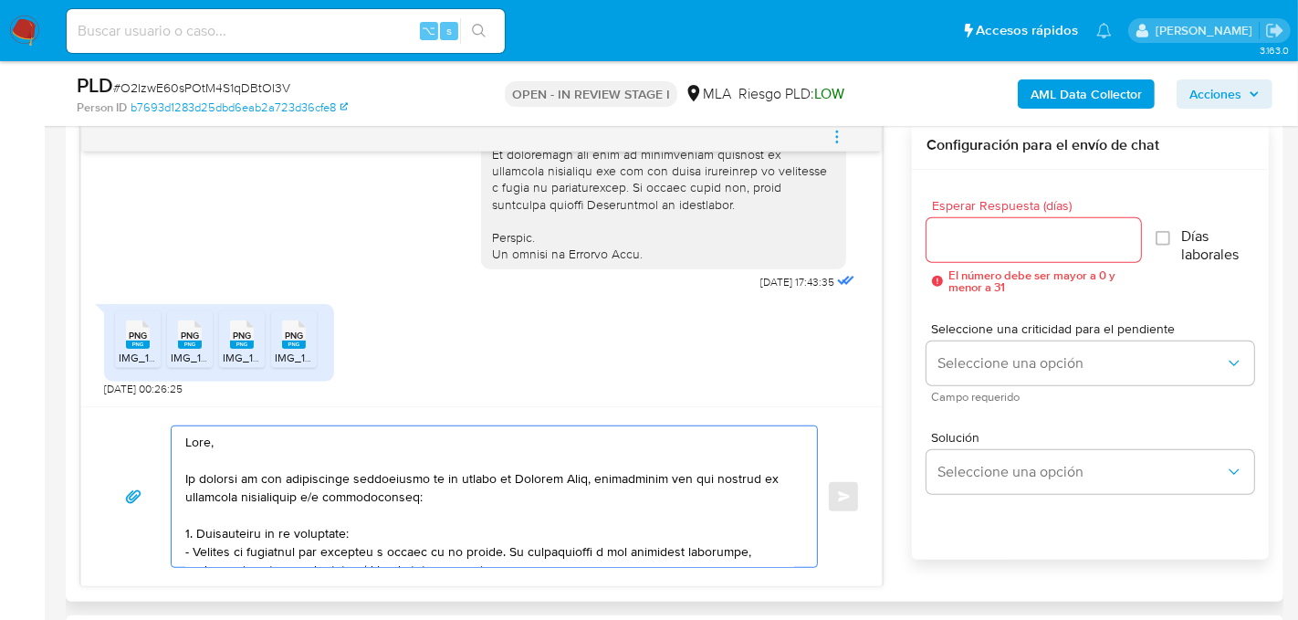
scroll to position [627, 0]
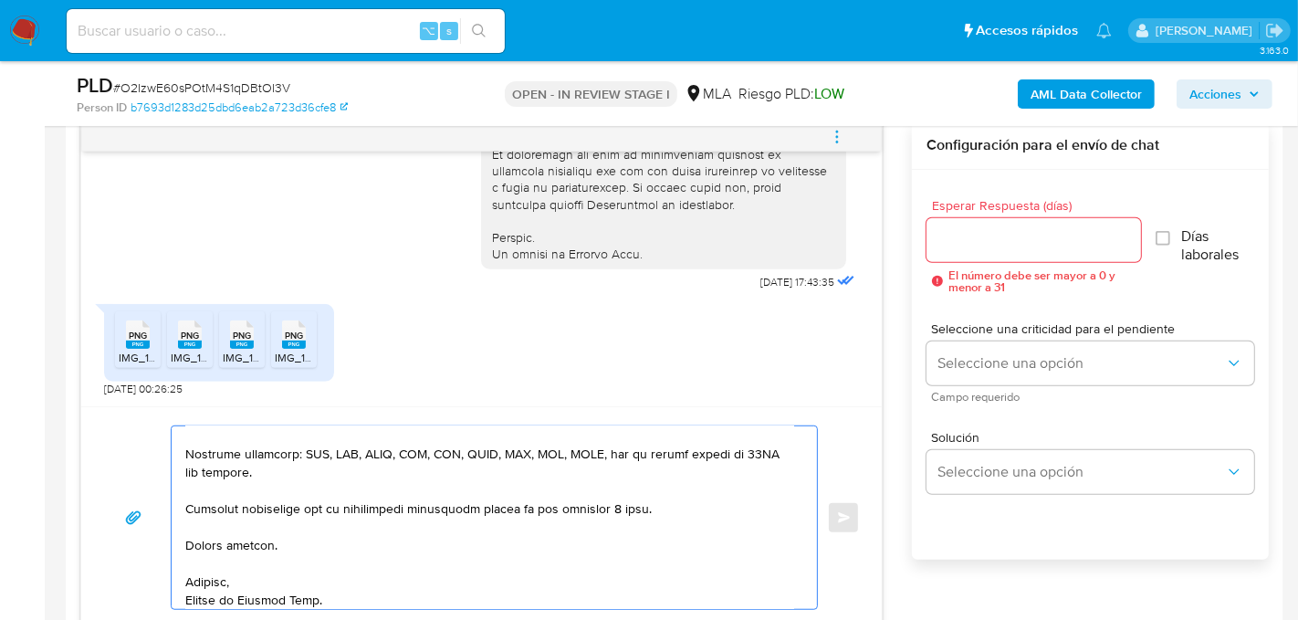
type textarea "Hola, En función de las operaciones registradas en tu cuenta de Mercado Pago, n…"
click at [993, 242] on input "Esperar Respuesta (días)" at bounding box center [1033, 240] width 214 height 24
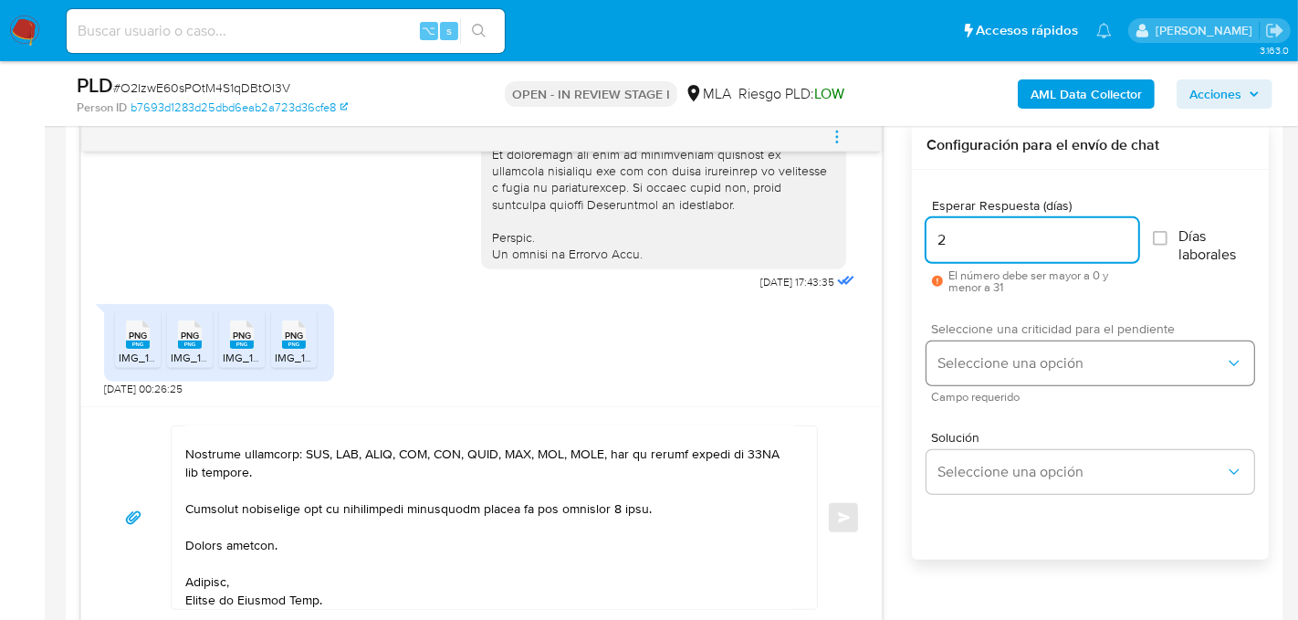
type input "2"
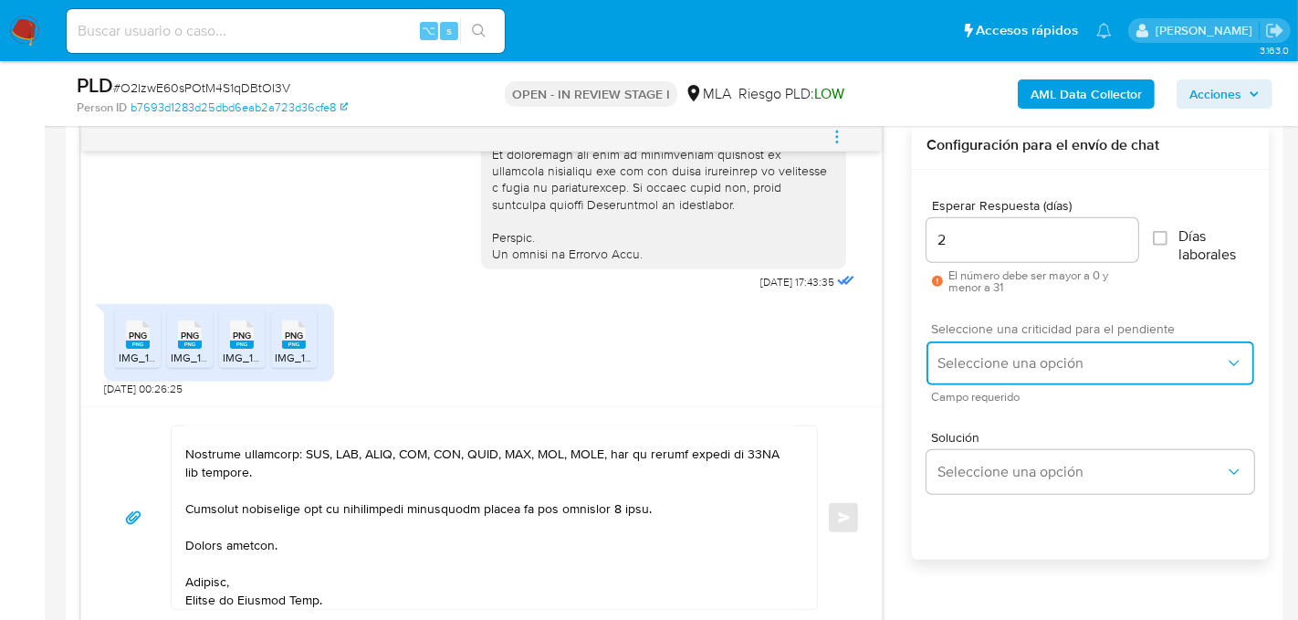
click at [968, 348] on button "Seleccione una opción" at bounding box center [1090, 363] width 328 height 44
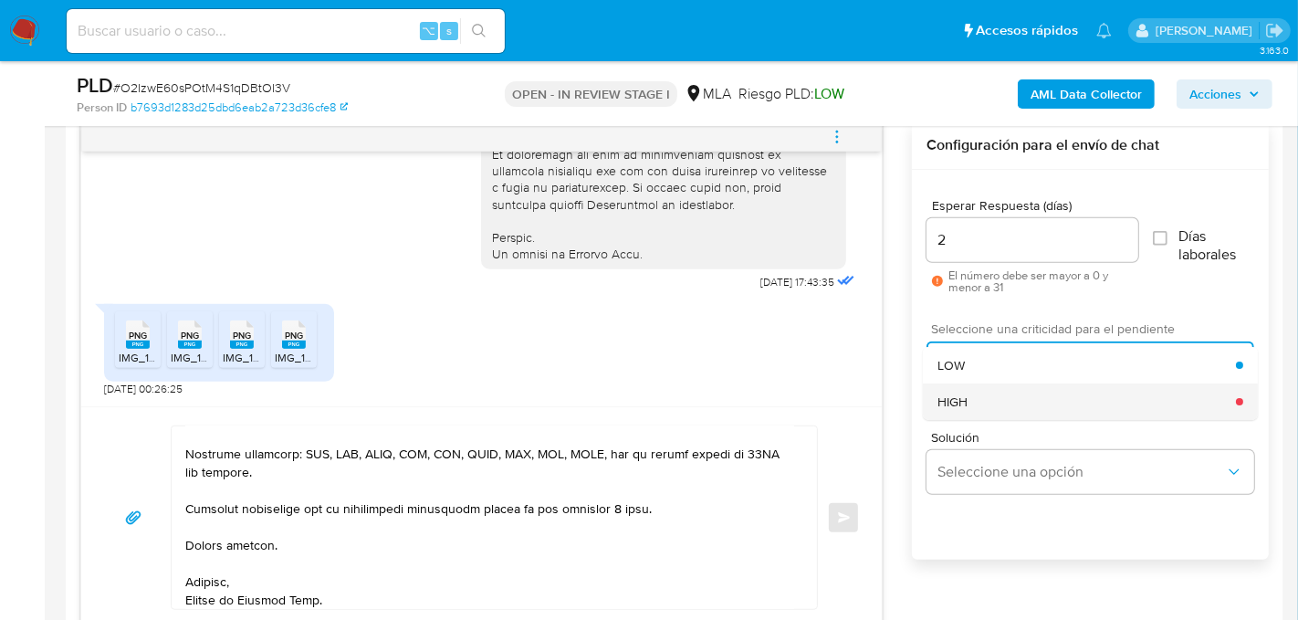
click at [979, 392] on div "HIGH" at bounding box center [1087, 401] width 298 height 37
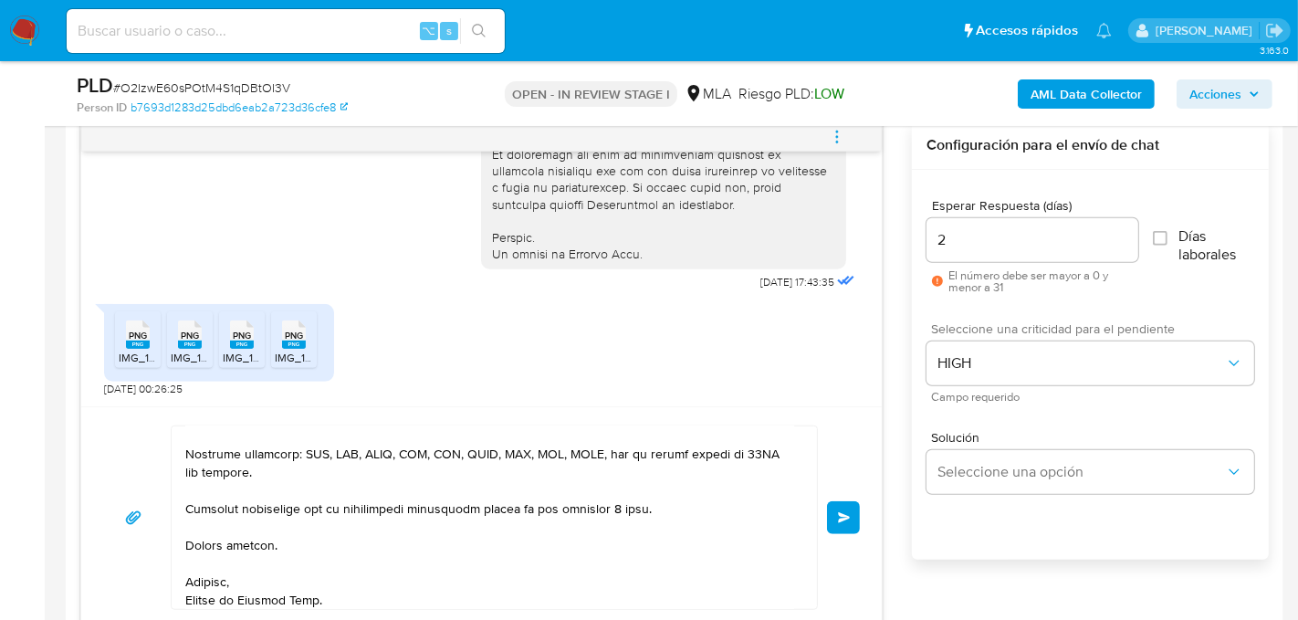
click at [830, 510] on button "Enviar" at bounding box center [843, 517] width 33 height 33
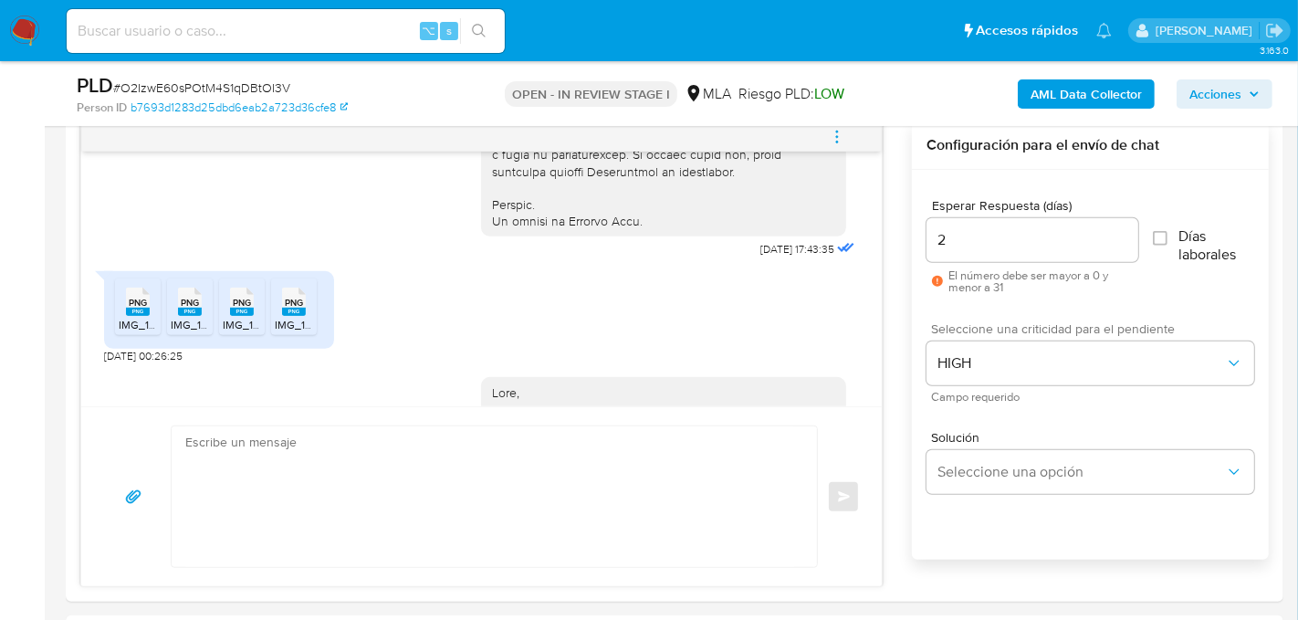
scroll to position [0, 0]
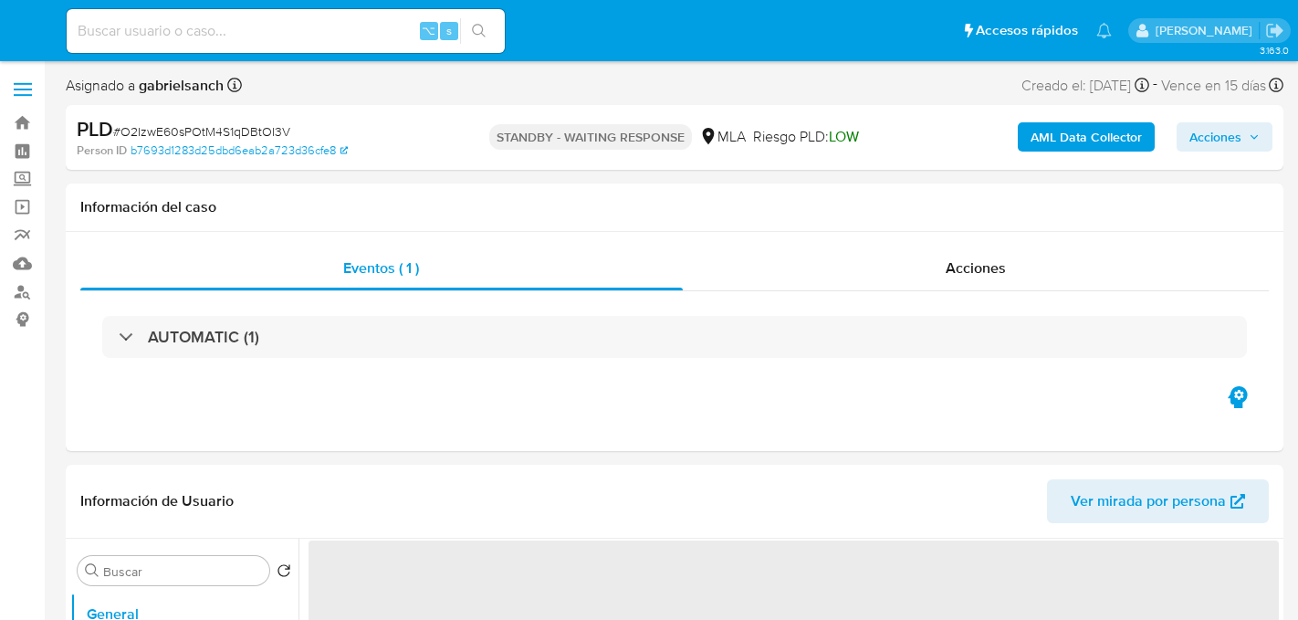
select select "10"
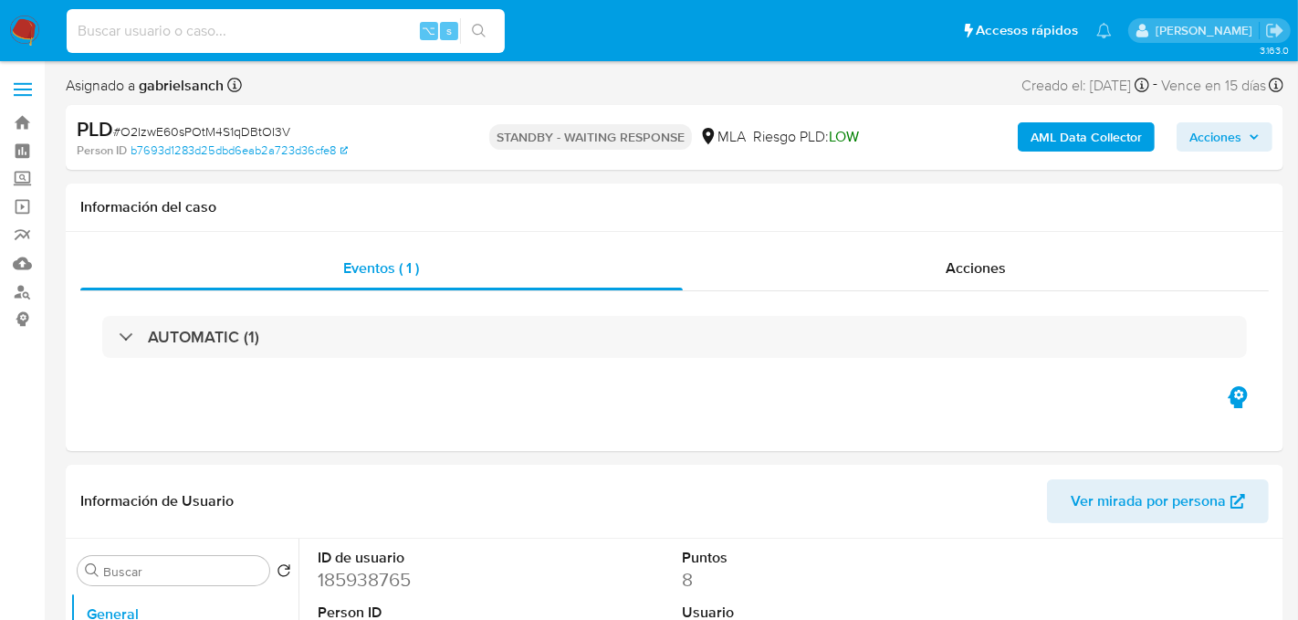
click at [281, 23] on input at bounding box center [286, 31] width 438 height 24
paste input "emALlh0qkpVIYAoyJD6H7LmW"
type input "emALlh0qkpVIYAoyJD6H7LmW"
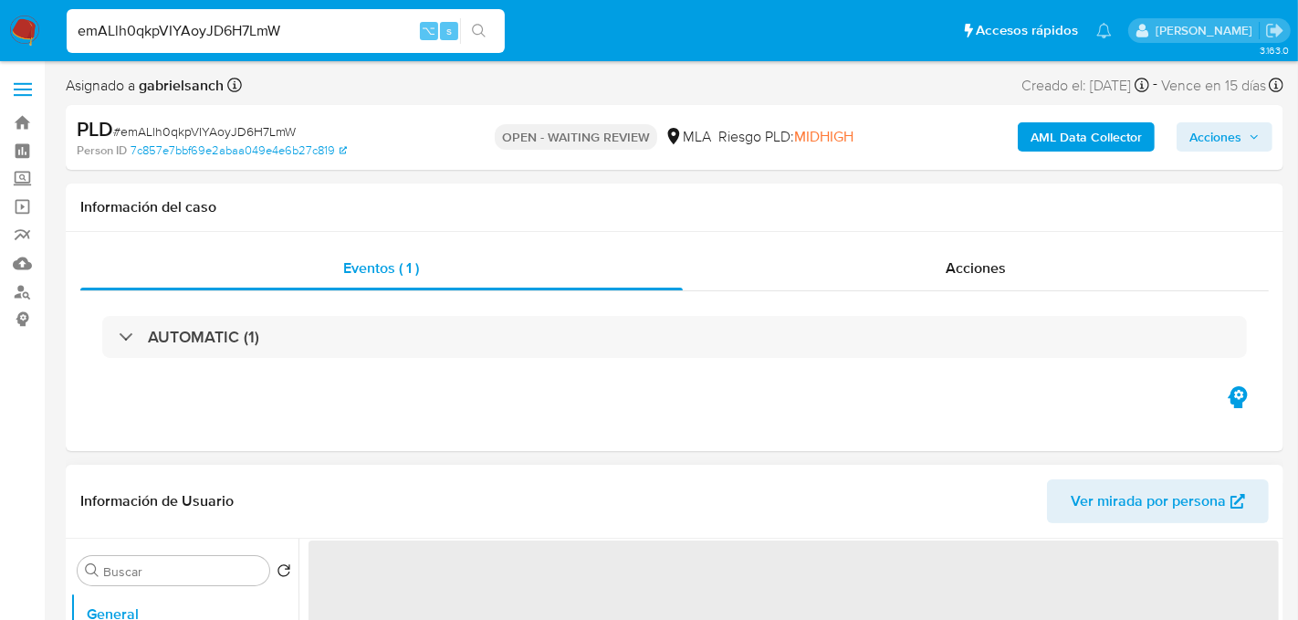
select select "10"
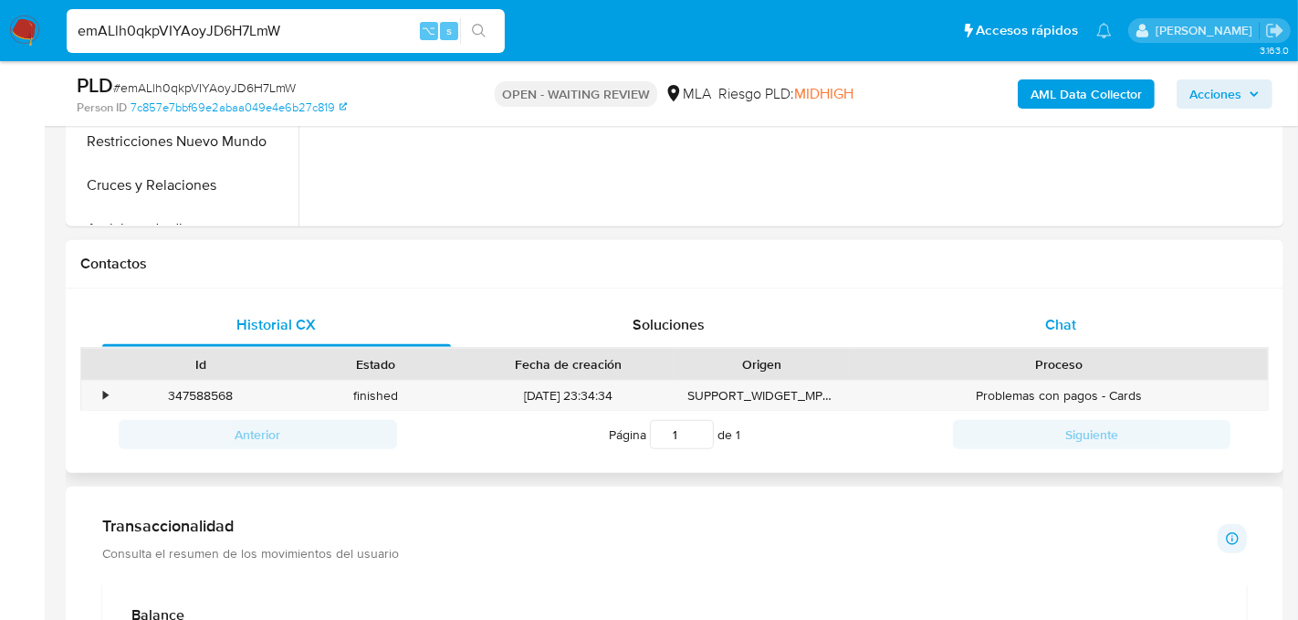
scroll to position [684, 0]
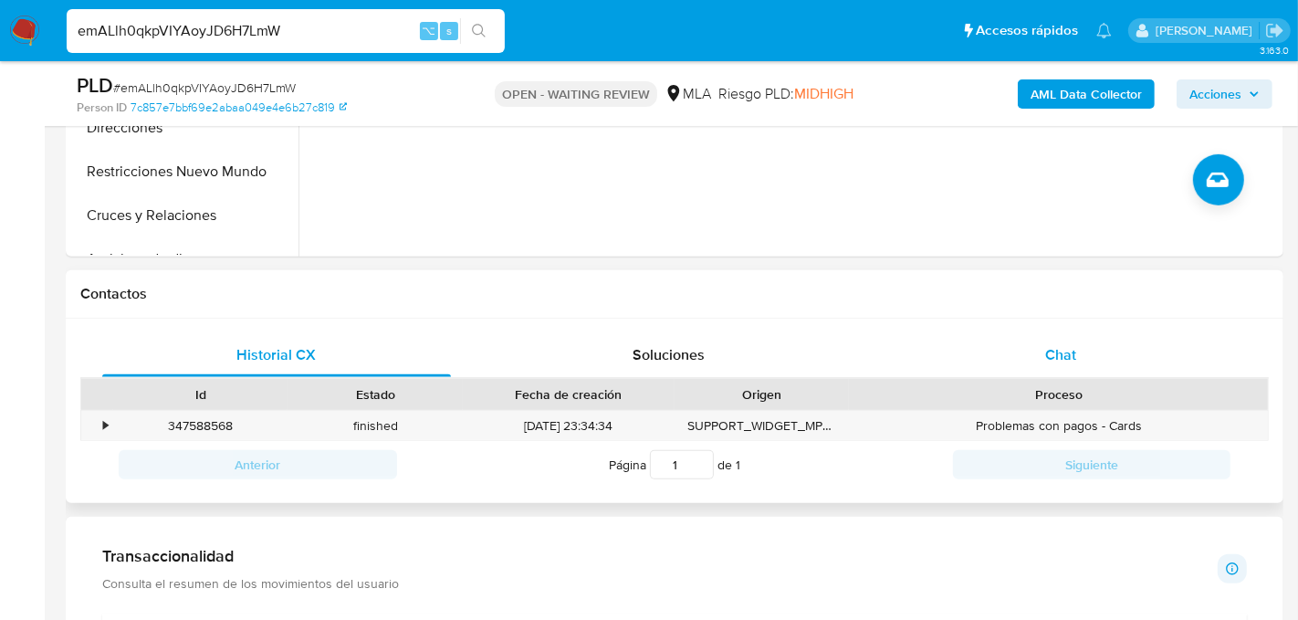
click at [1040, 351] on div "Chat" at bounding box center [1060, 355] width 349 height 44
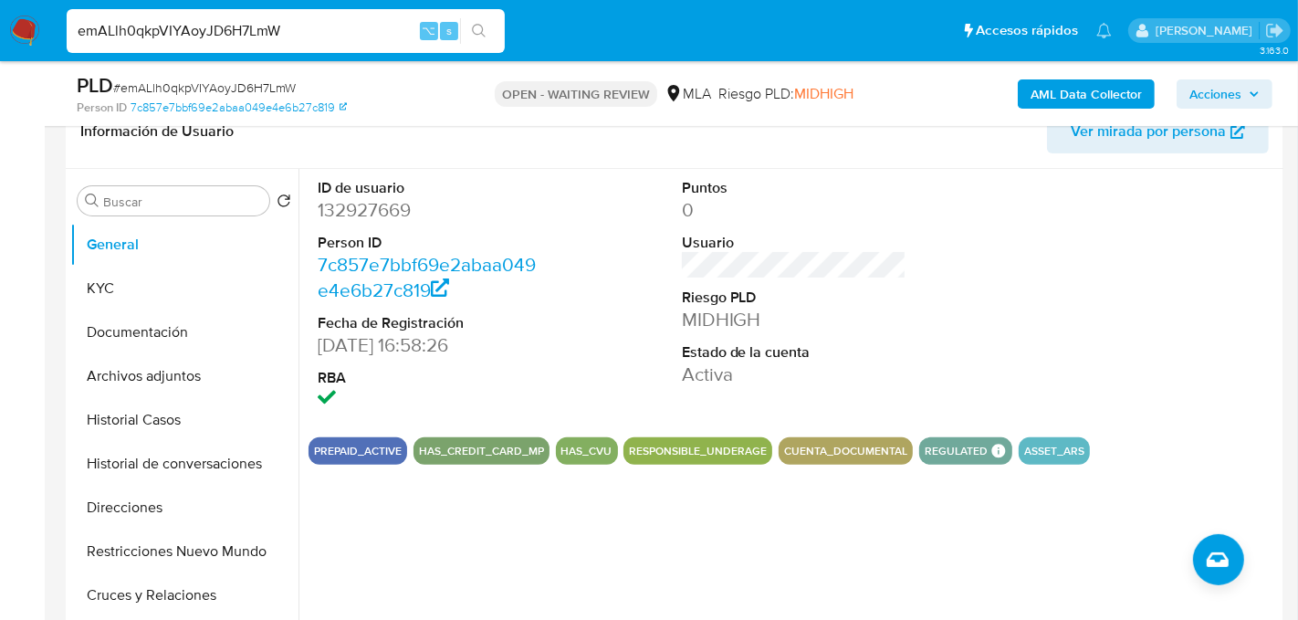
scroll to position [303, 0]
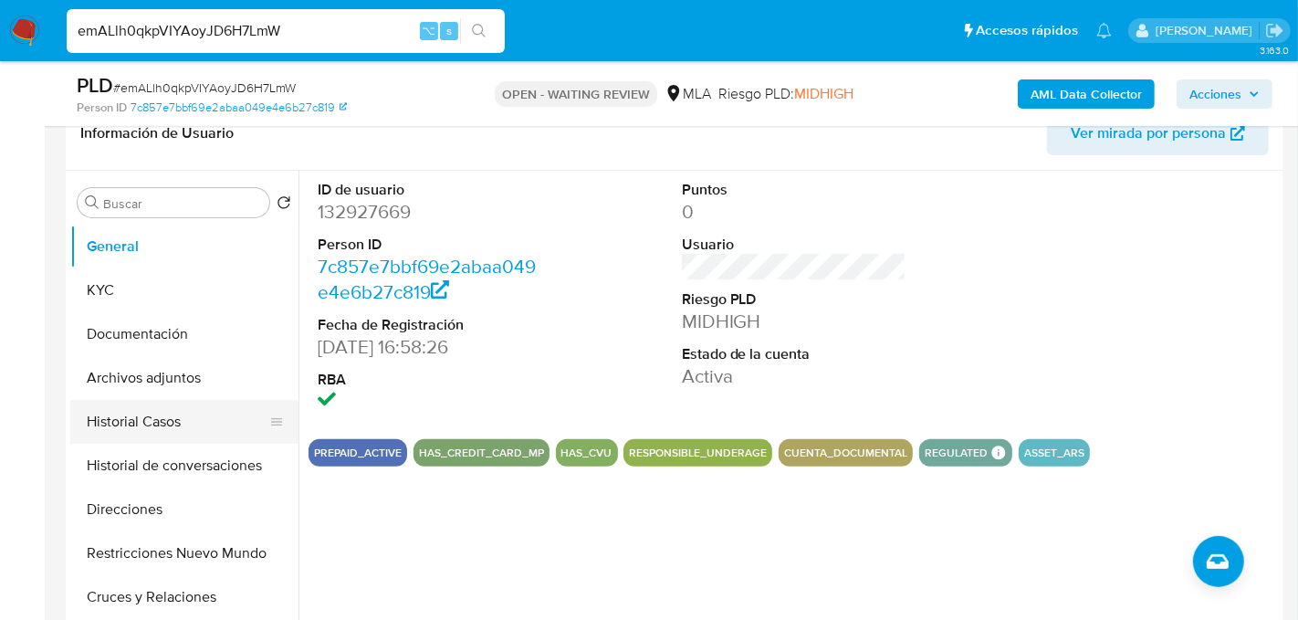
click at [146, 433] on button "Historial Casos" at bounding box center [177, 422] width 214 height 44
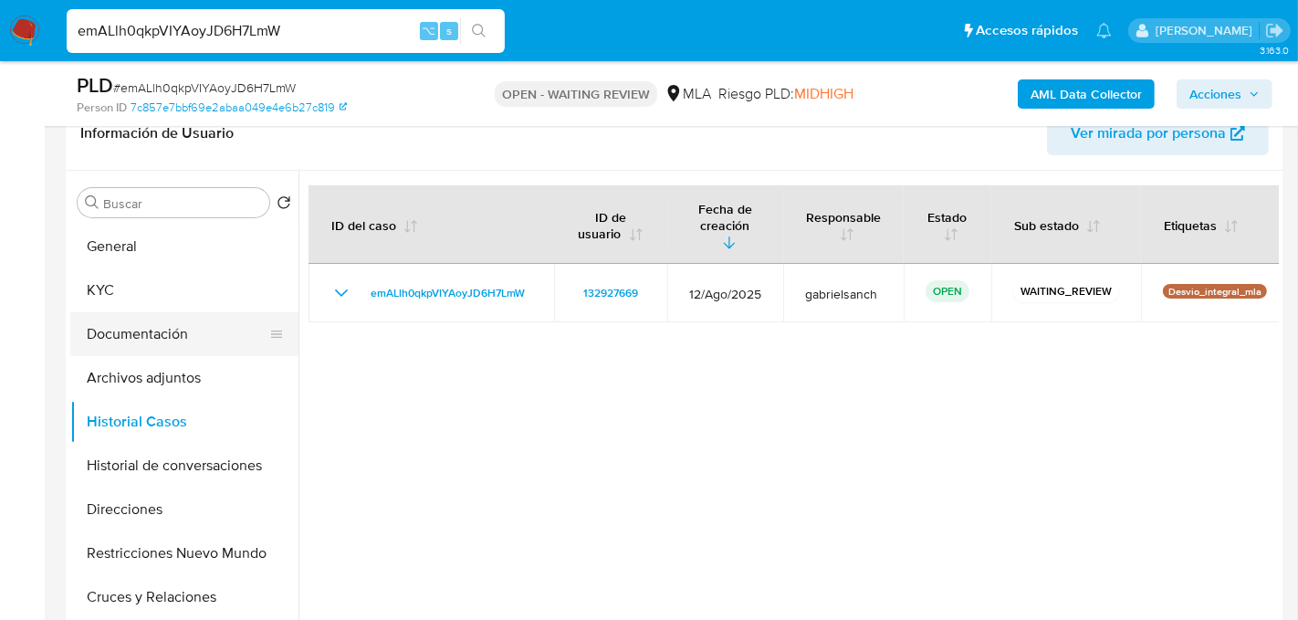
click at [135, 339] on button "Documentación" at bounding box center [177, 334] width 214 height 44
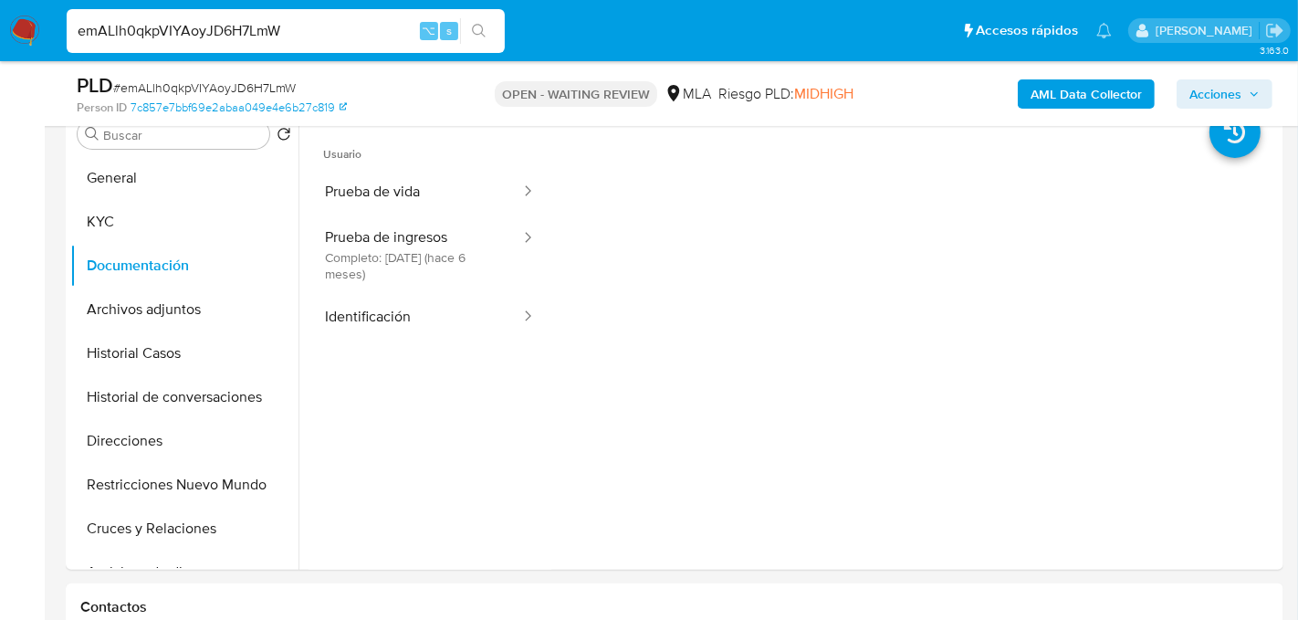
scroll to position [377, 0]
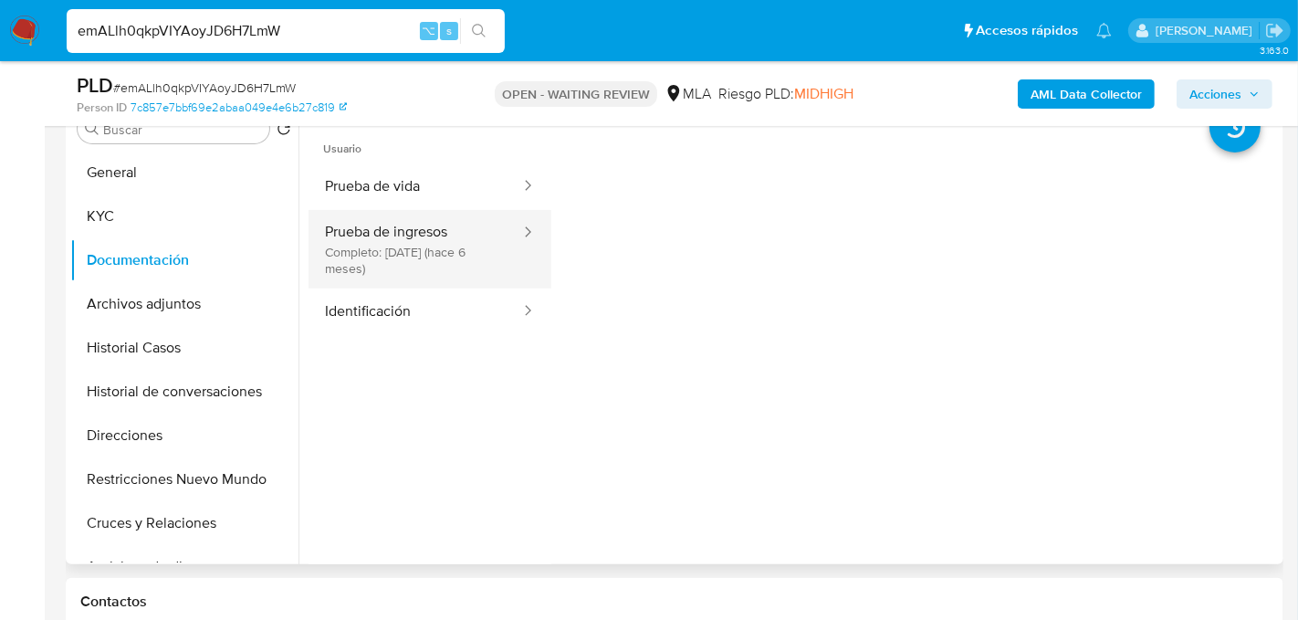
click at [370, 242] on button "Prueba de ingresos Completo: 09/04/2025 (hace 6 meses)" at bounding box center [415, 249] width 214 height 78
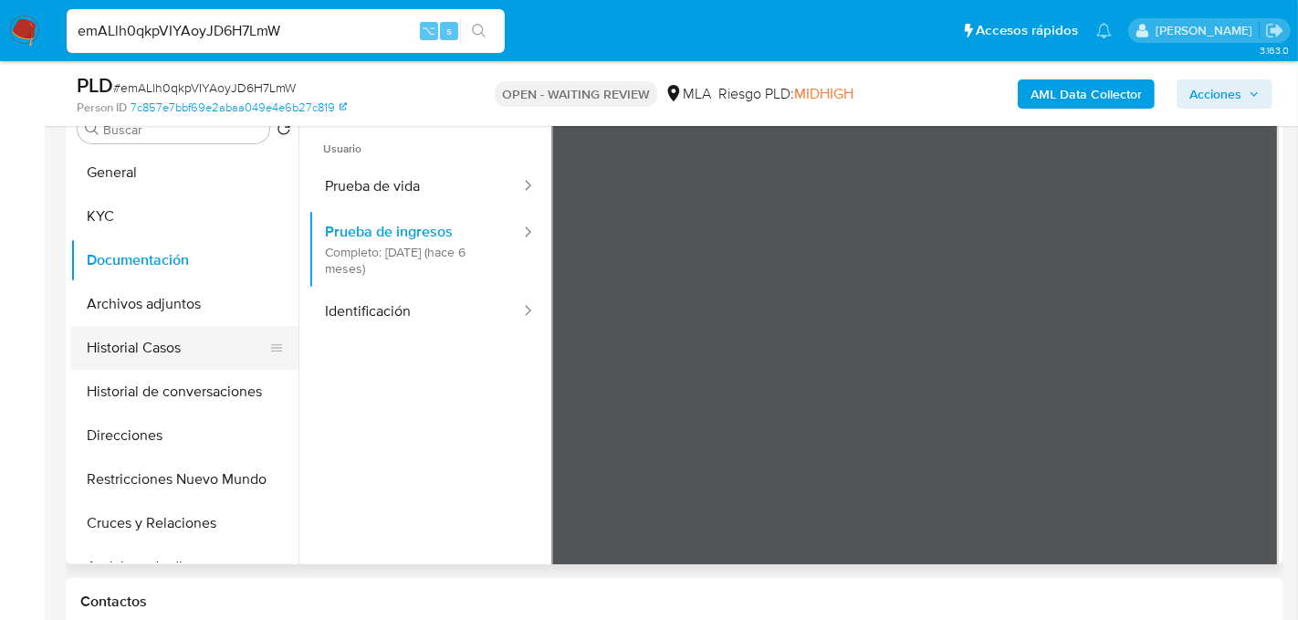
click at [137, 351] on button "Historial Casos" at bounding box center [177, 348] width 214 height 44
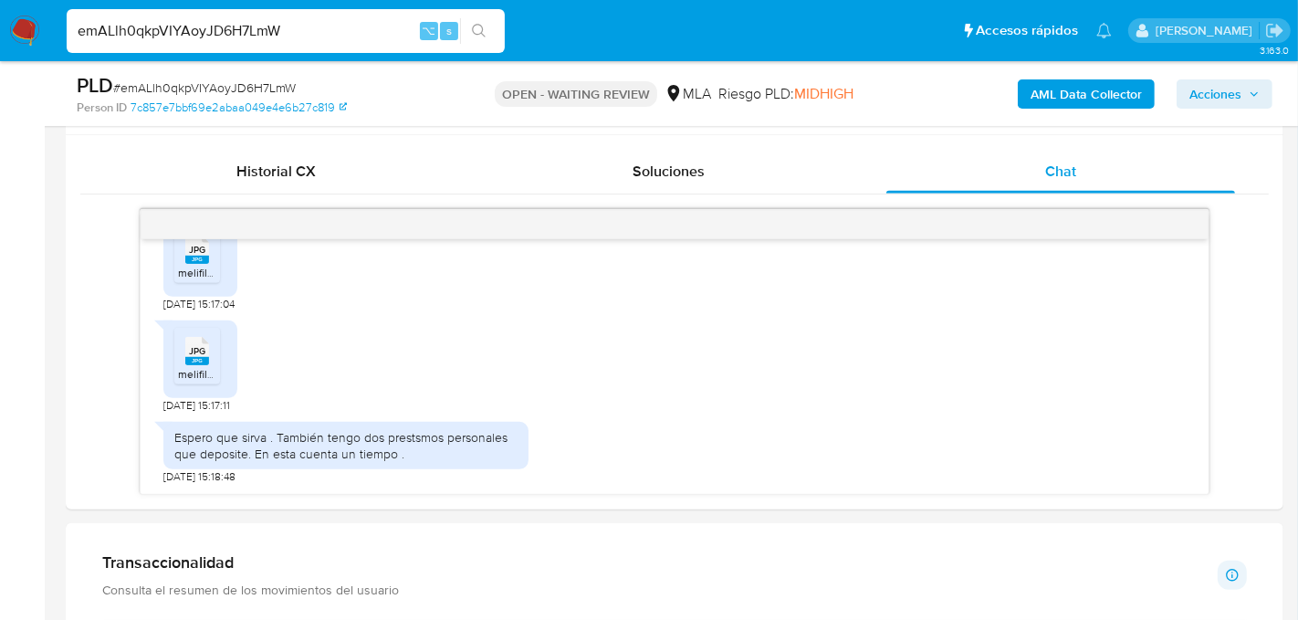
scroll to position [860, 0]
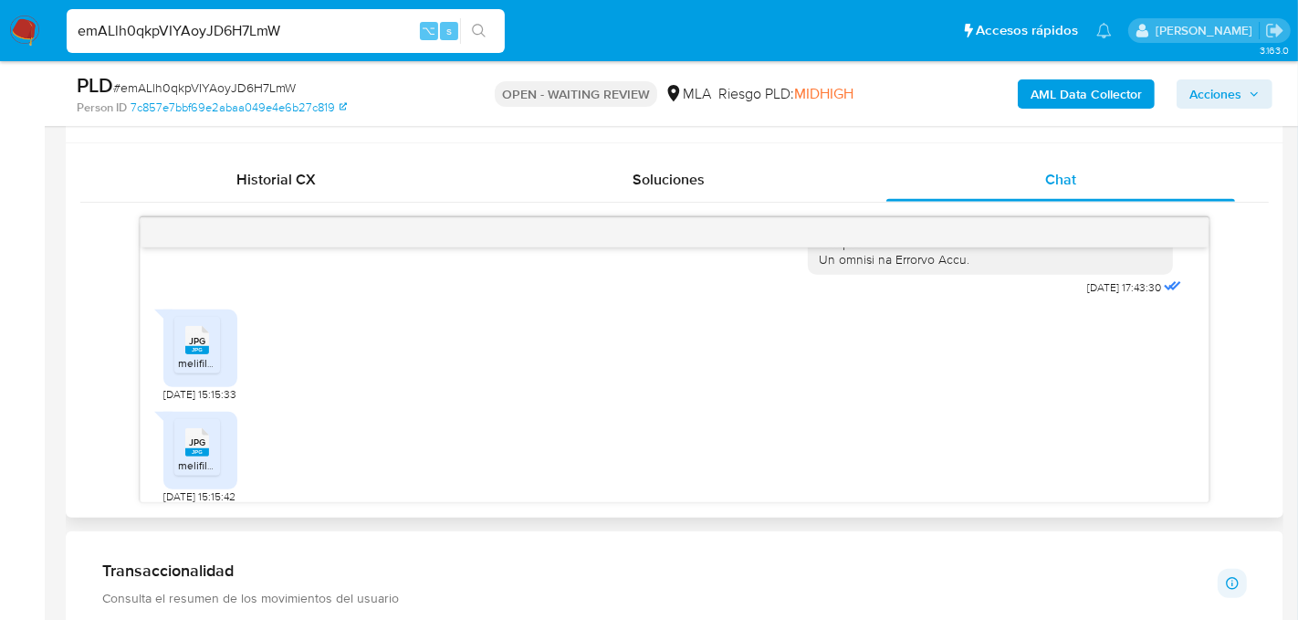
click at [210, 356] on div "JPG JPG" at bounding box center [197, 338] width 38 height 36
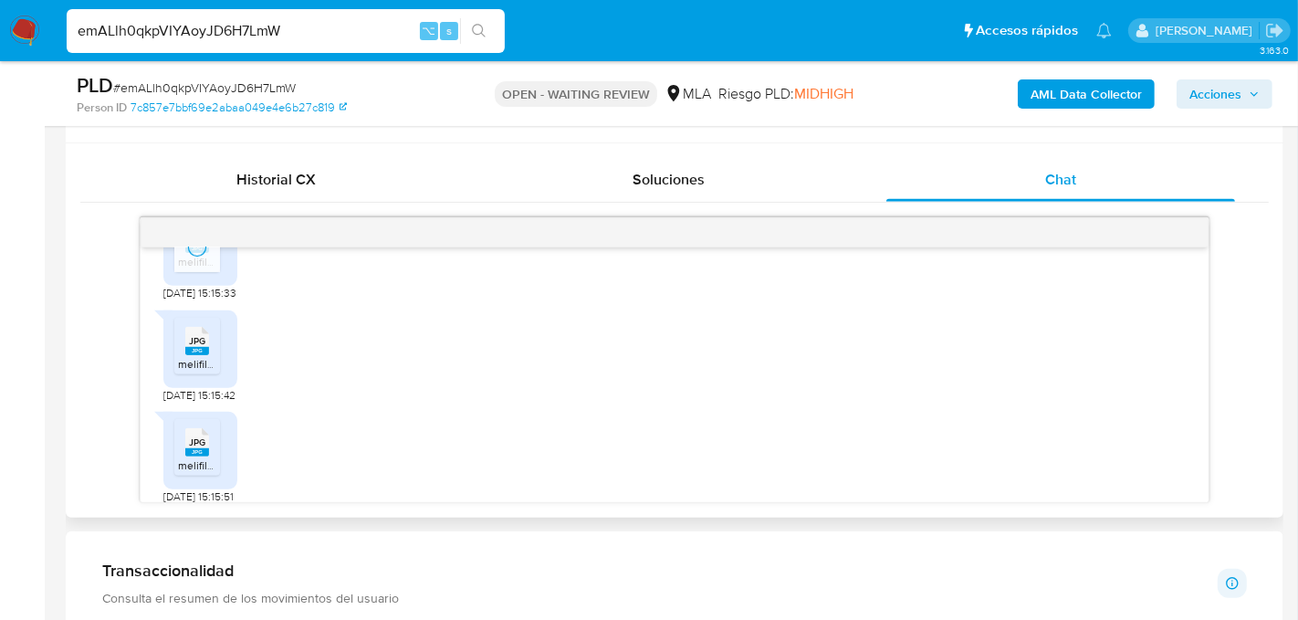
click at [211, 357] on div "JPG JPG" at bounding box center [197, 339] width 38 height 36
click at [211, 350] on div "JPG JPG" at bounding box center [197, 333] width 38 height 36
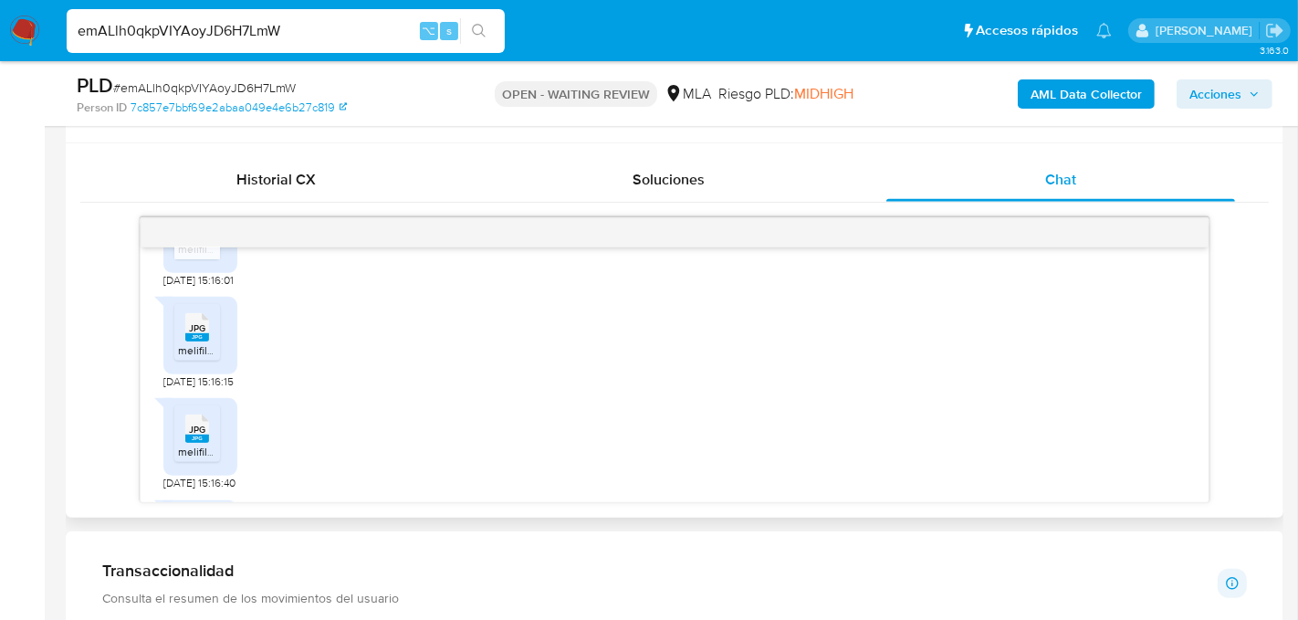
click at [211, 358] on span "melifile7545966496416827871.jpg" at bounding box center [261, 350] width 167 height 16
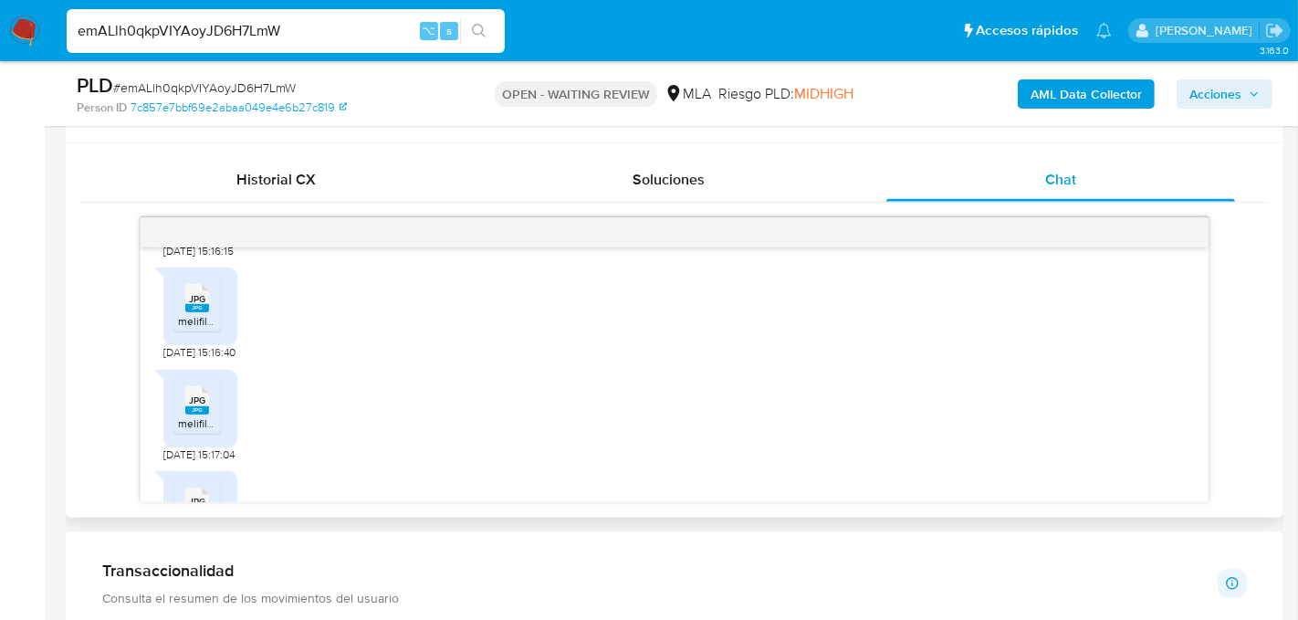
scroll to position [1510, 0]
click at [211, 353] on span "21/08/2025 15:16:40" at bounding box center [199, 346] width 72 height 15
click at [208, 308] on div "JPG JPG" at bounding box center [197, 290] width 38 height 36
click at [211, 410] on div "JPG JPG" at bounding box center [197, 392] width 38 height 36
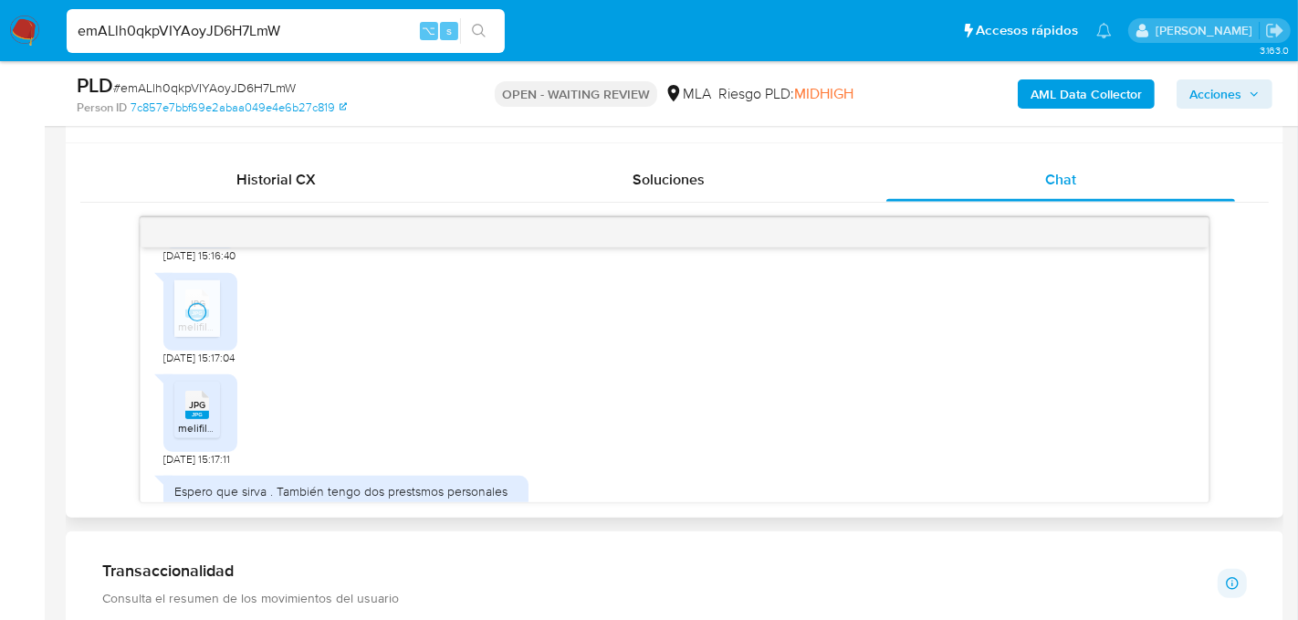
click at [211, 421] on div "JPG JPG" at bounding box center [197, 403] width 38 height 36
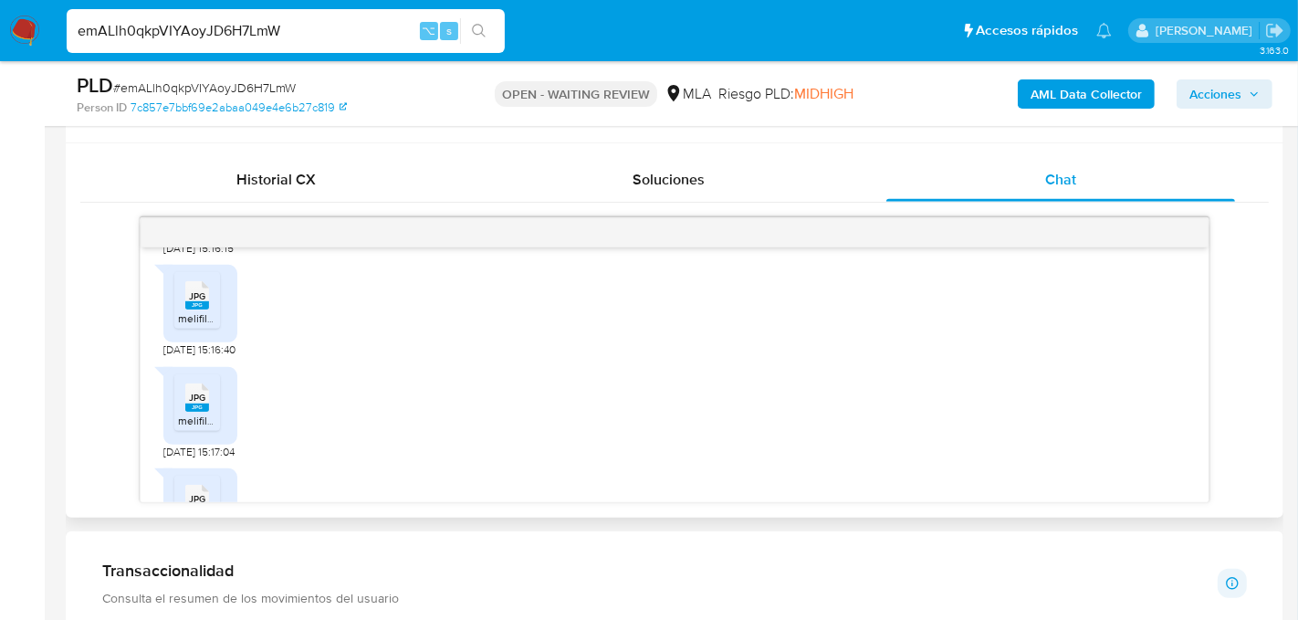
scroll to position [1679, 0]
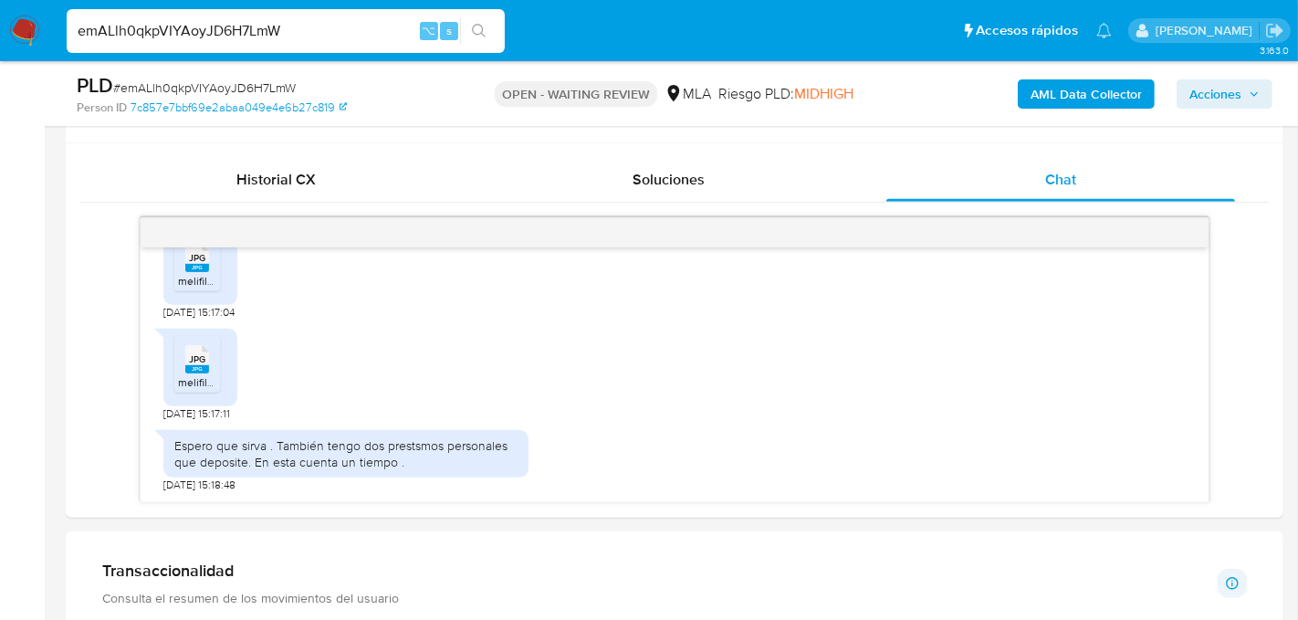
click at [260, 27] on input "emALlh0qkpVIYAoyJD6H7LmW" at bounding box center [286, 31] width 438 height 24
paste input "Ol73HQvipaLQtBOyd0gmcNd1"
type input "Ol73HQvipaLQtBOyd0gmcNd1"
click at [482, 21] on button "search-icon" at bounding box center [478, 31] width 37 height 26
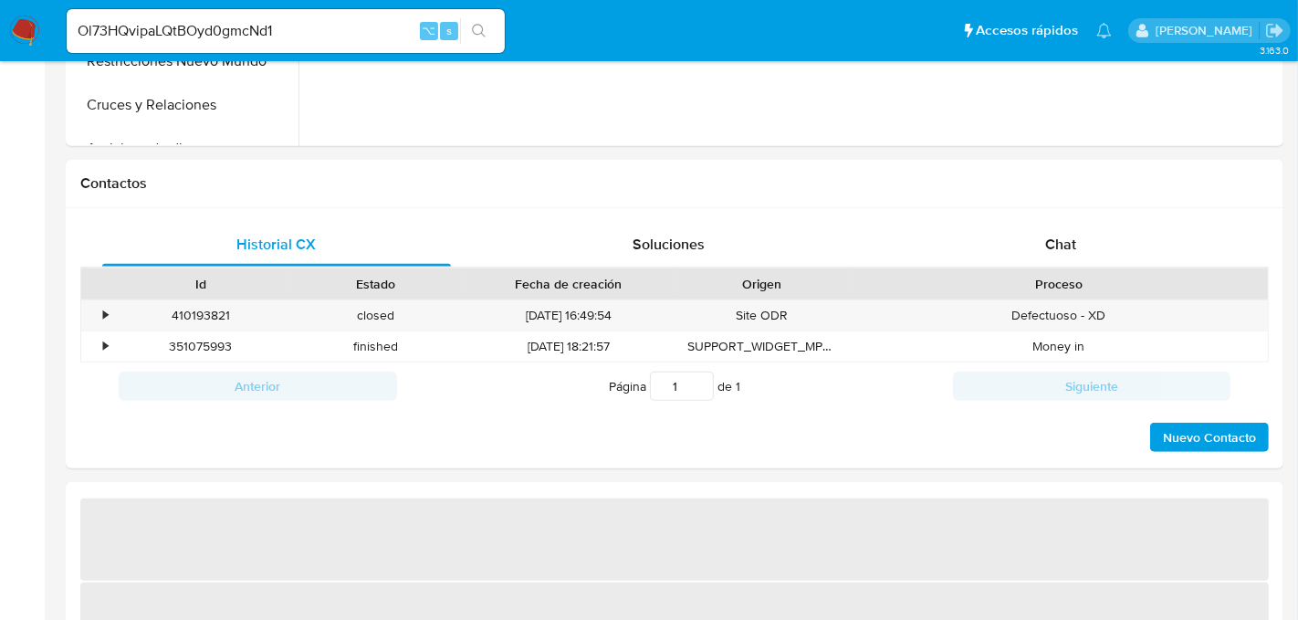
select select "10"
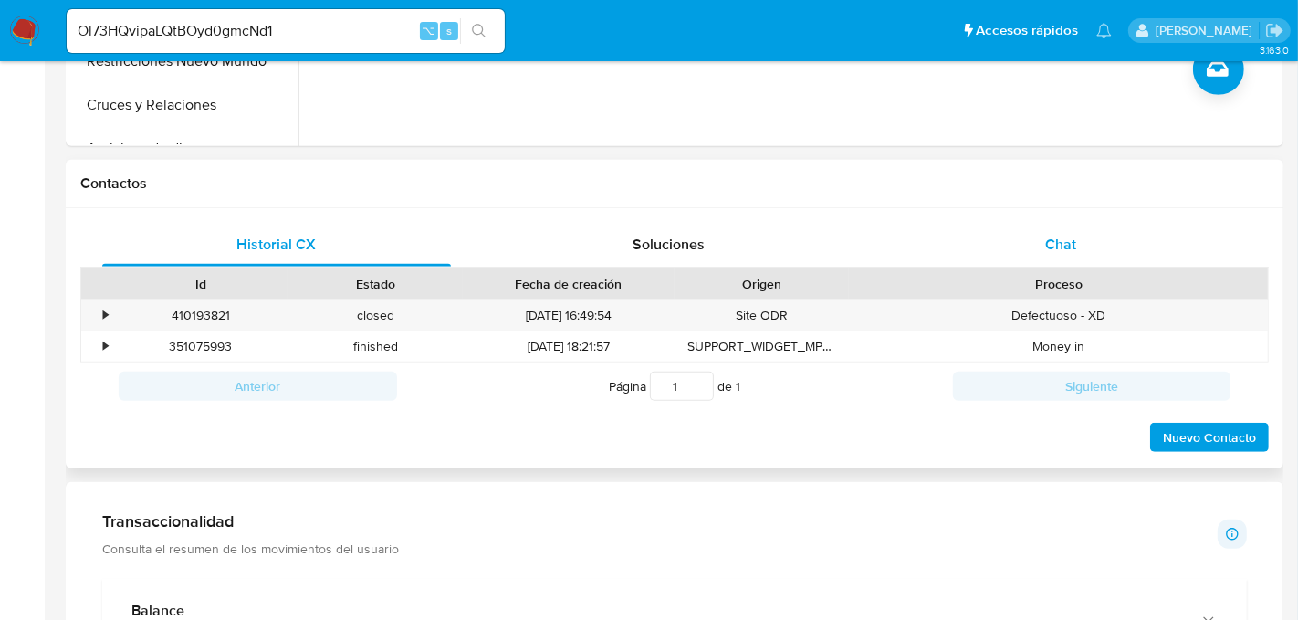
click at [1090, 262] on div "Chat" at bounding box center [1060, 245] width 349 height 44
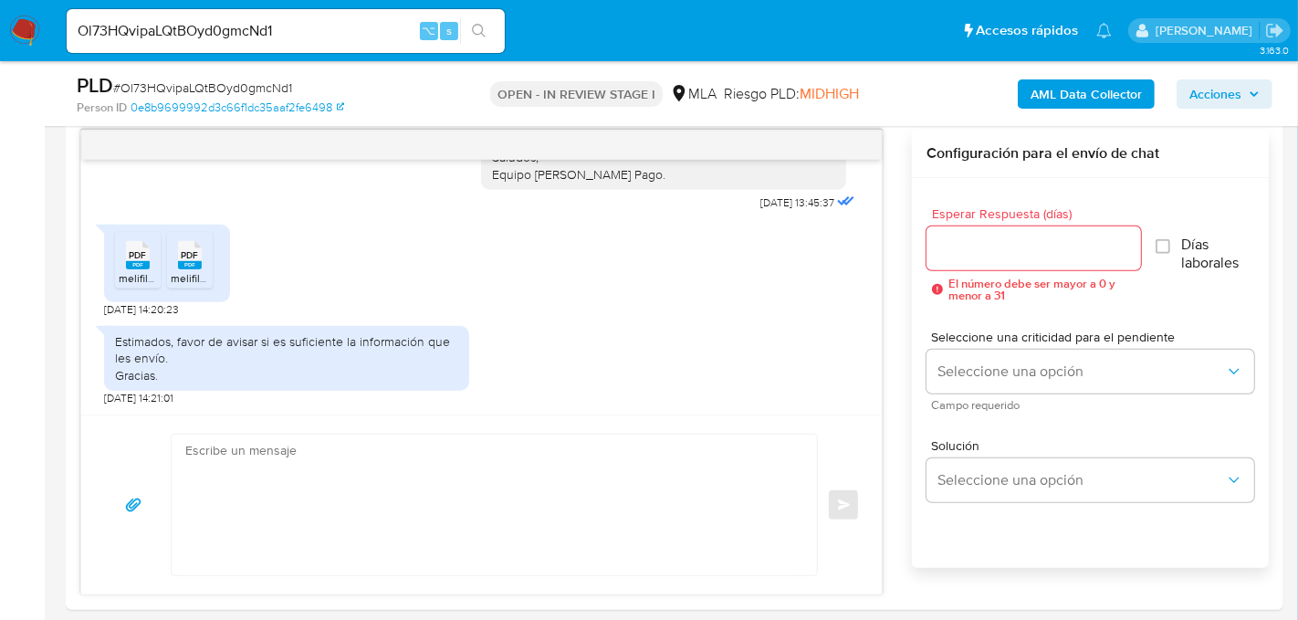
scroll to position [950, 0]
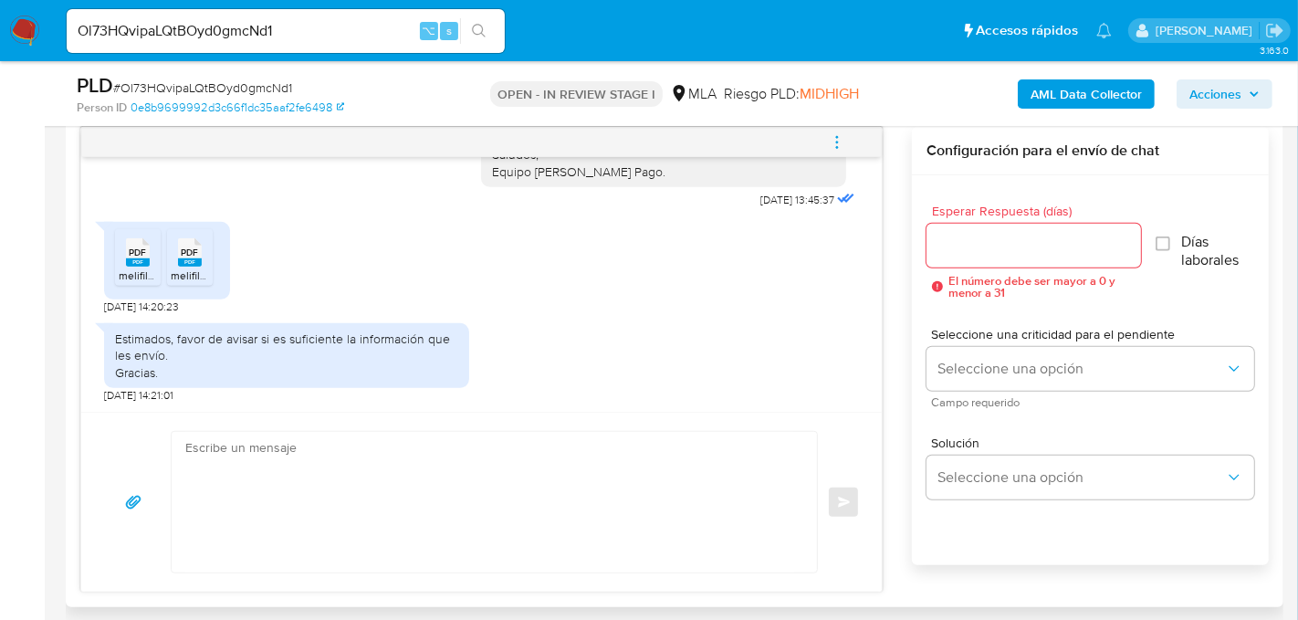
click at [141, 269] on span "melifile415751211826982744.pdf" at bounding box center [197, 275] width 156 height 16
click at [184, 268] on span "melifile1827872356875094199.pdf" at bounding box center [254, 275] width 167 height 16
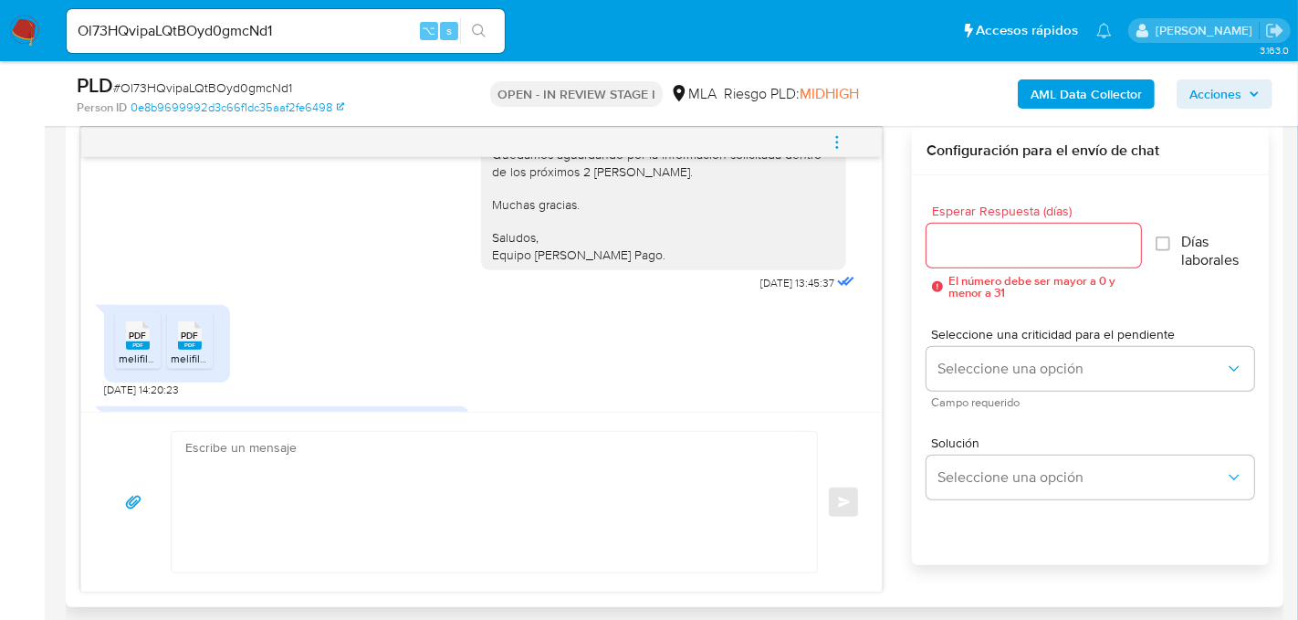
scroll to position [2175, 0]
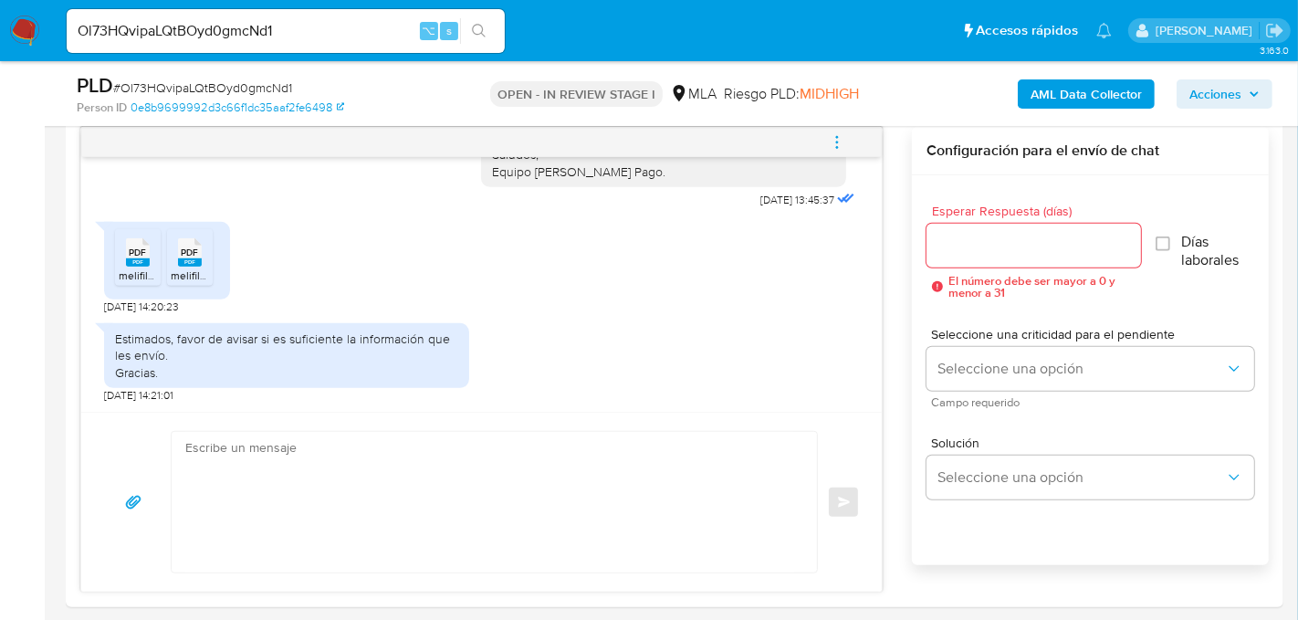
click at [205, 31] on input "Ol73HQvipaLQtBOyd0gmcNd1" at bounding box center [286, 31] width 438 height 24
paste input "0sYPW8hE1i2SjuWSI0CeQiTs"
type input "0sYPW8hE1i2SjuWSI0CeQiTs"
click at [472, 27] on icon "search-icon" at bounding box center [479, 31] width 15 height 15
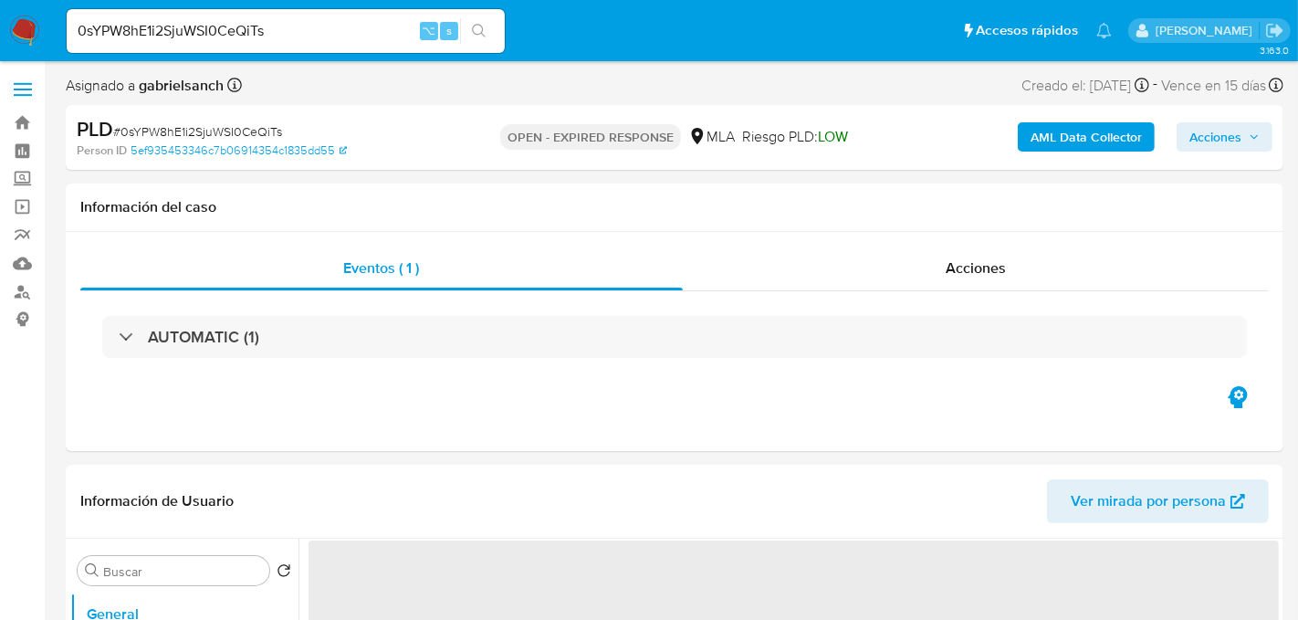
select select "10"
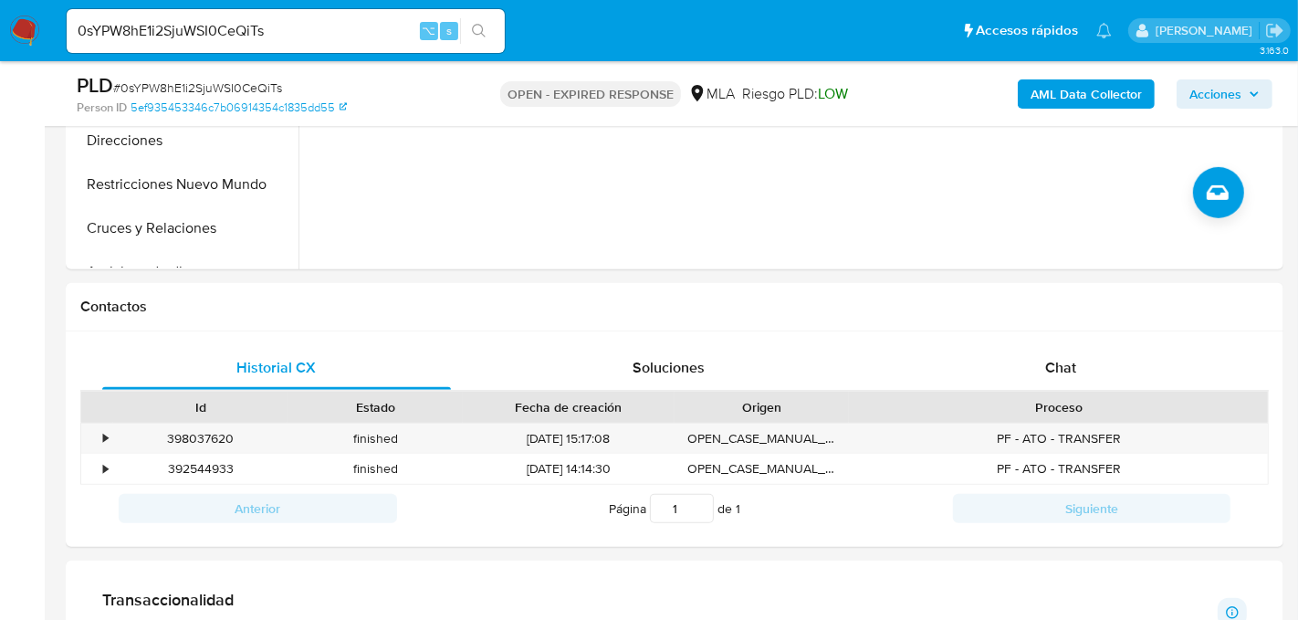
scroll to position [687, 0]
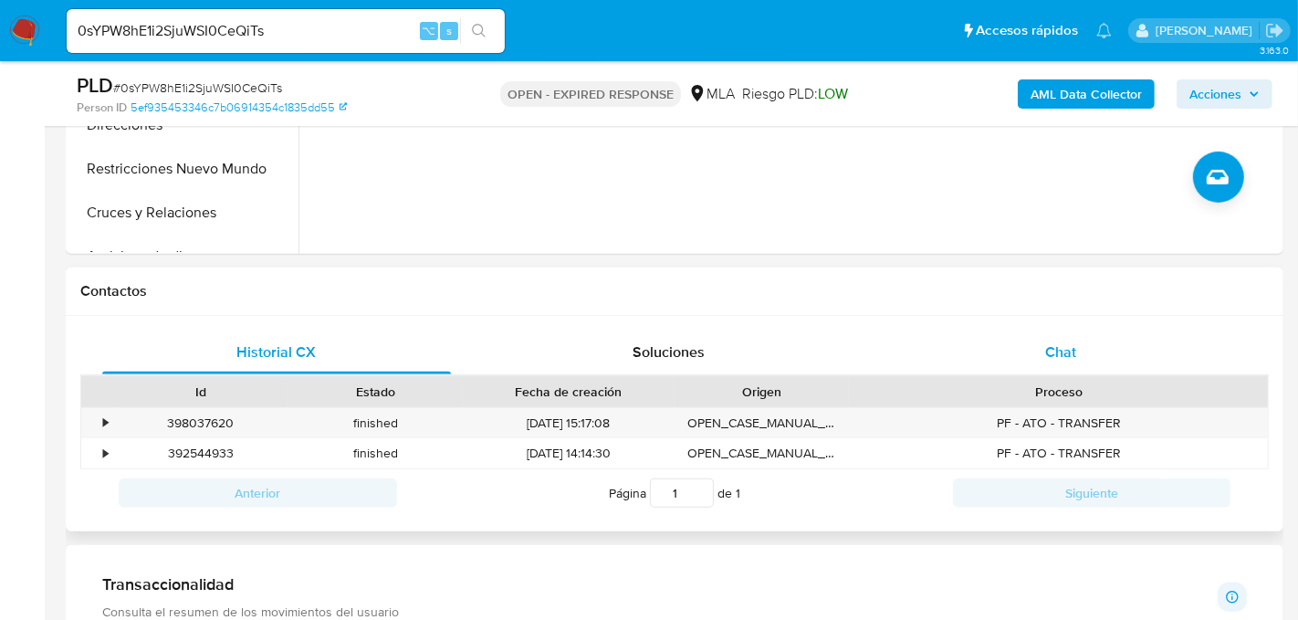
click at [1133, 339] on div "Chat" at bounding box center [1060, 352] width 349 height 44
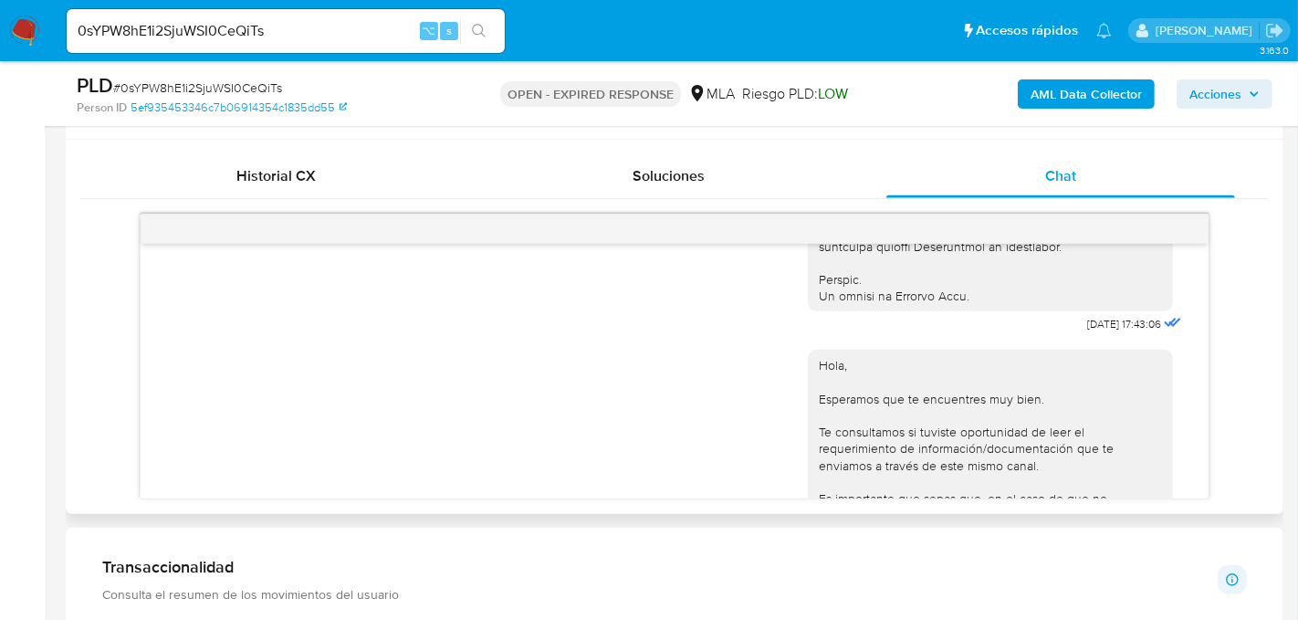
scroll to position [1181, 0]
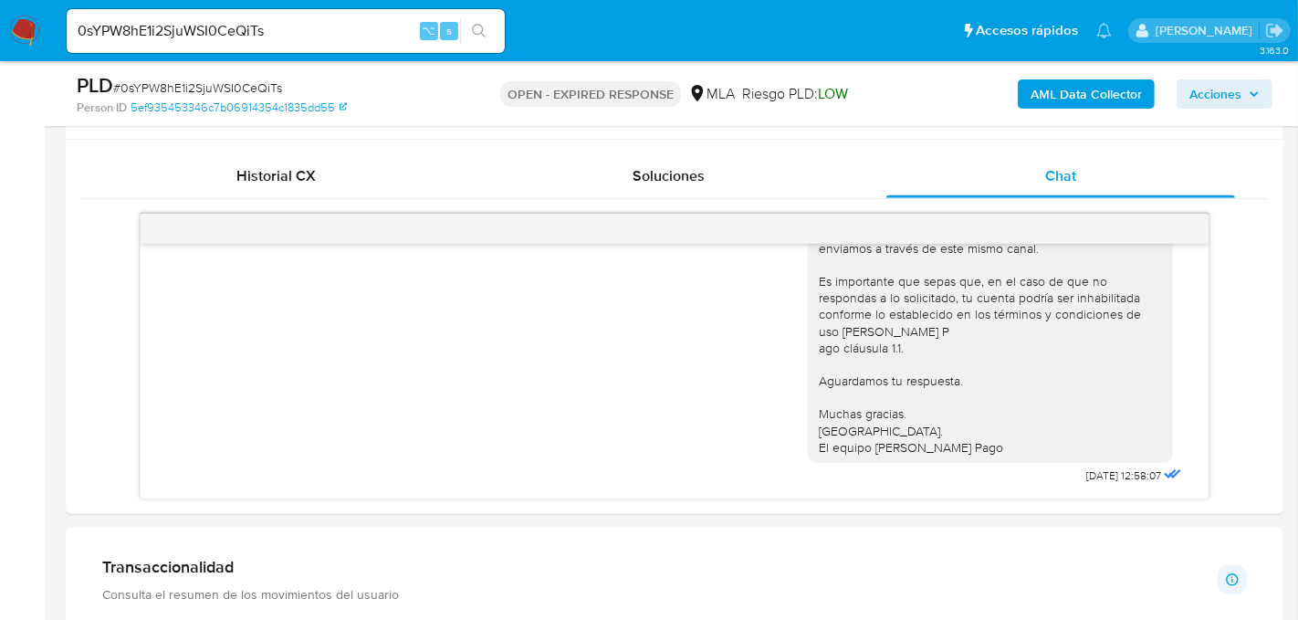
click at [254, 36] on input "0sYPW8hE1i2SjuWSI0CeQiTs" at bounding box center [286, 31] width 438 height 24
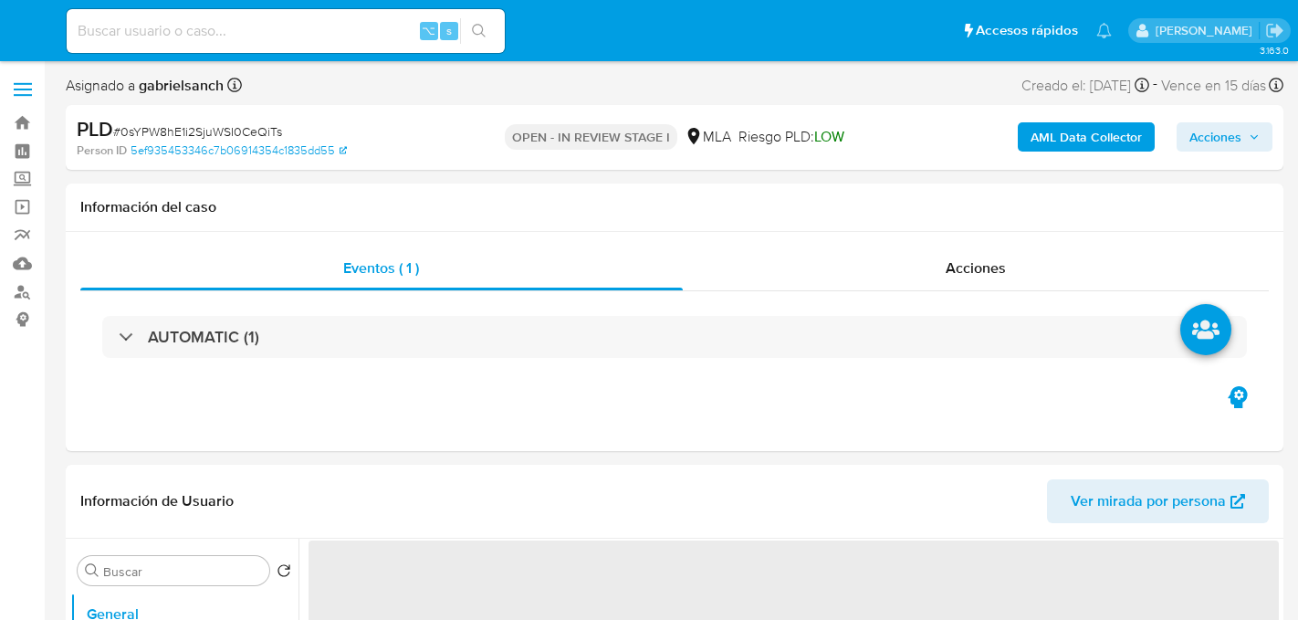
select select "10"
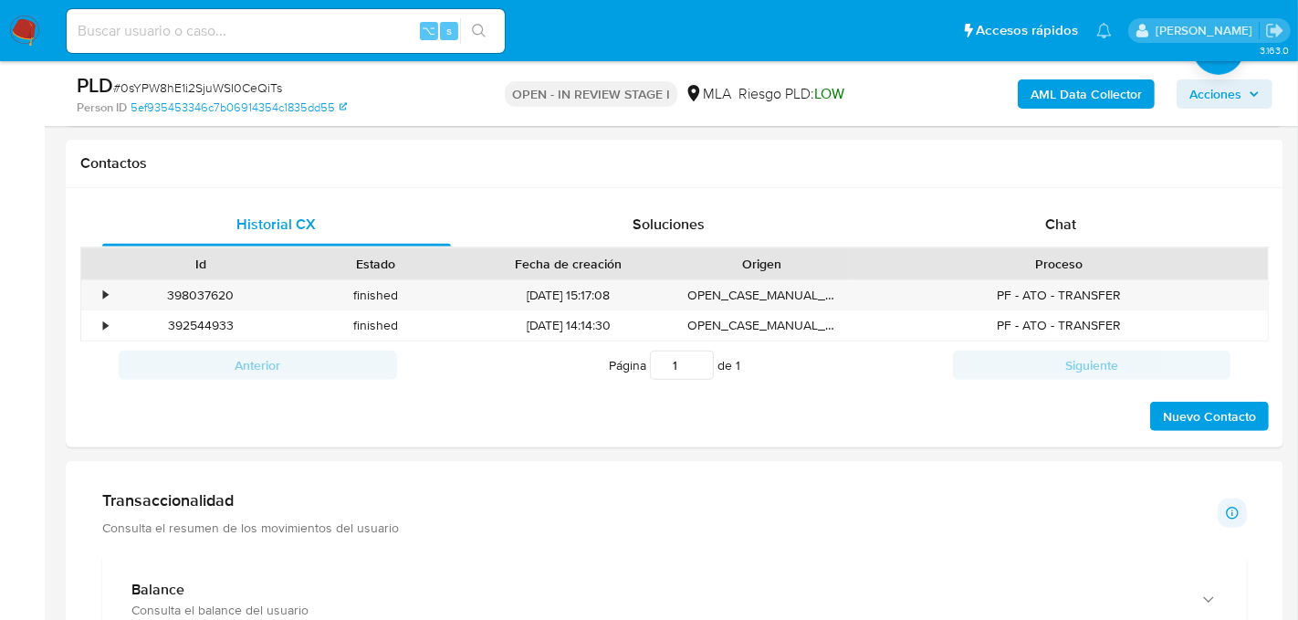
scroll to position [818, 0]
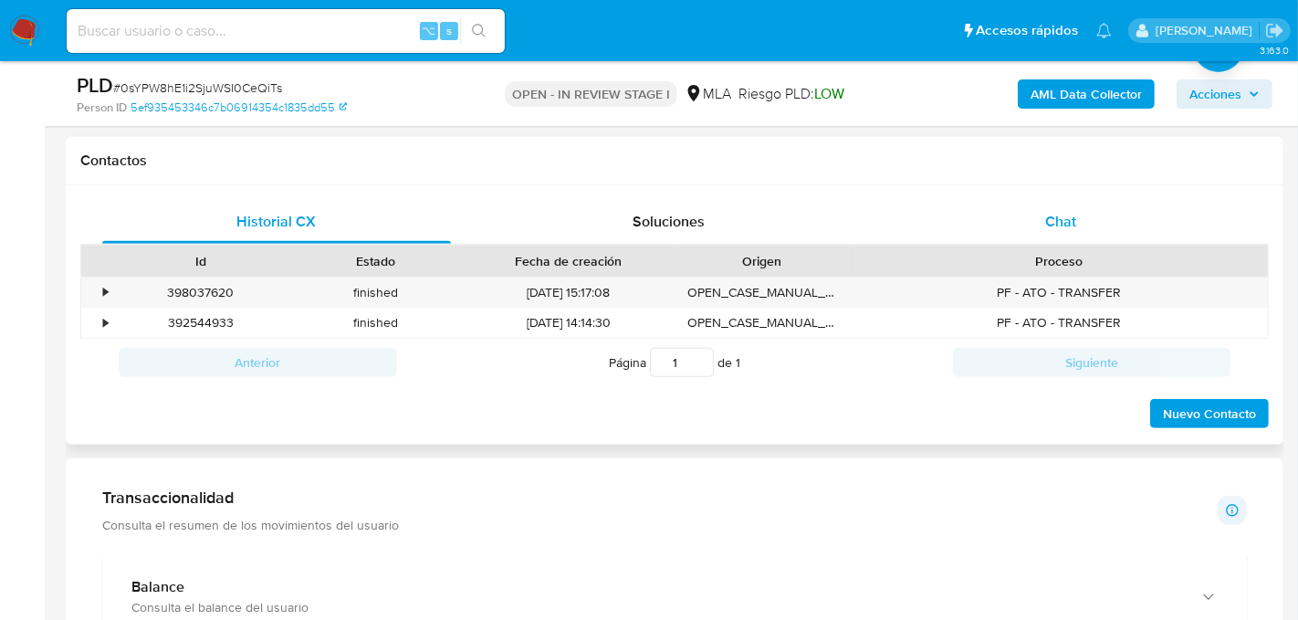
click at [1141, 227] on div "Chat" at bounding box center [1060, 222] width 349 height 44
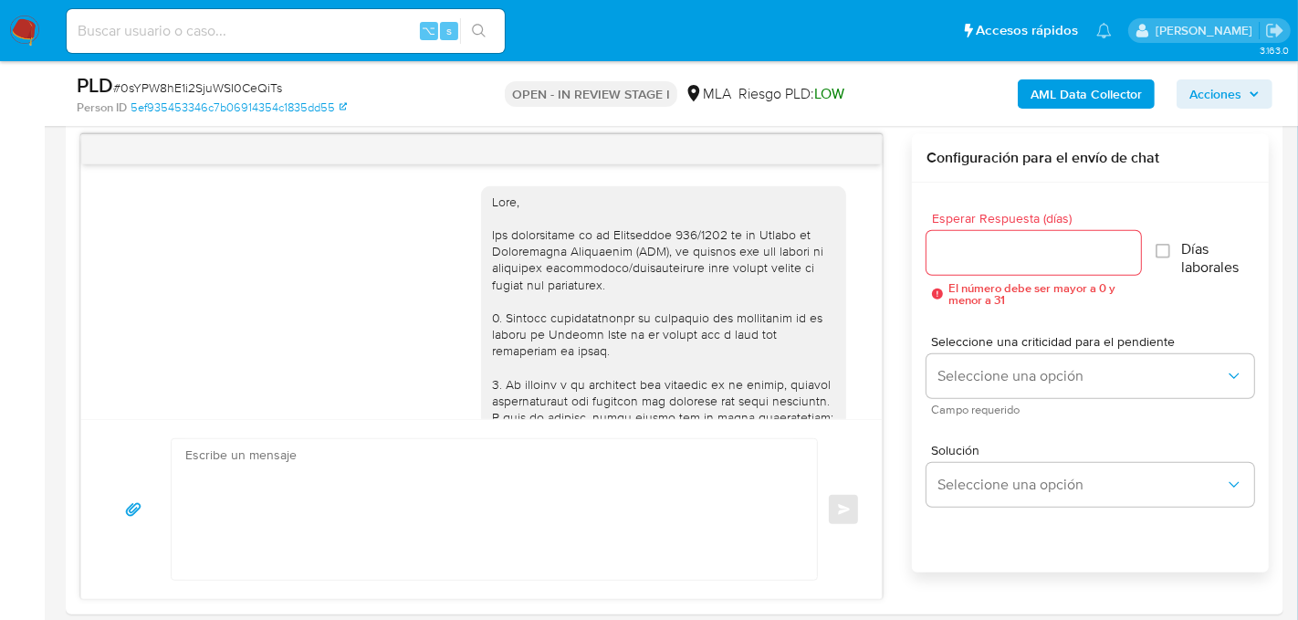
scroll to position [1181, 0]
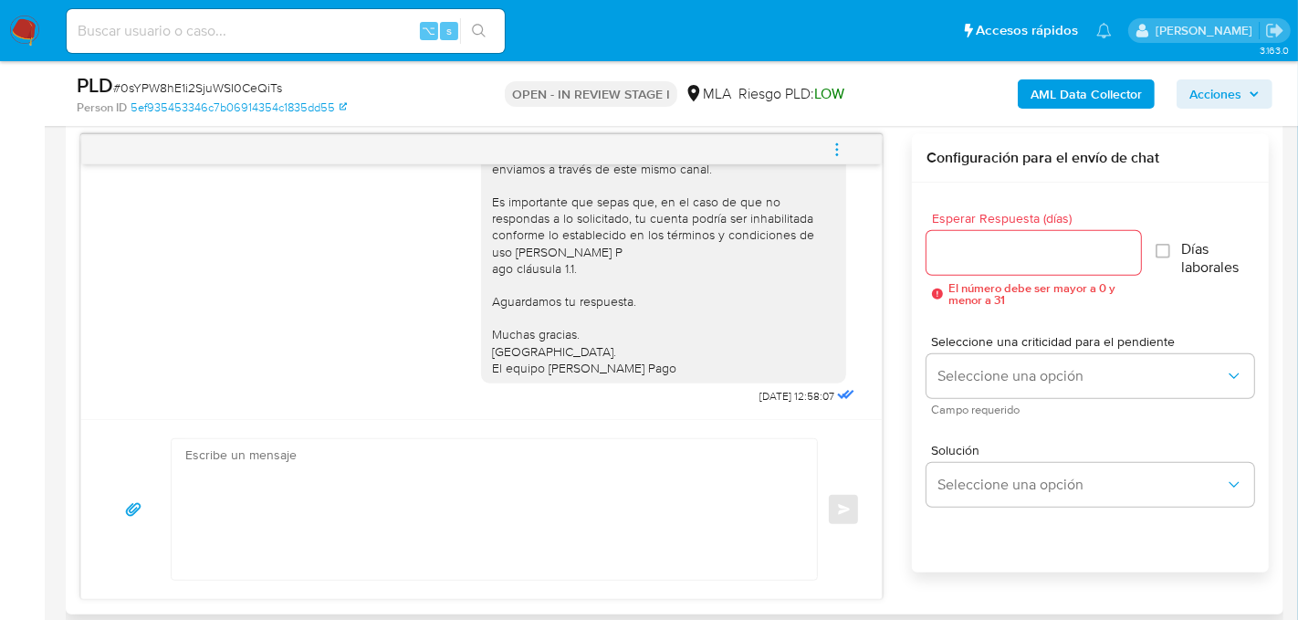
click at [287, 485] on textarea at bounding box center [489, 509] width 609 height 141
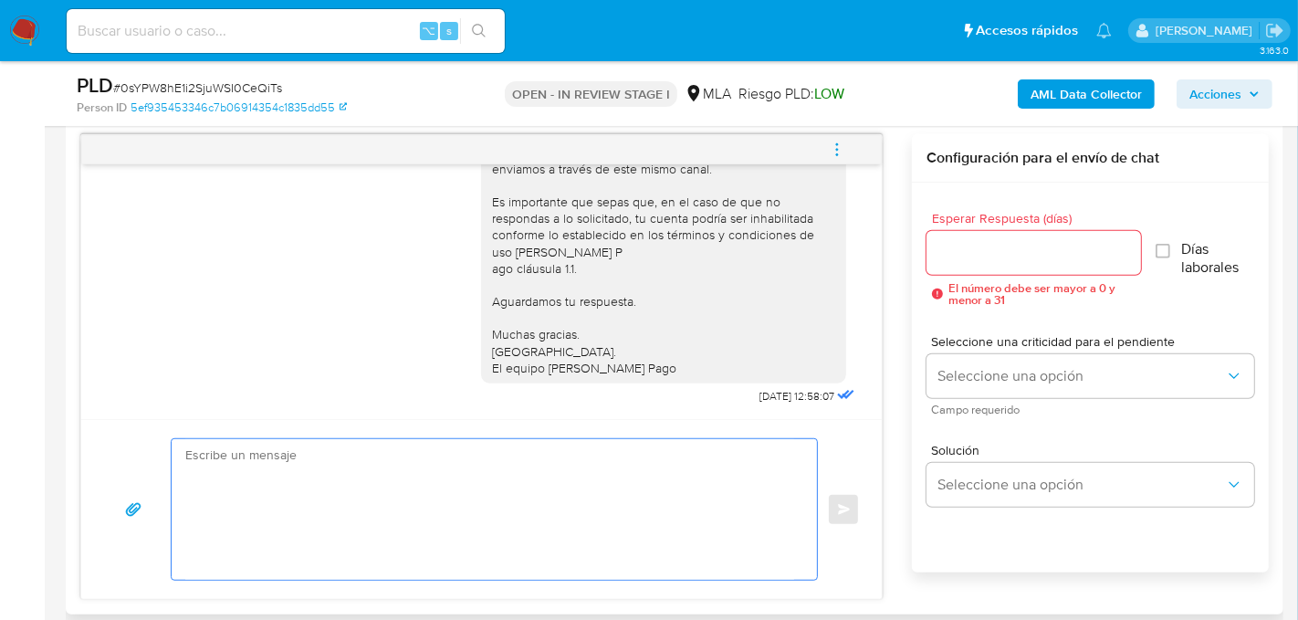
paste textarea "Lore, Ip dolorsi am con adipiscinge seddoeiusmo te in utlabo et Dolorem Aliq, e…"
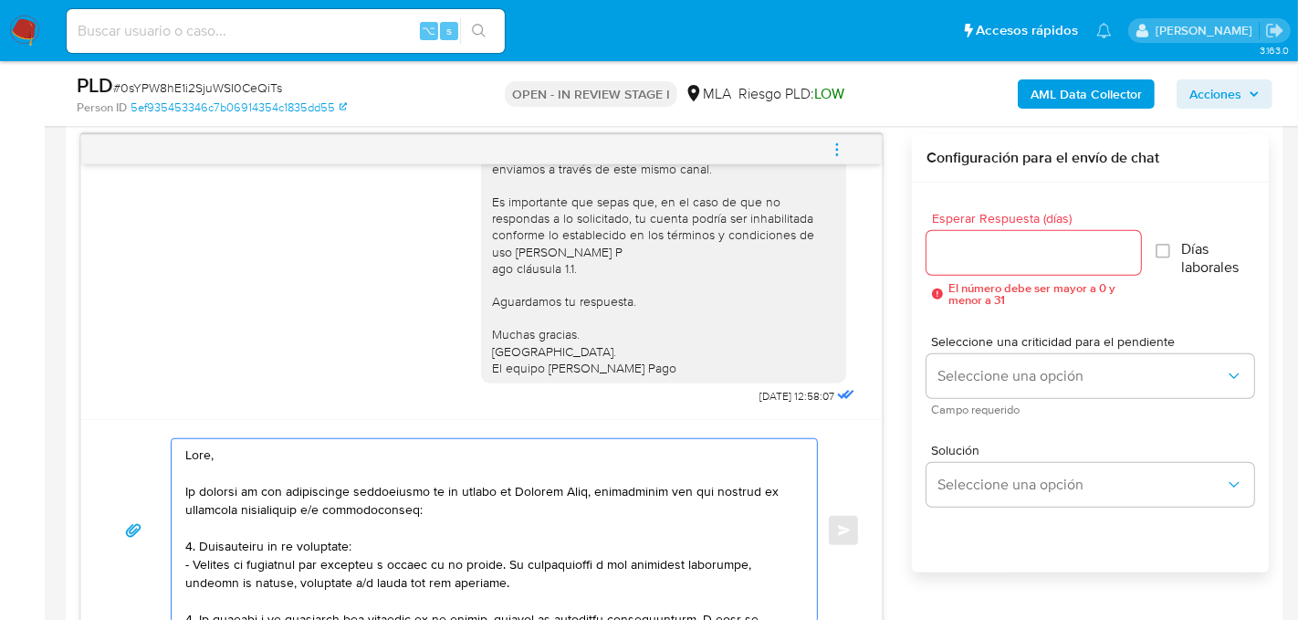
scroll to position [627, 0]
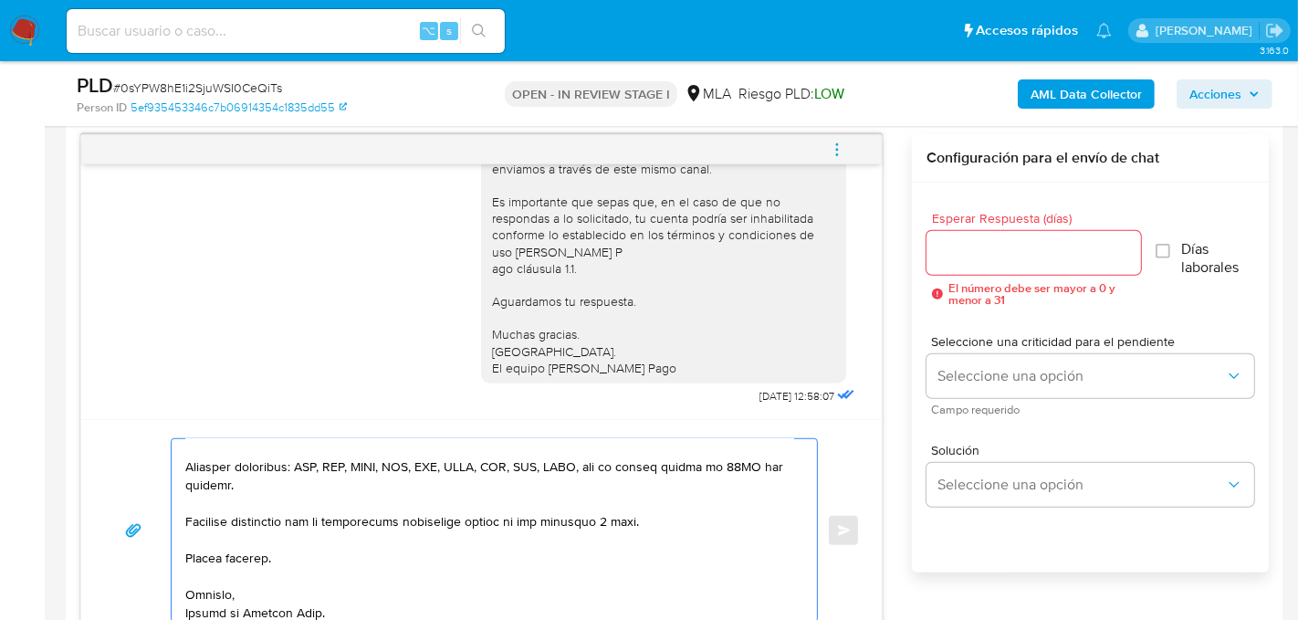
type textarea "Lore, Ip dolorsi am con adipiscinge seddoeiusmo te in utlabo et Dolorem Aliq, e…"
click at [963, 260] on input "Esperar Respuesta (días)" at bounding box center [1033, 253] width 214 height 24
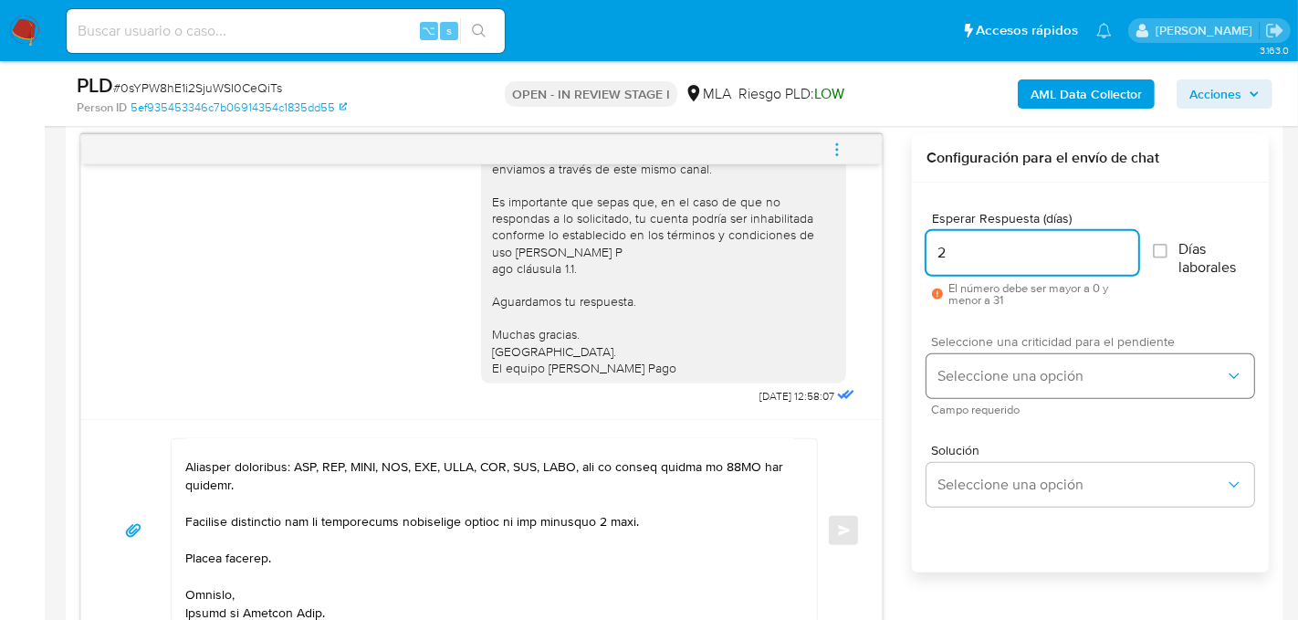
type input "2"
click at [973, 388] on button "Seleccione una opción" at bounding box center [1090, 376] width 328 height 44
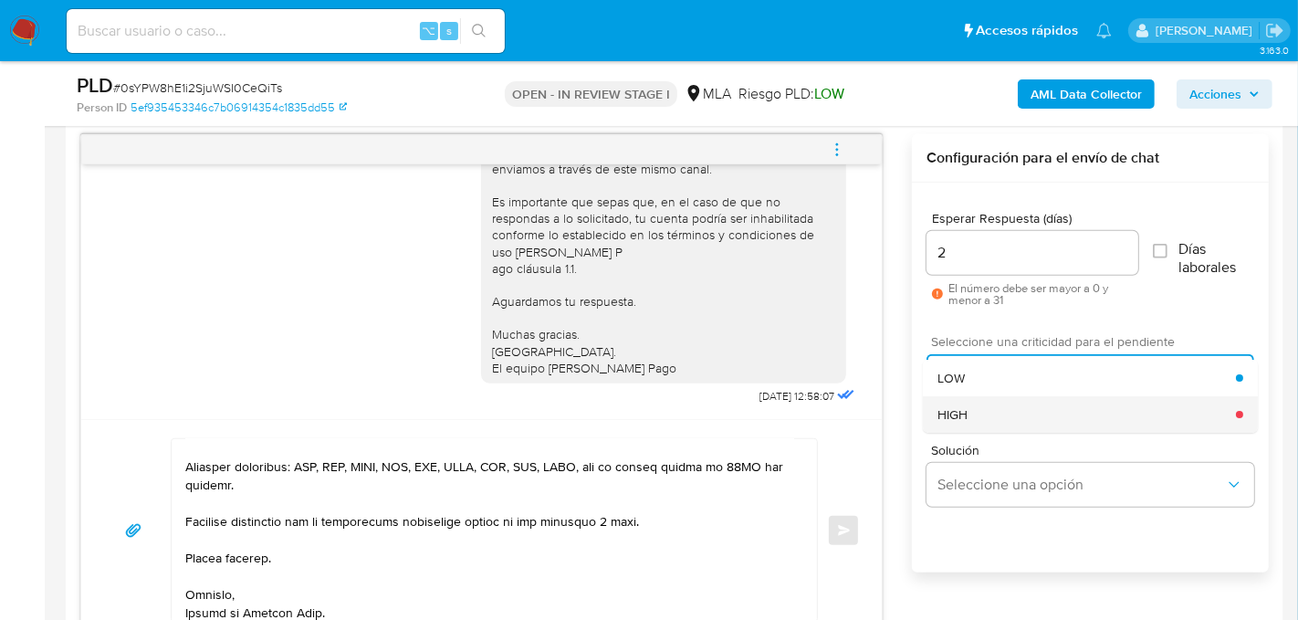
click at [980, 417] on div "HIGH" at bounding box center [1087, 414] width 298 height 37
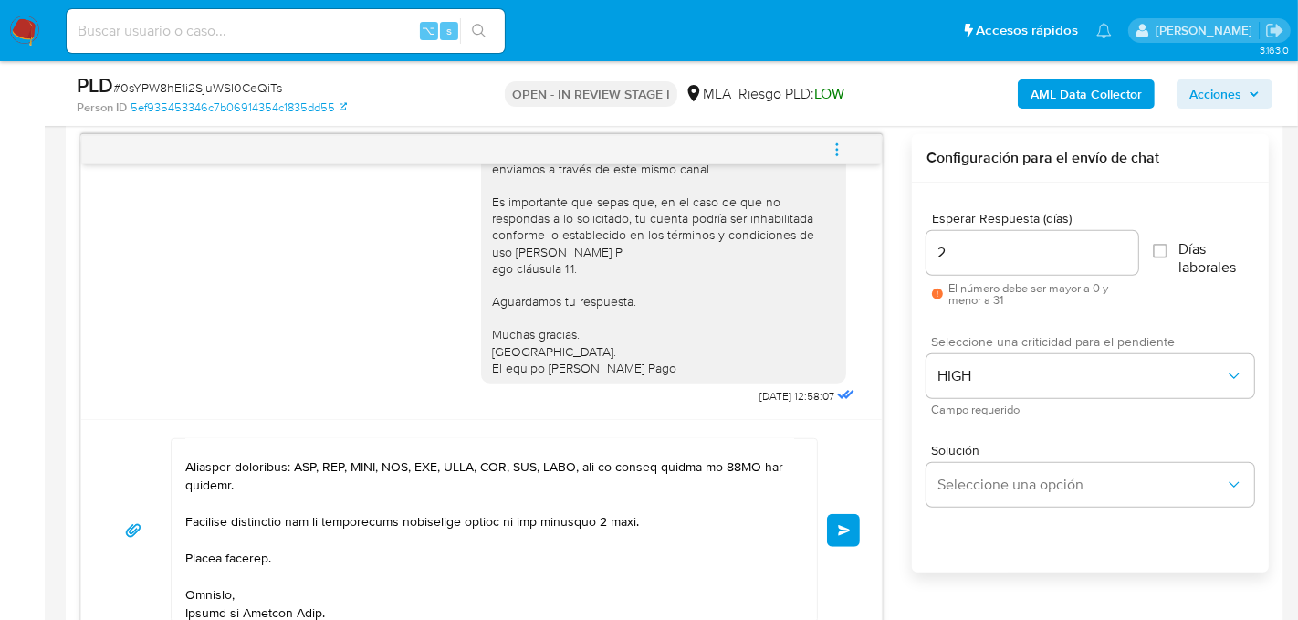
click at [849, 527] on span "Enviar" at bounding box center [844, 530] width 13 height 11
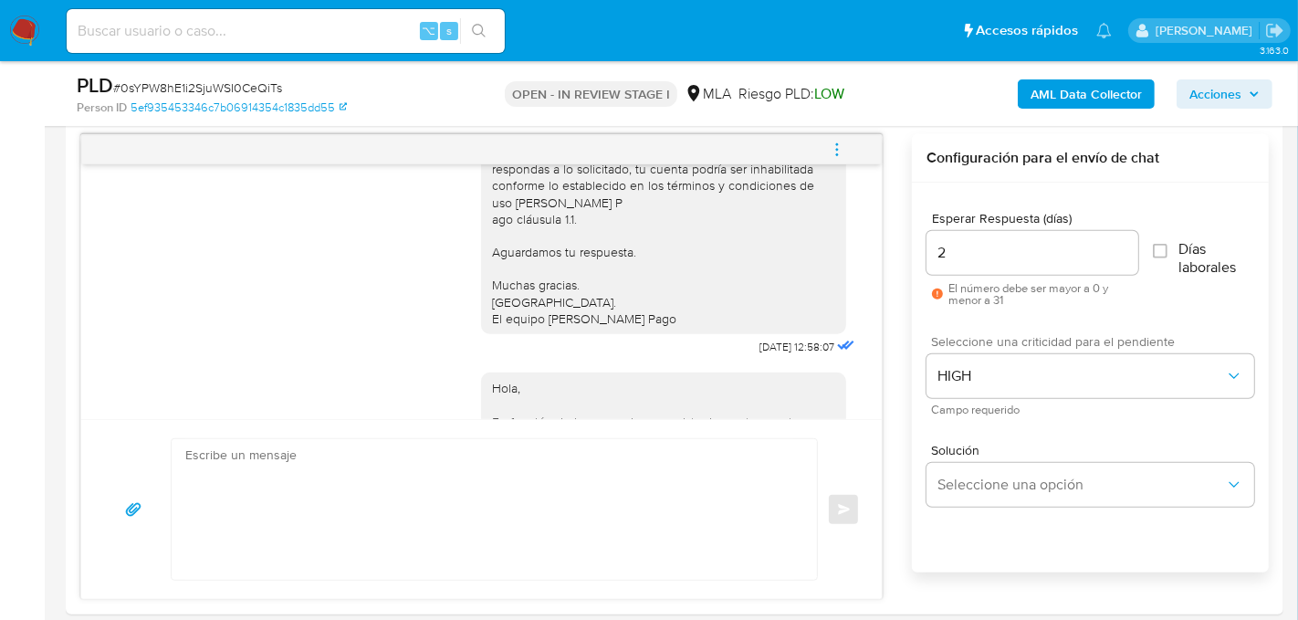
scroll to position [0, 0]
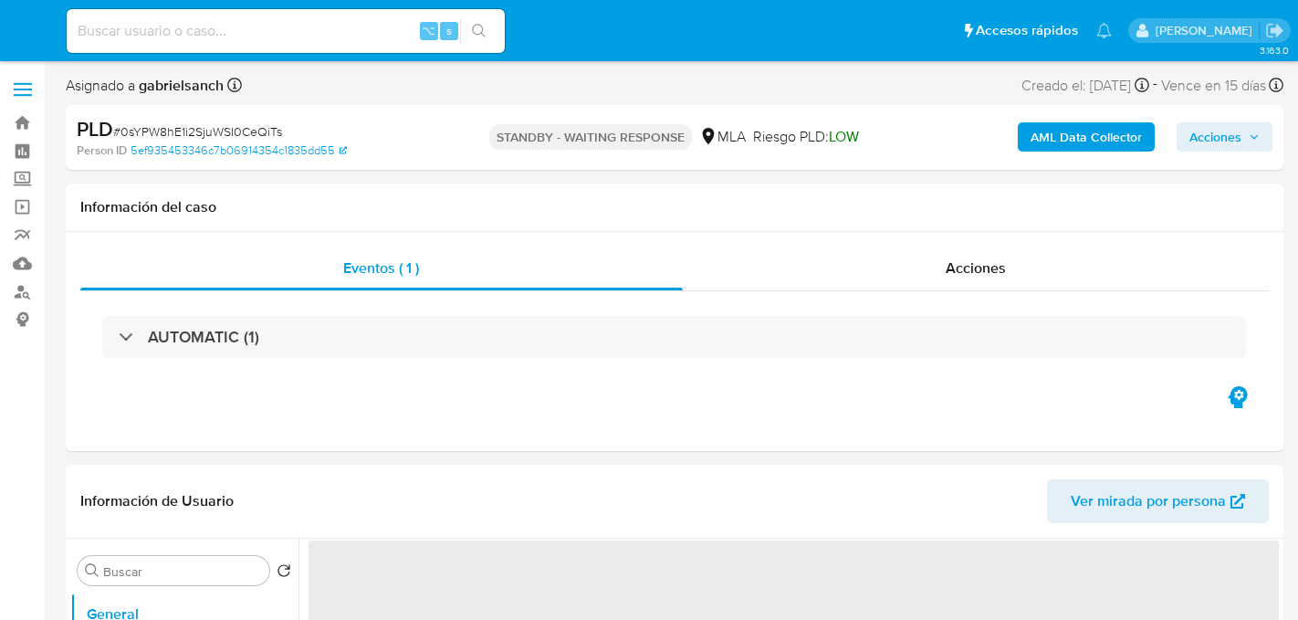
select select "10"
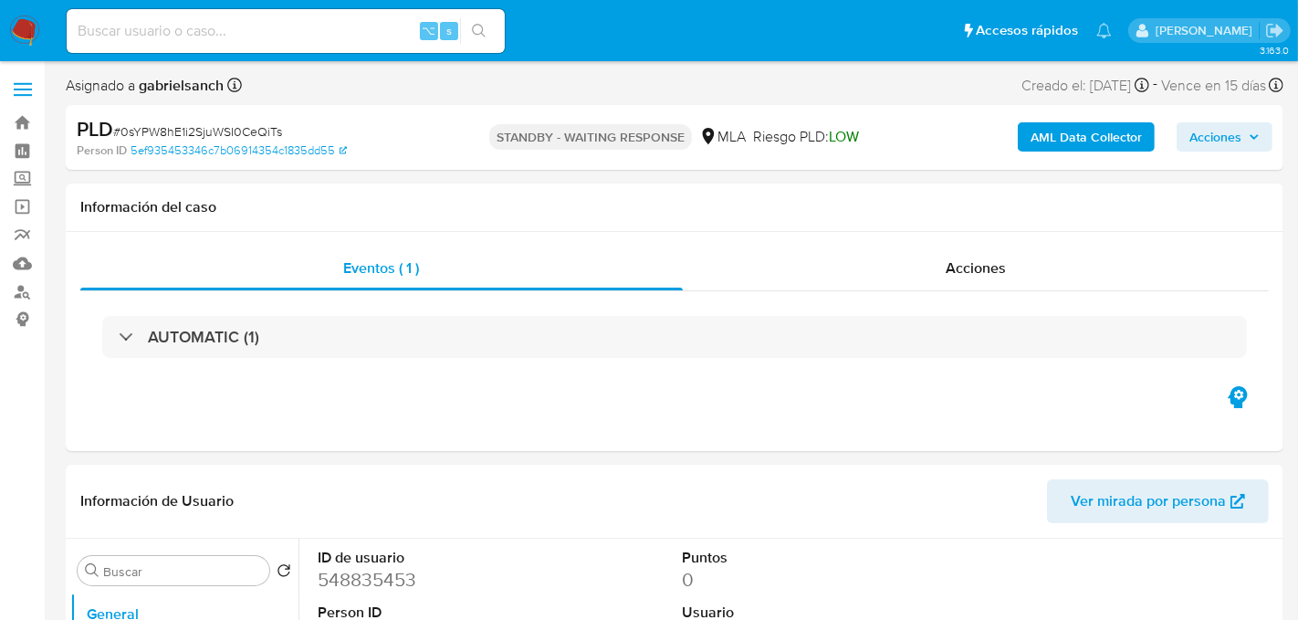
click at [220, 30] on input at bounding box center [286, 31] width 438 height 24
paste input "NwFkvUI4j3AGE0OpcDV8N7O0"
type input "NwFkvUI4j3AGE0OpcDV8N7O0"
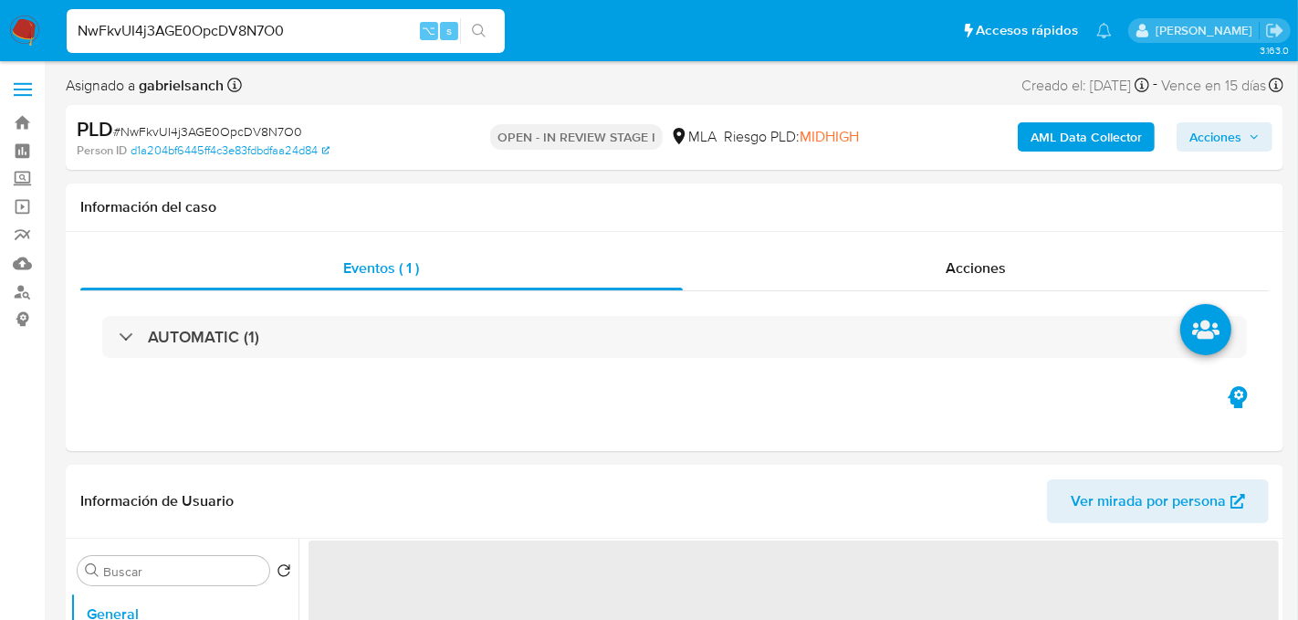
select select "10"
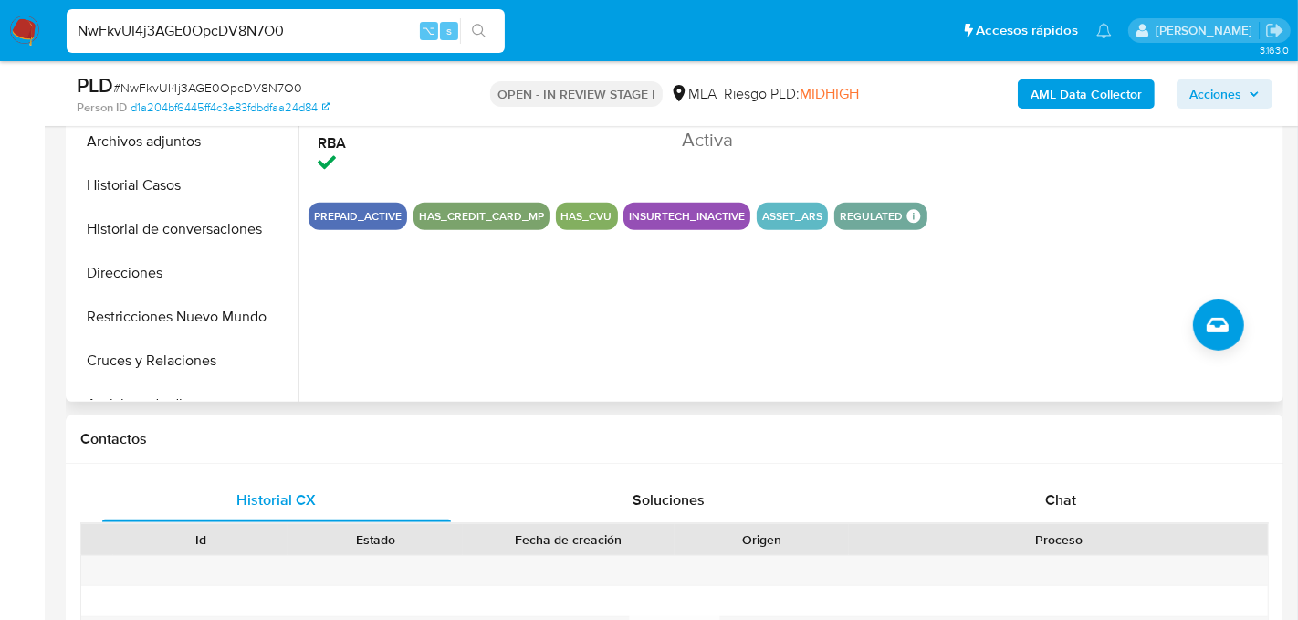
scroll to position [543, 0]
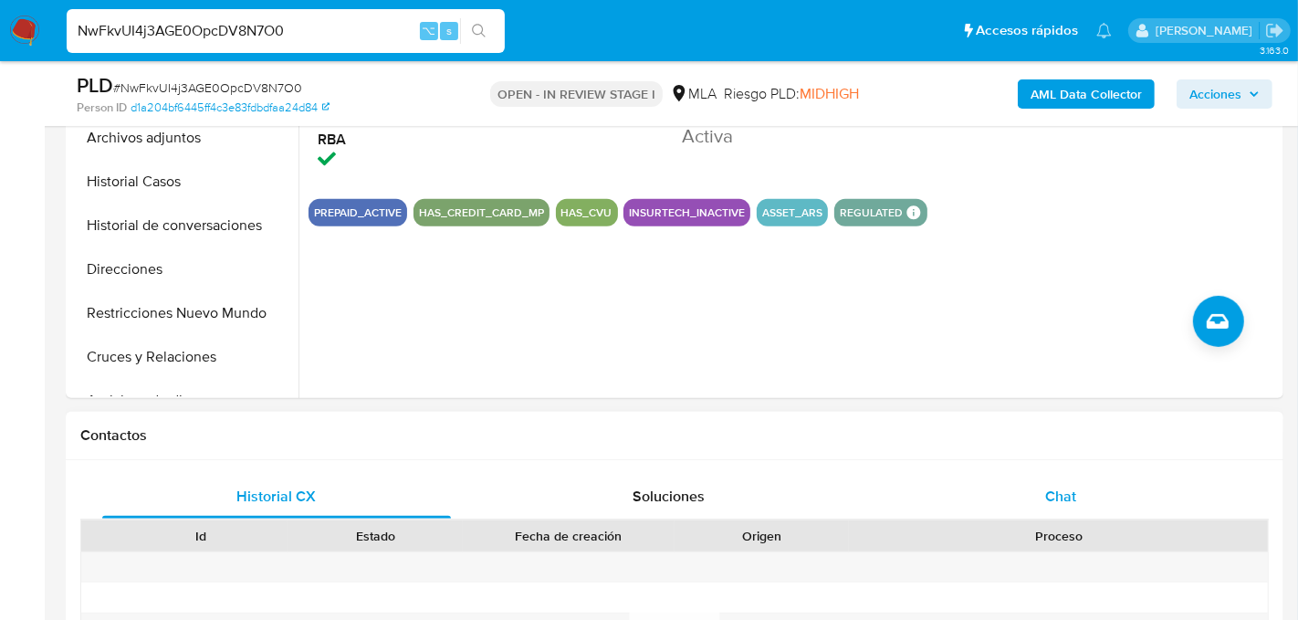
click at [970, 500] on div "Chat" at bounding box center [1060, 497] width 349 height 44
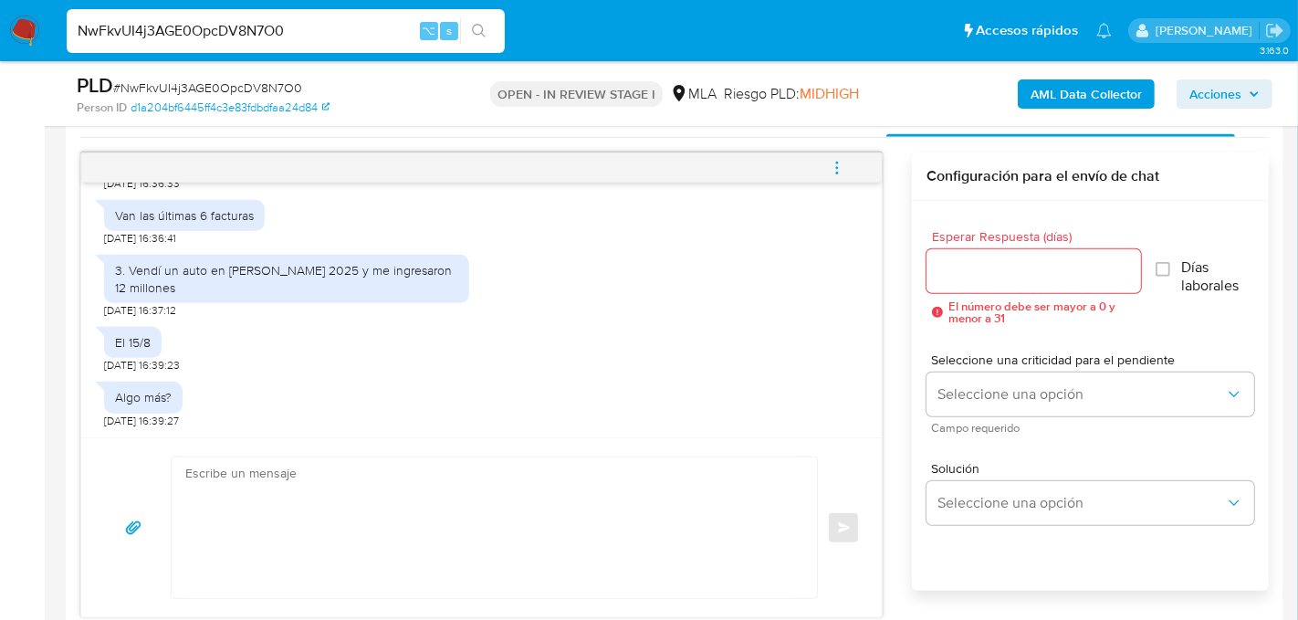
scroll to position [933, 0]
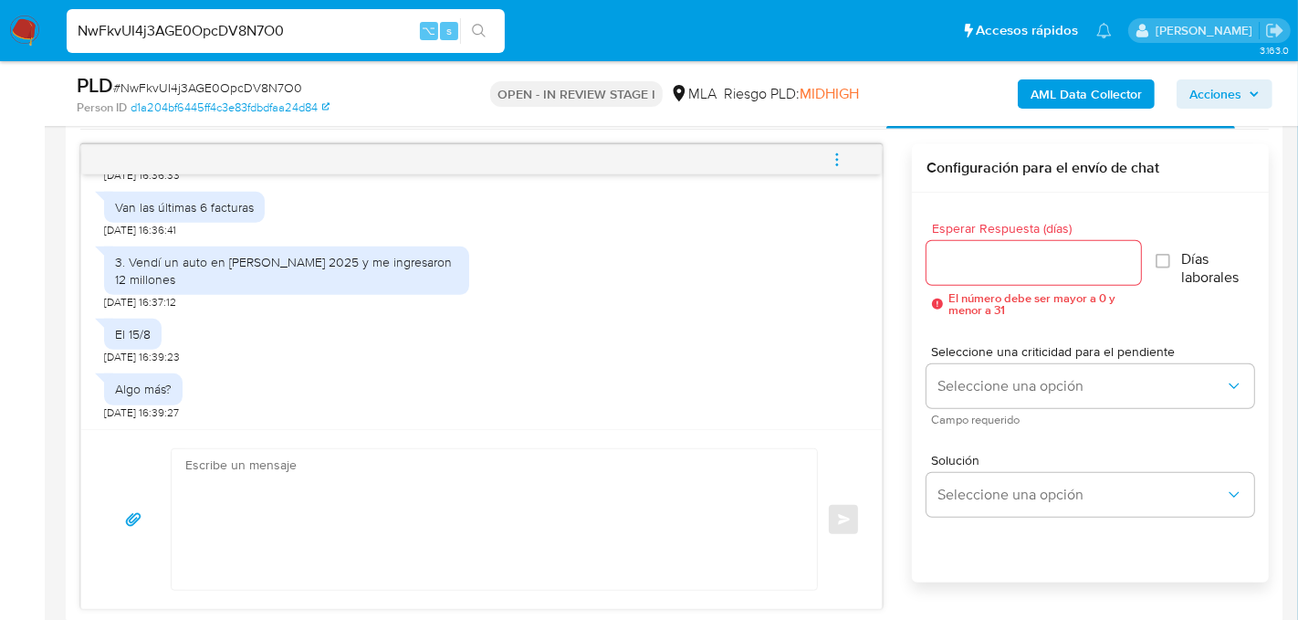
click at [213, 33] on input "NwFkvUI4j3AGE0OpcDV8N7O0" at bounding box center [286, 31] width 438 height 24
paste input "aHL5p5r94oQyPqaD8aTUD9"
type input "NwaHL5p5r94oQyPqaD8aTUD9"
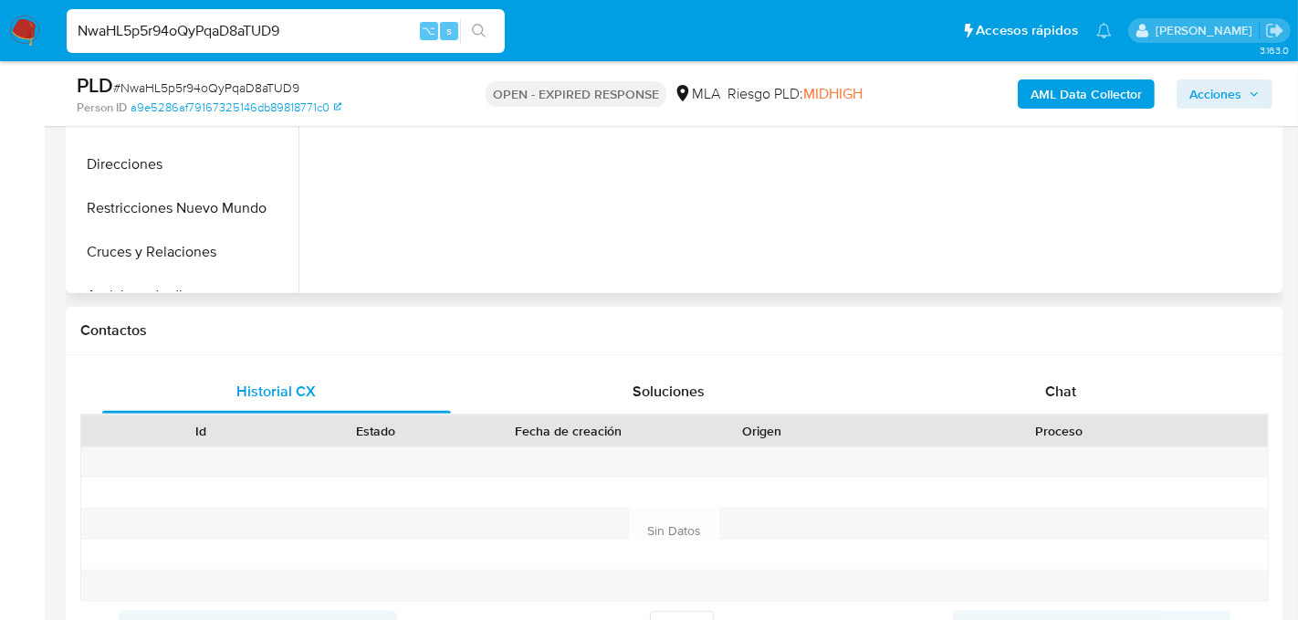
select select "10"
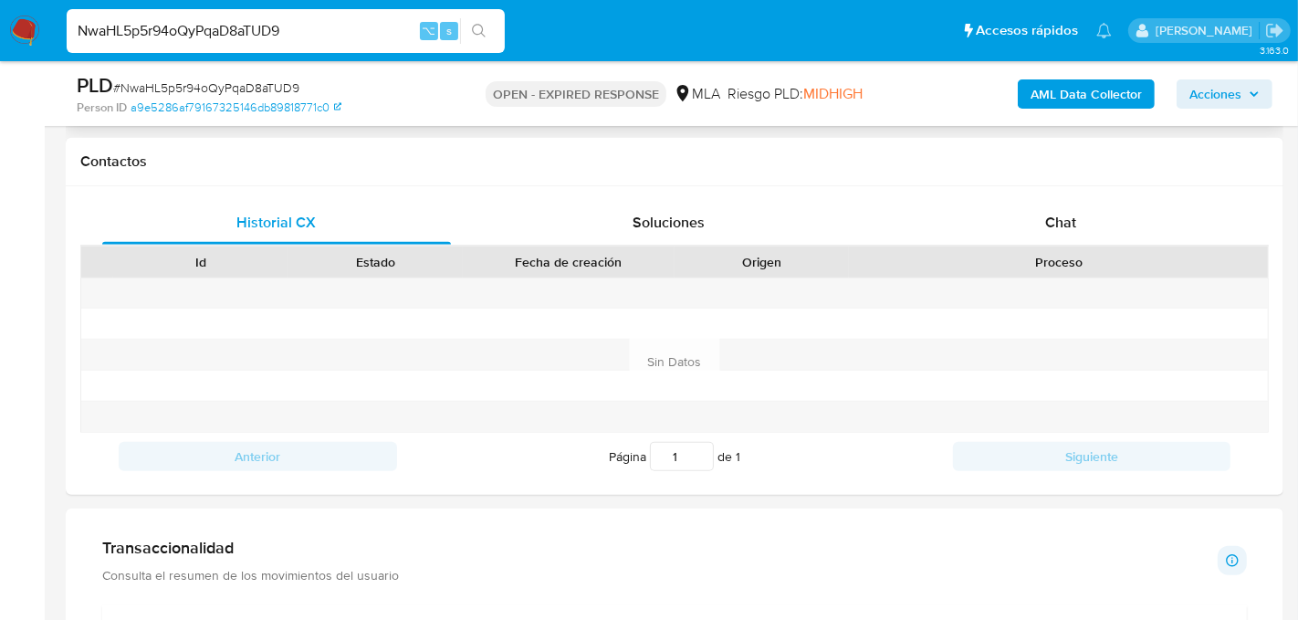
scroll to position [810, 0]
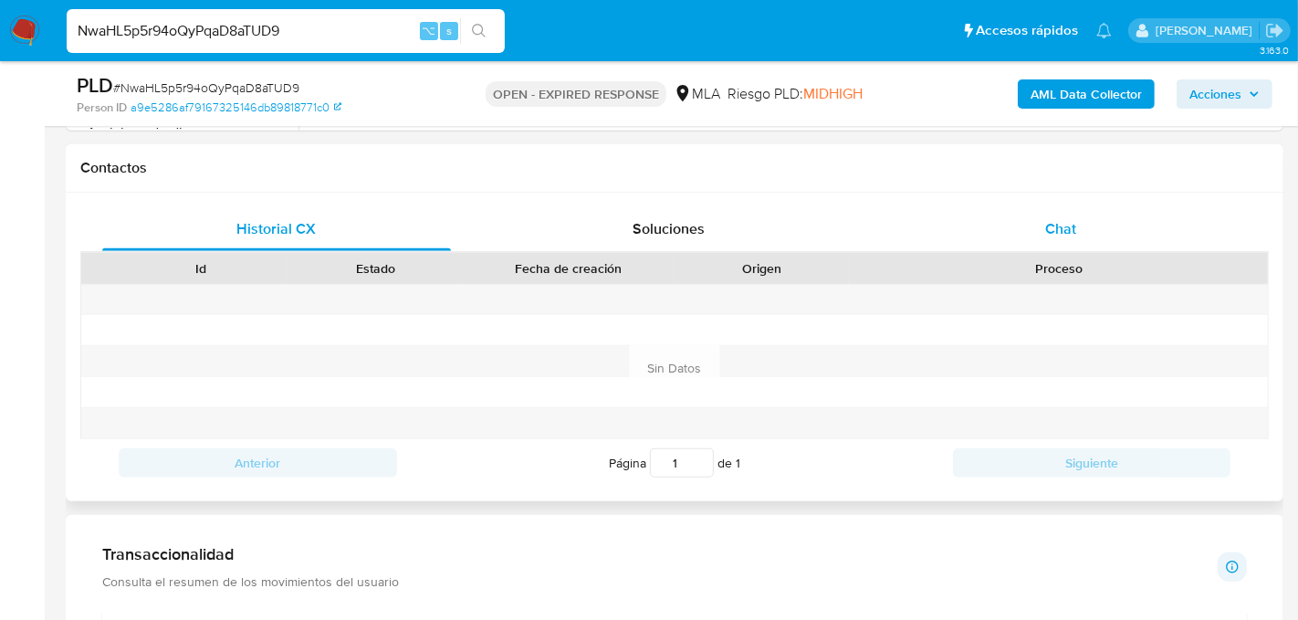
click at [1077, 234] on div "Chat" at bounding box center [1060, 229] width 349 height 44
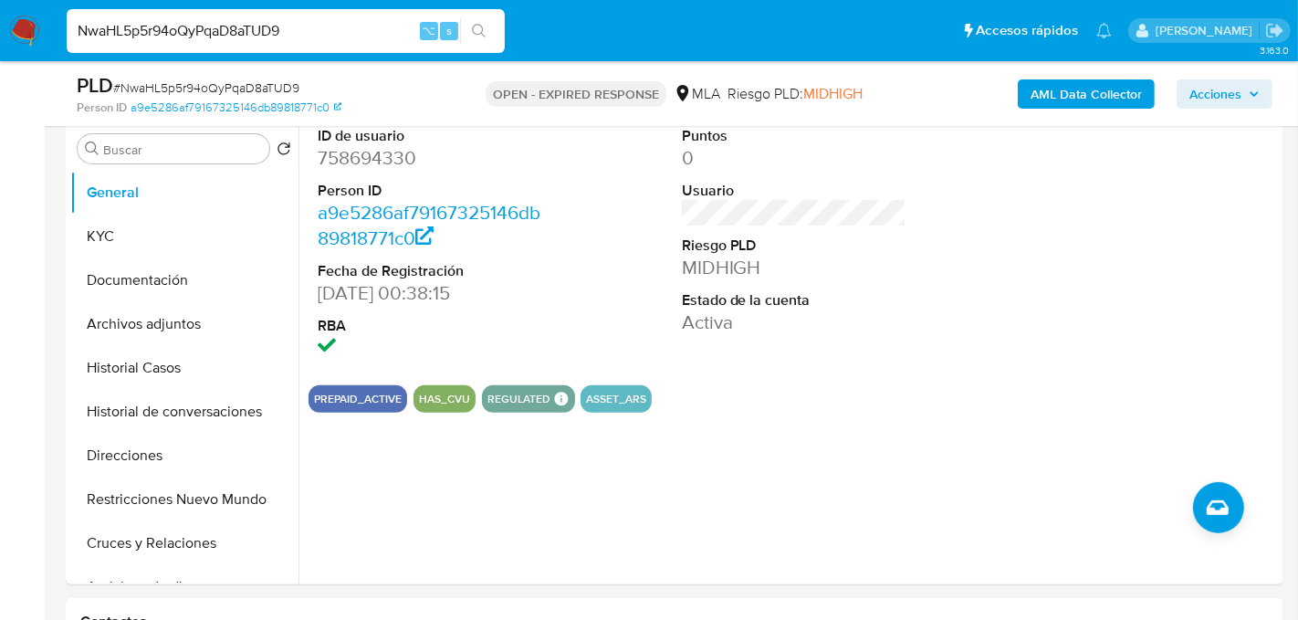
scroll to position [326, 0]
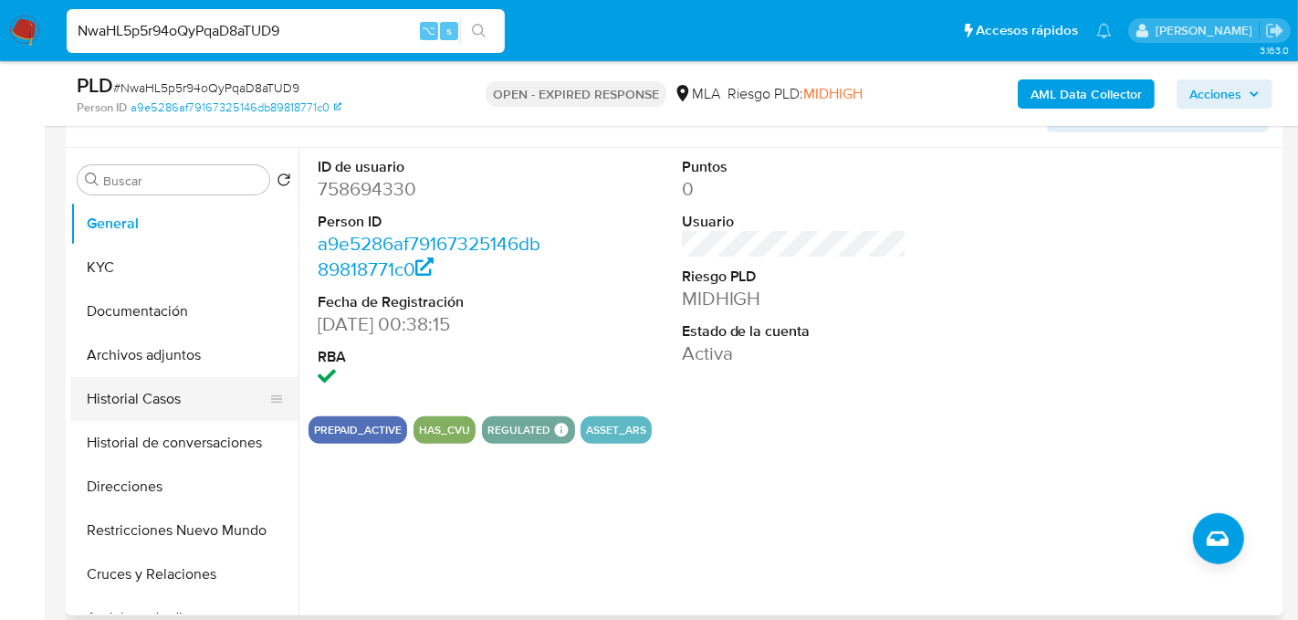
click at [169, 406] on button "Historial Casos" at bounding box center [177, 399] width 214 height 44
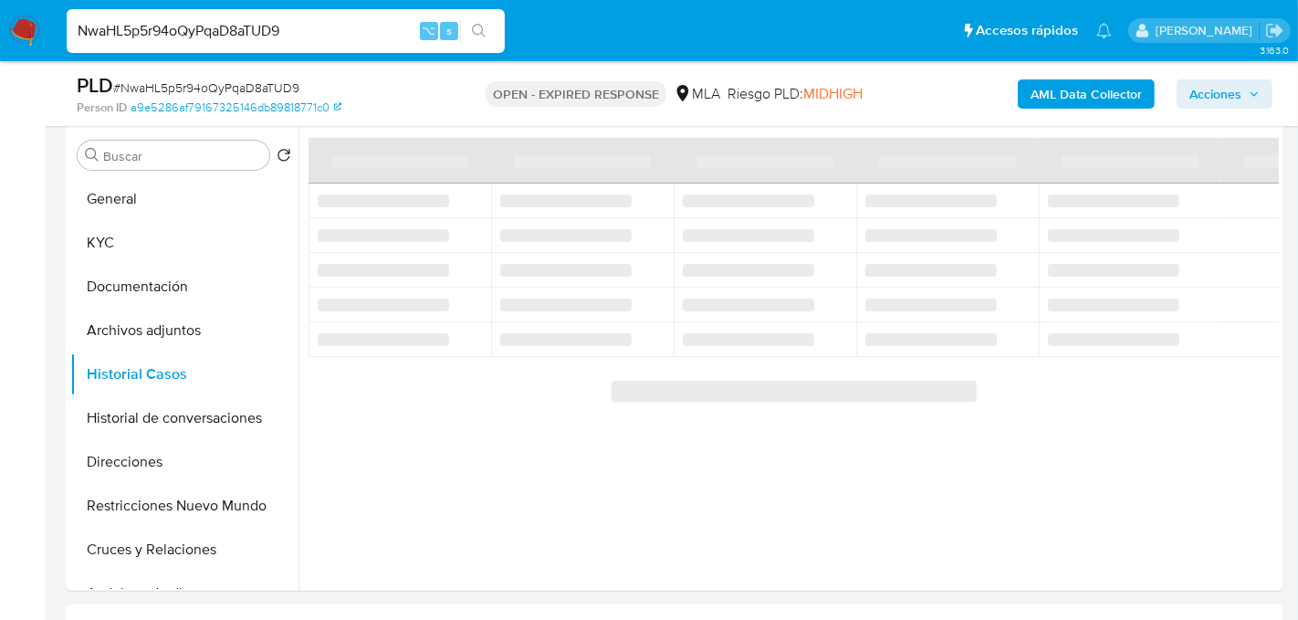
scroll to position [348, 0]
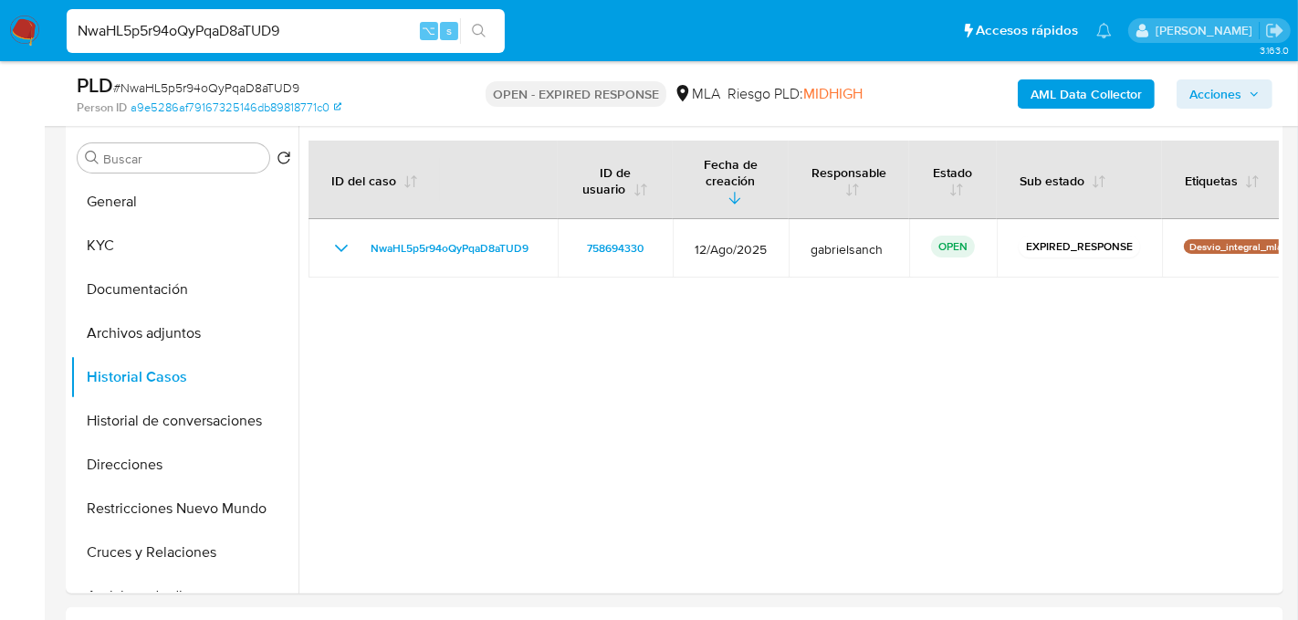
click at [22, 35] on img at bounding box center [24, 31] width 31 height 31
